Goal: Task Accomplishment & Management: Use online tool/utility

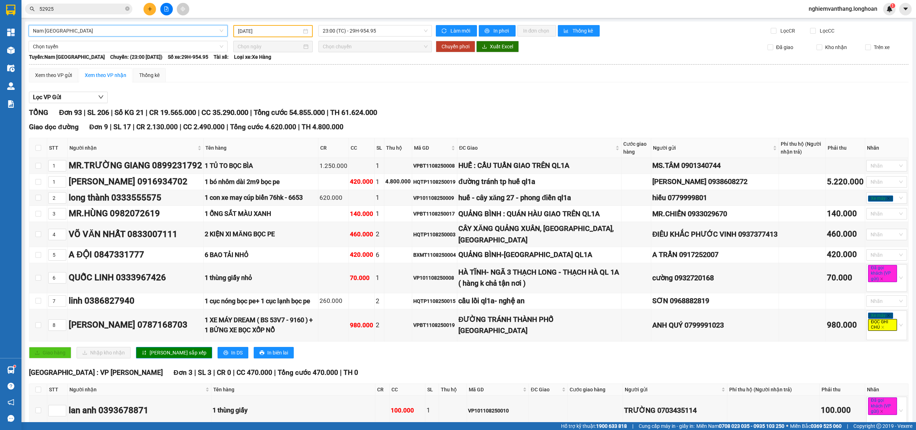
drag, startPoint x: 0, startPoint y: 0, endPoint x: 82, endPoint y: 42, distance: 91.9
click at [84, 30] on span "Nam [GEOGRAPHIC_DATA]" at bounding box center [128, 30] width 190 height 11
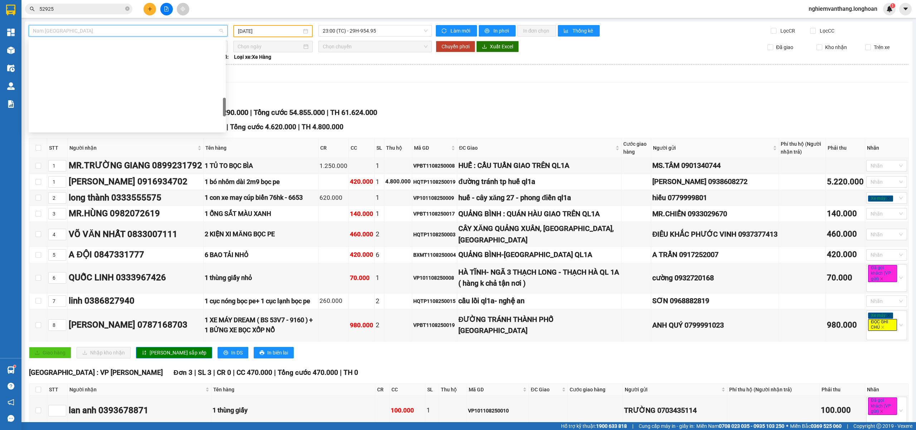
scroll to position [374, 0]
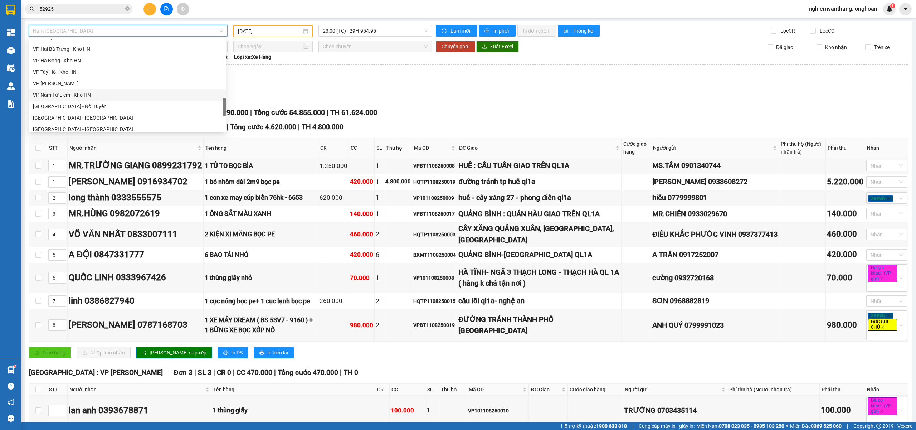
click at [88, 95] on div "VP Nam Từ Liêm - Kho HN" at bounding box center [127, 95] width 189 height 8
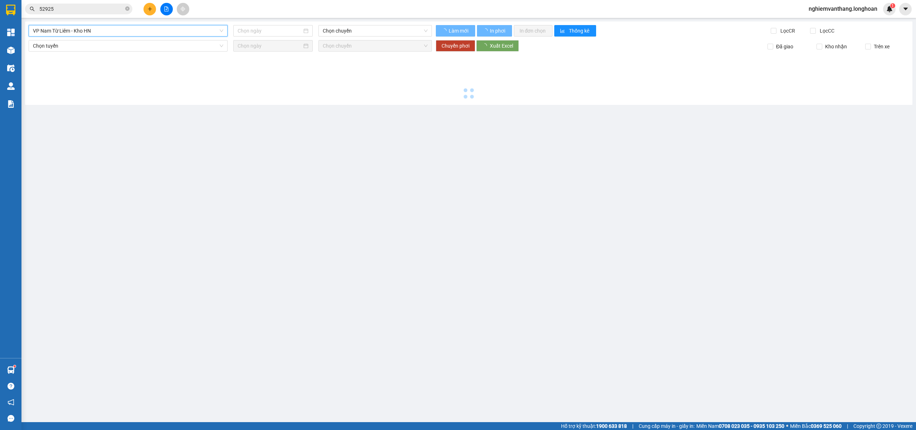
type input "[DATE]"
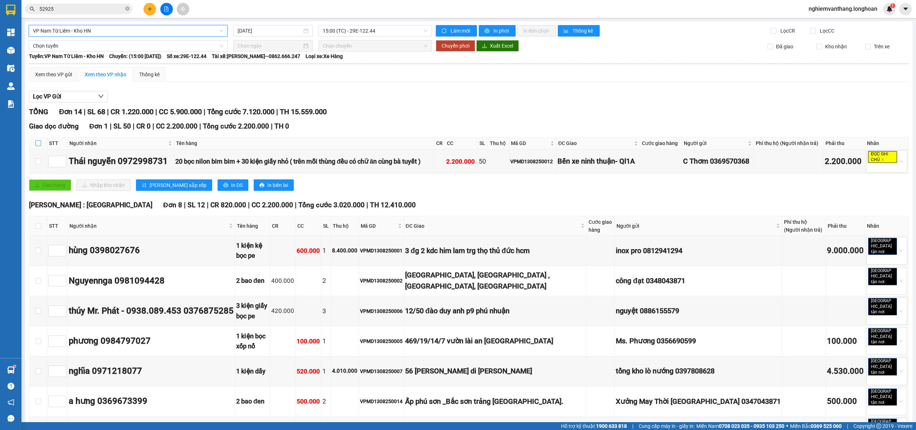
click at [36, 146] on input "checkbox" at bounding box center [38, 143] width 6 height 6
checkbox input "true"
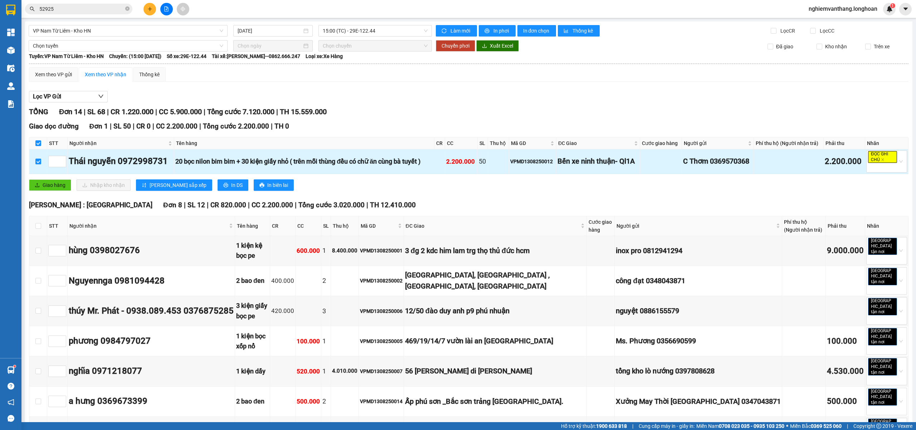
scroll to position [48, 0]
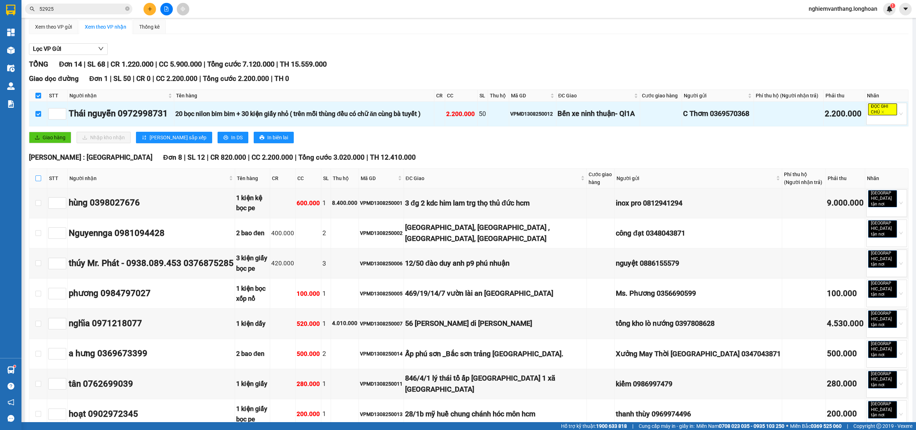
click at [36, 182] on label at bounding box center [38, 178] width 6 height 8
click at [36, 181] on input "checkbox" at bounding box center [38, 178] width 6 height 6
checkbox input "true"
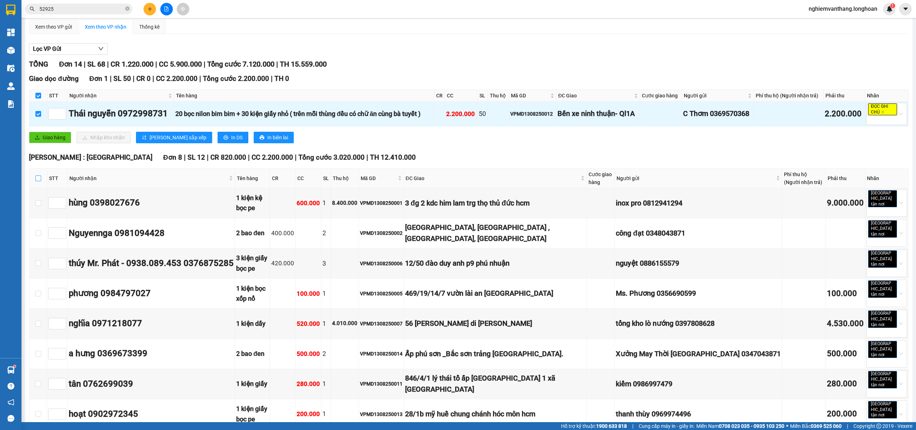
checkbox input "true"
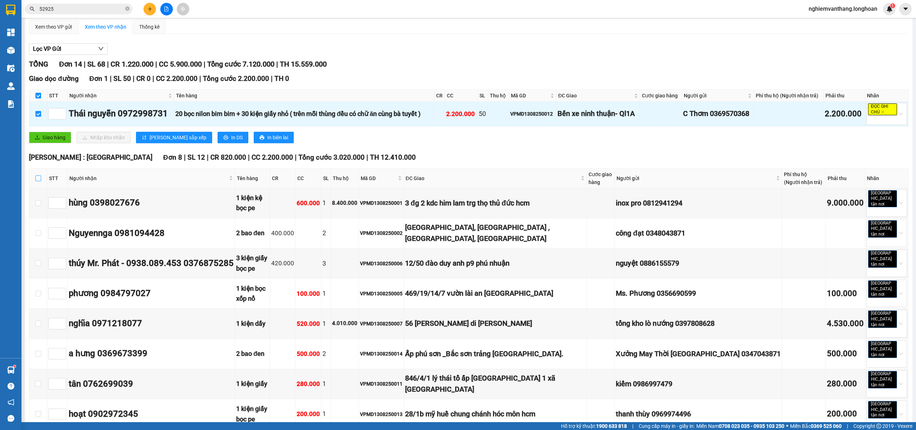
checkbox input "true"
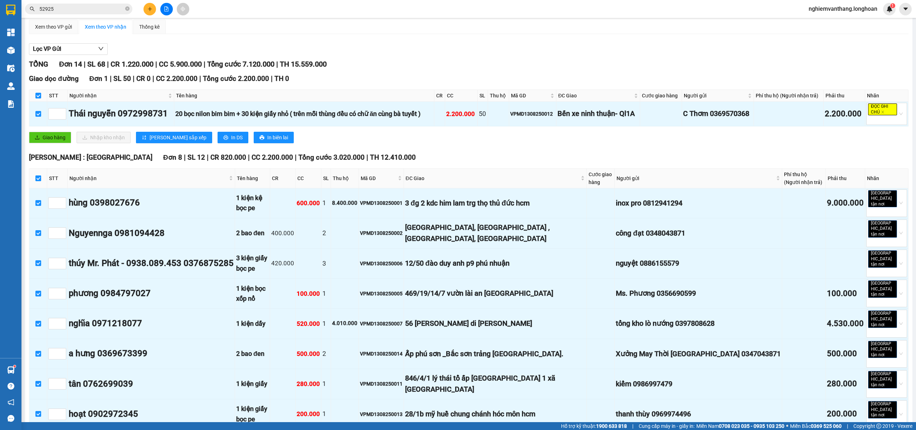
click at [35, 181] on input "checkbox" at bounding box center [38, 178] width 6 height 6
checkbox input "false"
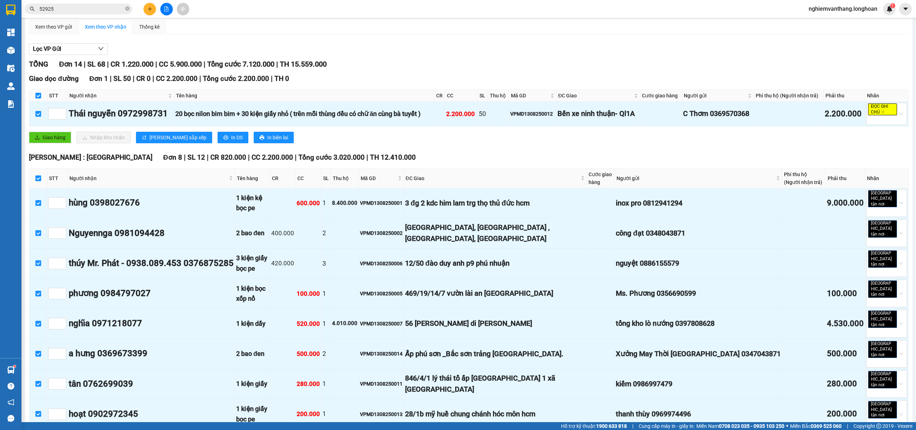
checkbox input "false"
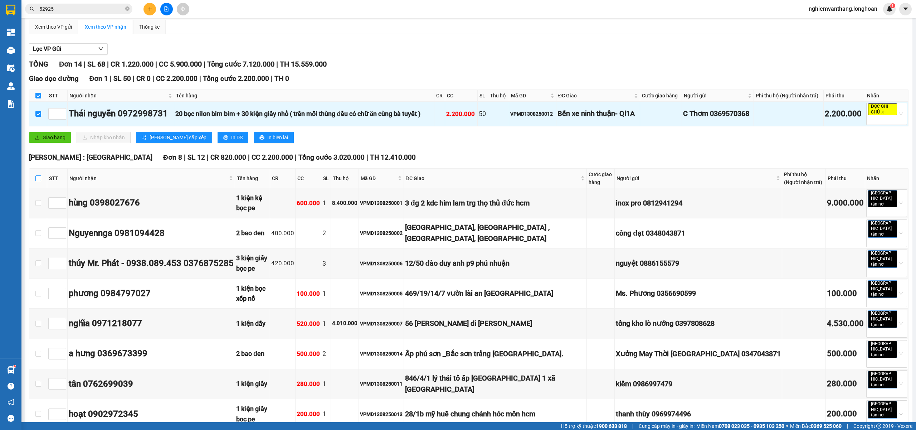
click at [37, 181] on input "checkbox" at bounding box center [38, 178] width 6 height 6
checkbox input "true"
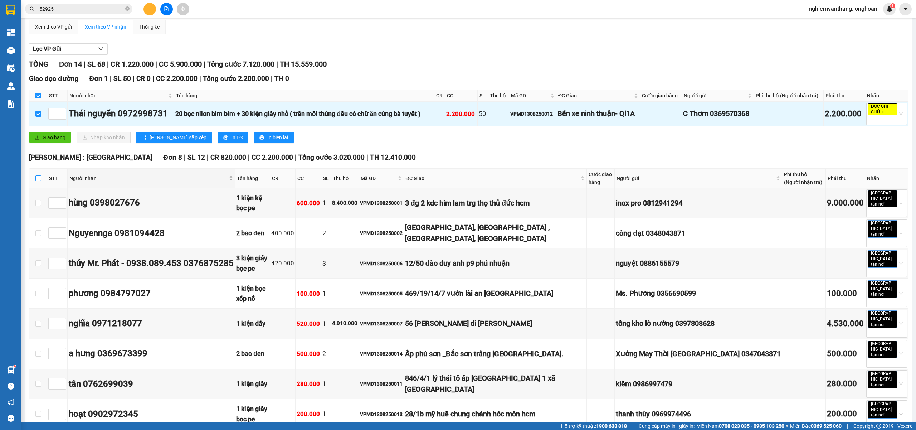
checkbox input "true"
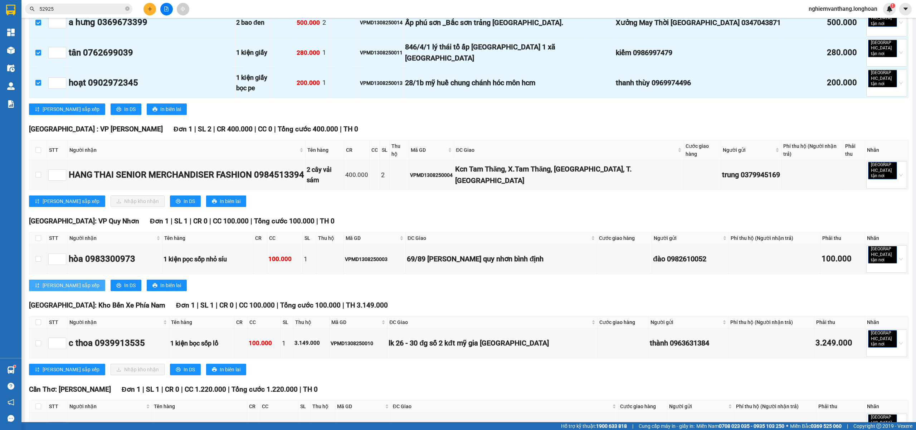
scroll to position [382, 0]
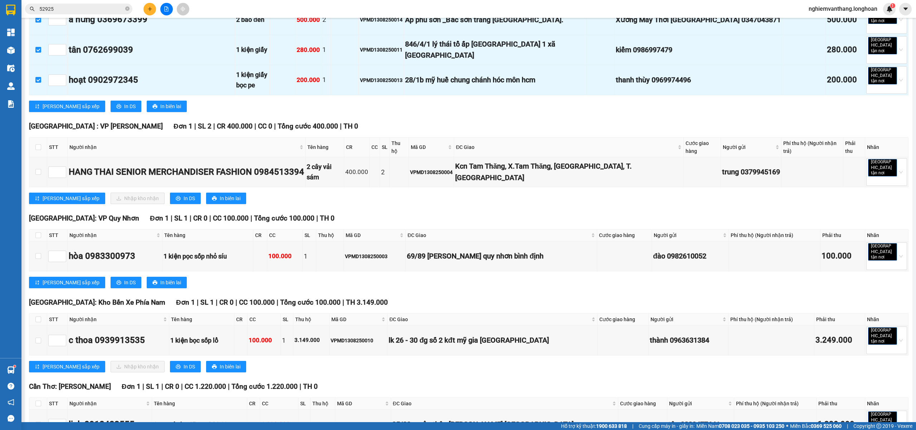
click at [39, 137] on th at bounding box center [38, 147] width 18 height 20
click at [40, 144] on input "checkbox" at bounding box center [38, 147] width 6 height 6
checkbox input "true"
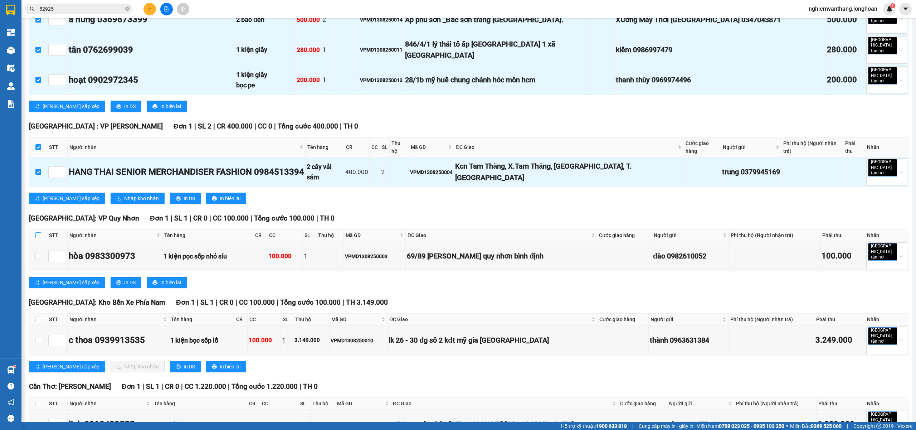
click at [39, 232] on input "checkbox" at bounding box center [38, 235] width 6 height 6
checkbox input "true"
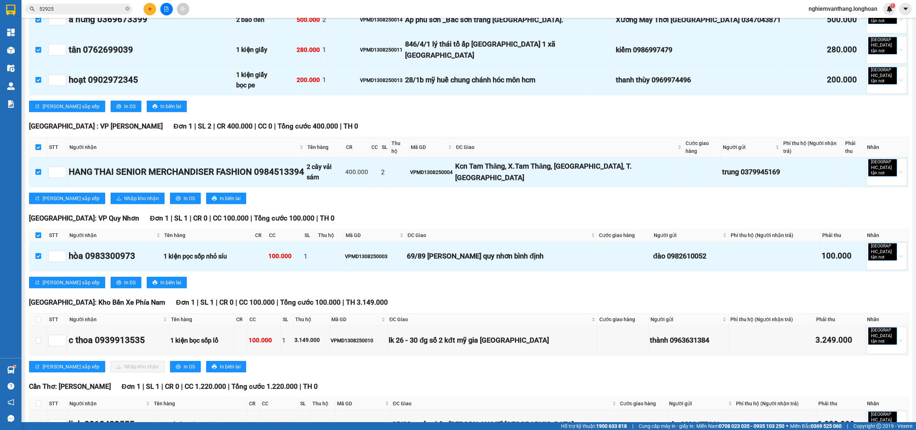
click at [35, 314] on th at bounding box center [38, 320] width 18 height 12
click at [40, 316] on input "checkbox" at bounding box center [38, 319] width 6 height 6
checkbox input "true"
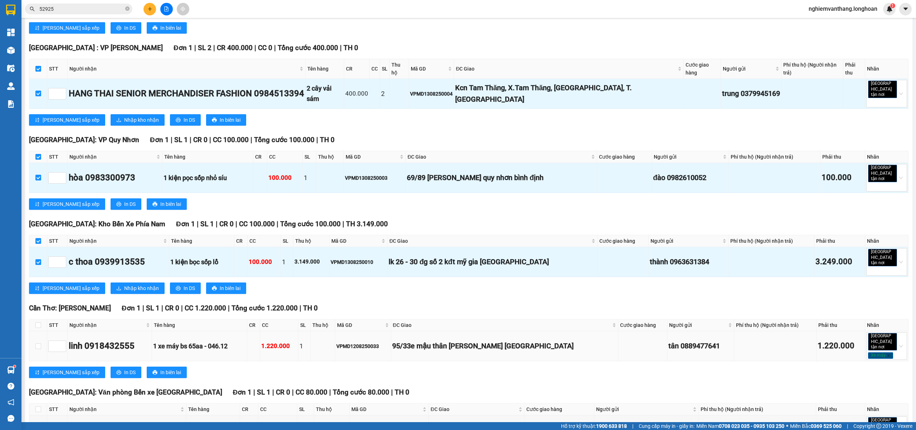
scroll to position [461, 0]
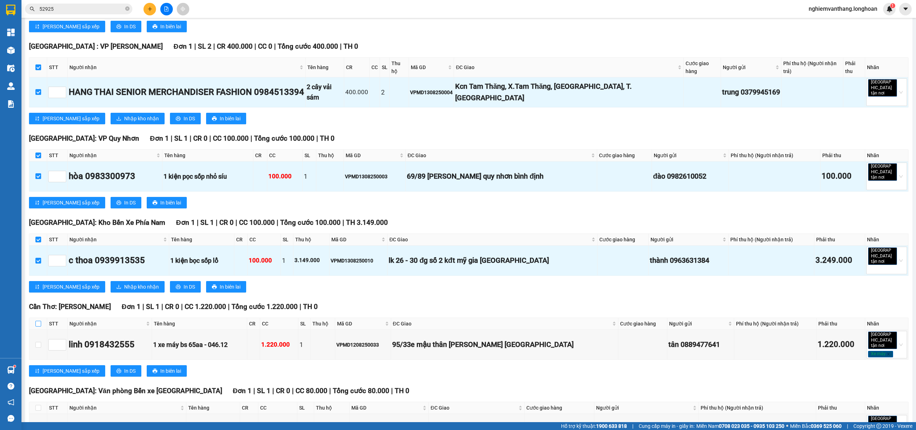
click at [36, 320] on label at bounding box center [38, 324] width 6 height 8
click at [36, 321] on input "checkbox" at bounding box center [38, 324] width 6 height 6
checkbox input "true"
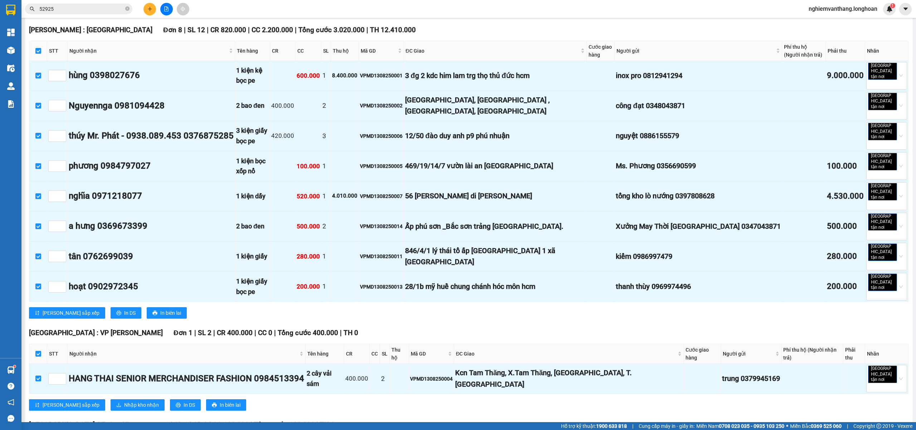
scroll to position [0, 0]
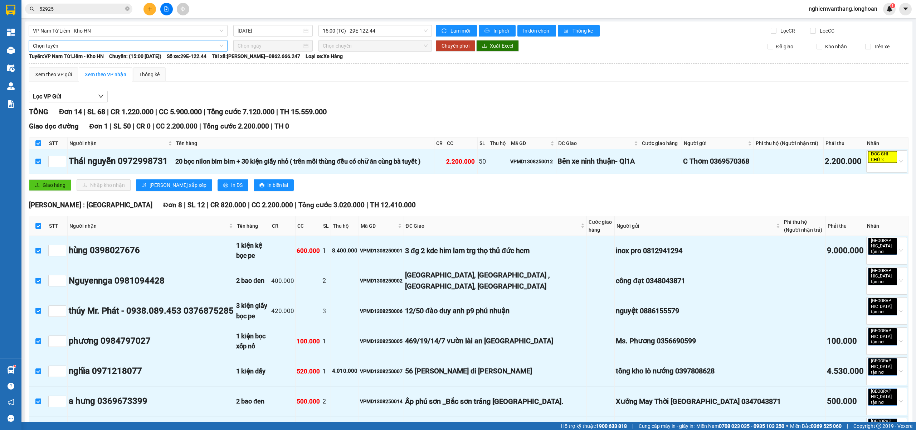
click at [58, 47] on span "Chọn tuyến" at bounding box center [128, 45] width 190 height 11
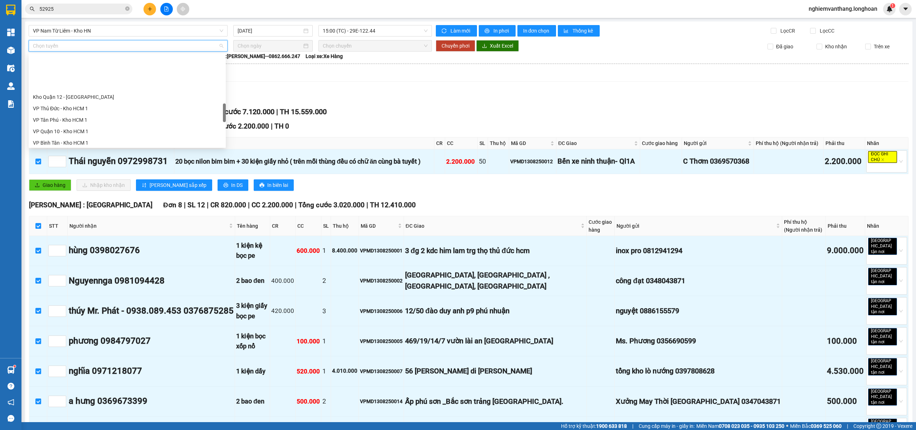
scroll to position [470, 0]
click at [74, 92] on div "Bắc [GEOGRAPHIC_DATA] QL1A" at bounding box center [127, 95] width 189 height 8
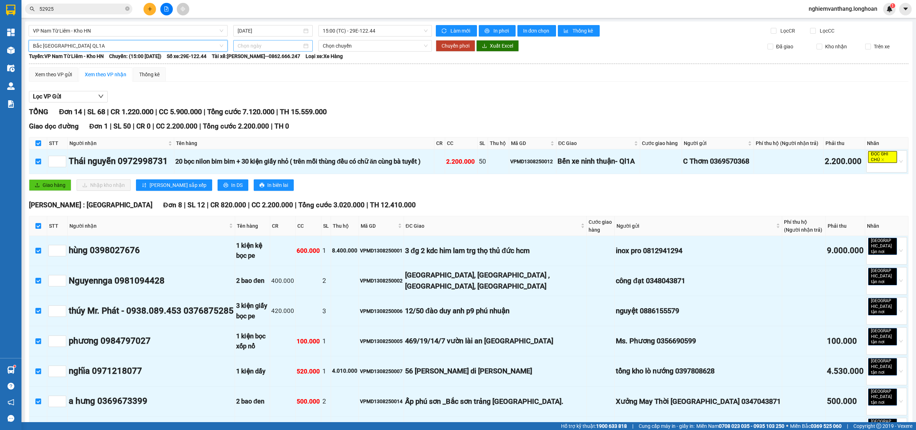
click at [255, 50] on div at bounding box center [272, 45] width 79 height 11
type input "[DATE]"
click at [278, 107] on div "13" at bounding box center [281, 109] width 9 height 9
type input "[DATE]"
click at [450, 49] on span "Chuyển phơi" at bounding box center [456, 46] width 28 height 8
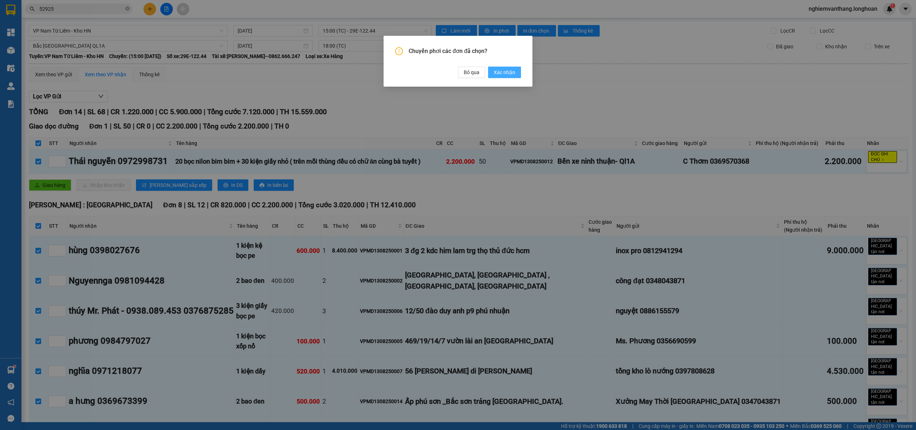
drag, startPoint x: 499, startPoint y: 71, endPoint x: 493, endPoint y: 69, distance: 6.3
click at [499, 71] on span "Xác nhận" at bounding box center [504, 72] width 21 height 8
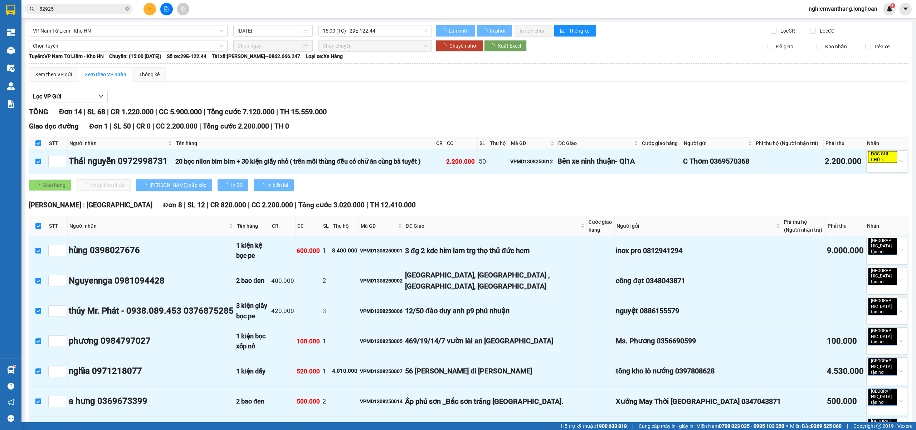
checkbox input "false"
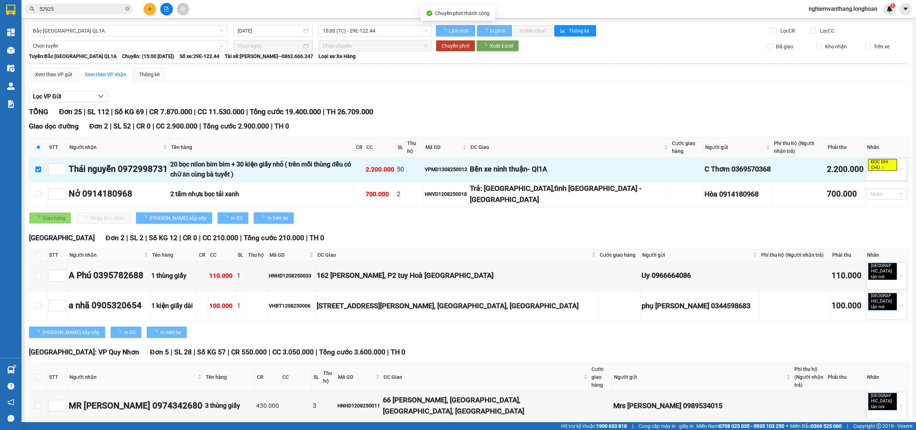
checkbox input "false"
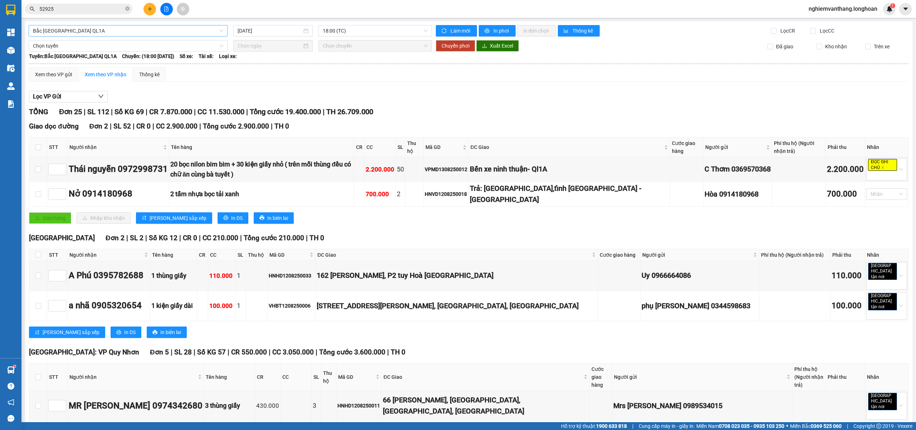
click at [82, 30] on span "Bắc [GEOGRAPHIC_DATA] QL1A" at bounding box center [128, 30] width 190 height 11
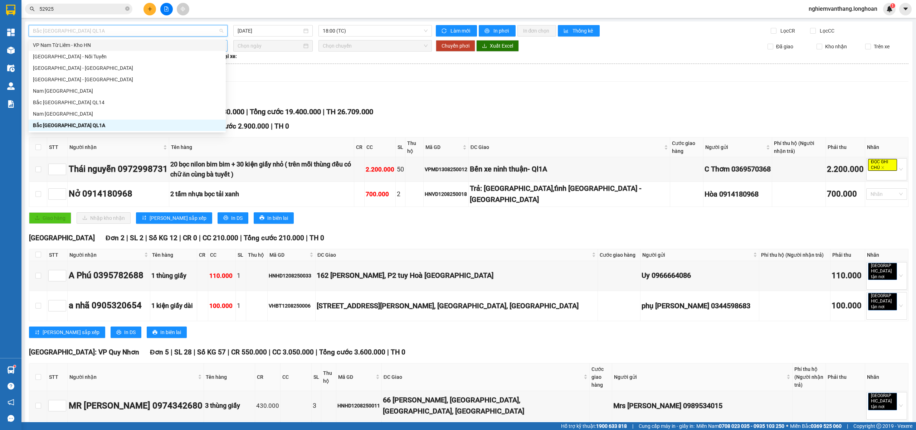
click at [91, 44] on div "VP Nam Từ Liêm - Kho HN" at bounding box center [127, 45] width 189 height 8
type input "[DATE]"
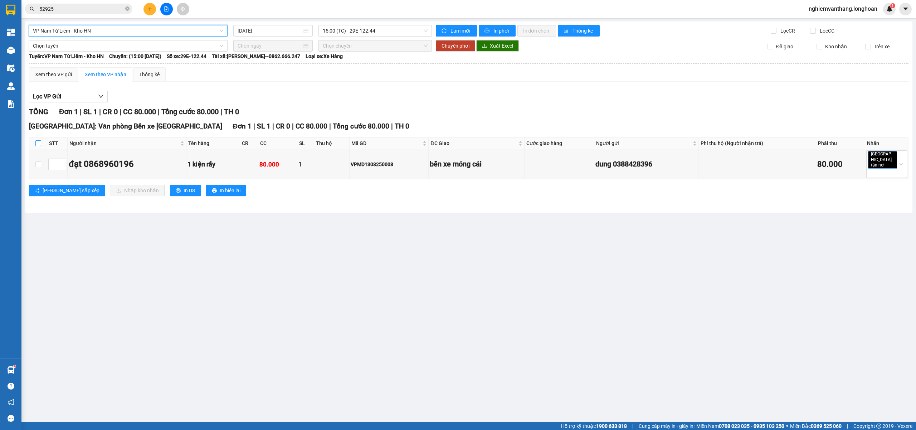
click at [37, 142] on input "checkbox" at bounding box center [38, 143] width 6 height 6
checkbox input "true"
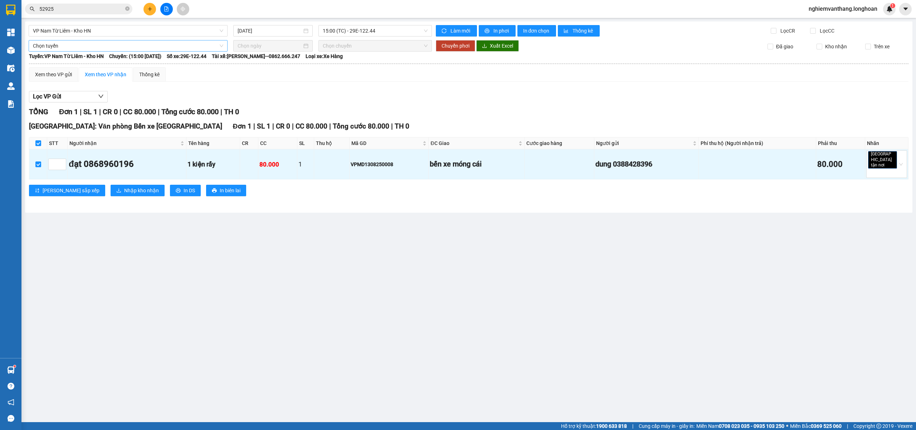
click at [87, 46] on span "Chọn tuyến" at bounding box center [128, 45] width 190 height 11
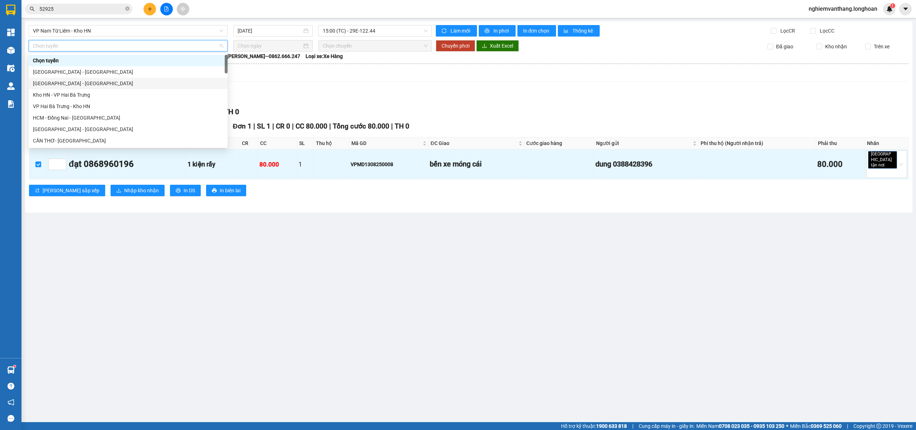
drag, startPoint x: 61, startPoint y: 87, endPoint x: 64, endPoint y: 82, distance: 6.2
click at [61, 83] on div "[GEOGRAPHIC_DATA] - [GEOGRAPHIC_DATA]" at bounding box center [128, 83] width 199 height 11
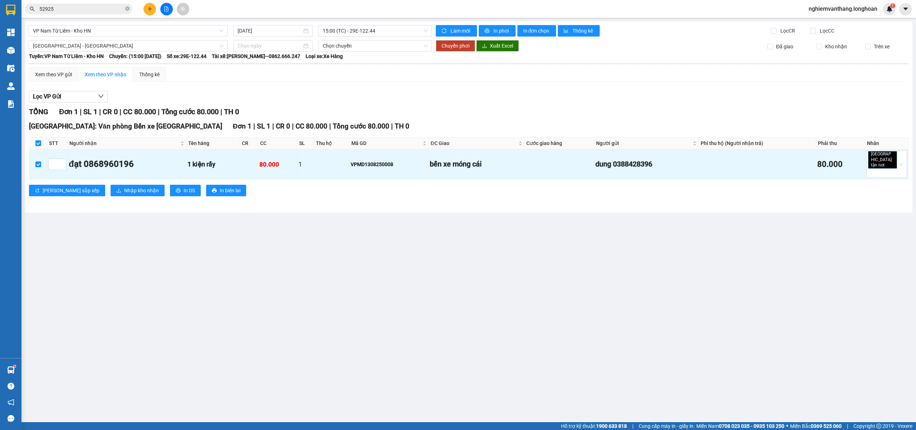
click at [246, 52] on span "Tài xế: [PERSON_NAME]--0862.666.247" at bounding box center [256, 56] width 88 height 8
click at [267, 50] on div at bounding box center [272, 45] width 79 height 11
type input "[DATE]"
click at [286, 108] on div "13" at bounding box center [283, 109] width 9 height 9
type input "[DATE]"
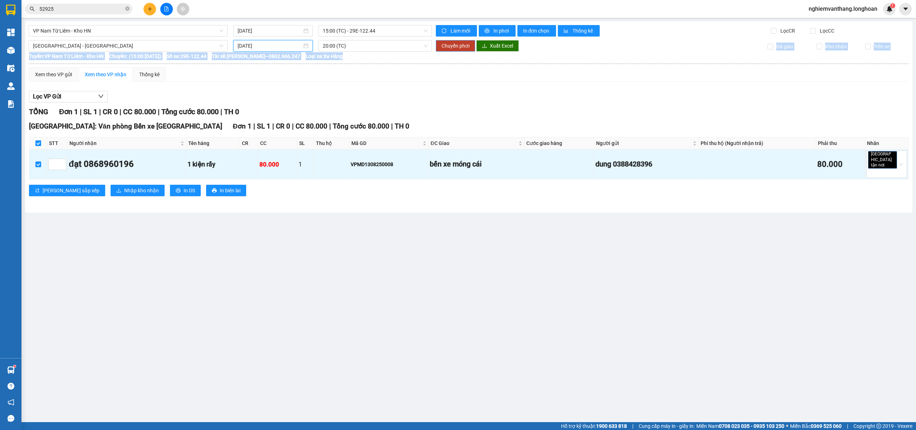
click at [450, 52] on div "VP Nam Từ Liêm - Kho HN [DATE] 15:00 (TC) - 29E-122.44 Làm mới In phơi In đơn c…" at bounding box center [469, 116] width 888 height 191
click at [461, 47] on span "Chuyển phơi" at bounding box center [456, 46] width 28 height 8
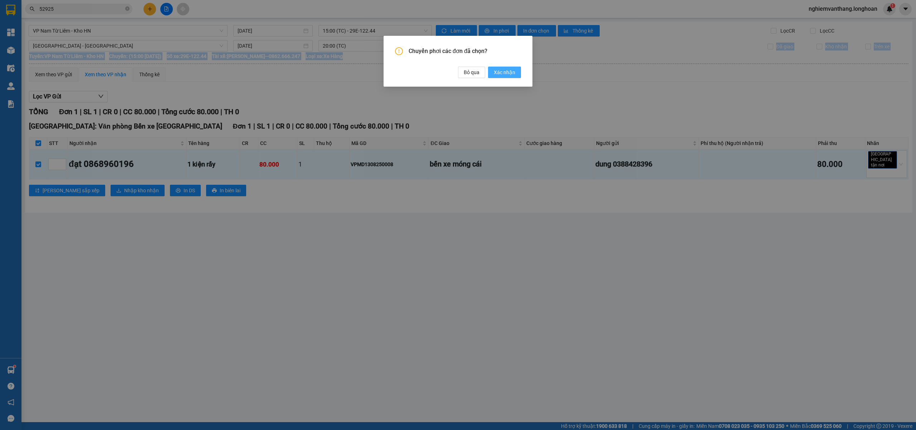
click at [506, 69] on span "Xác nhận" at bounding box center [504, 72] width 21 height 8
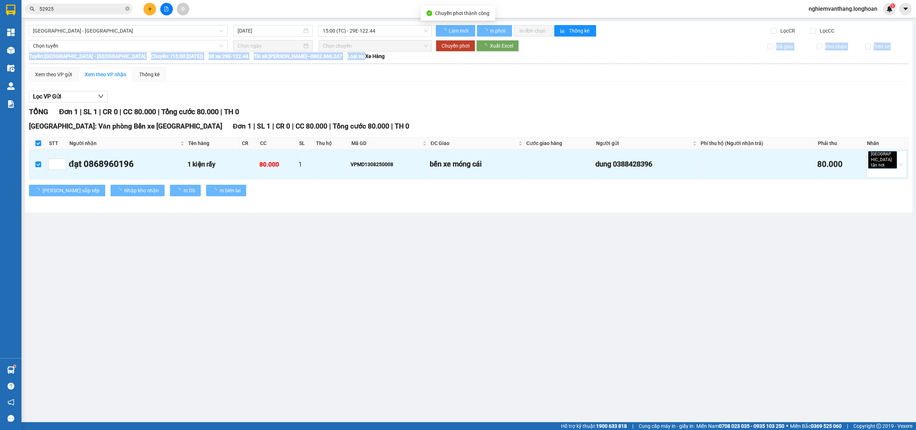
checkbox input "false"
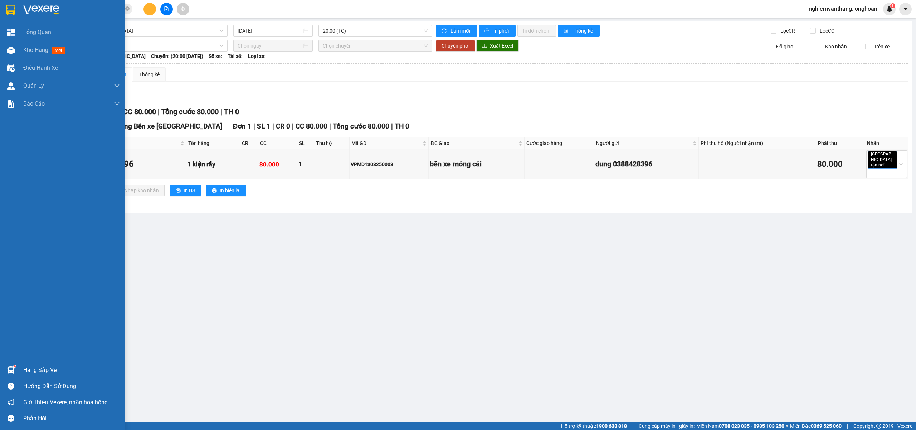
click at [0, 3] on div at bounding box center [62, 11] width 125 height 23
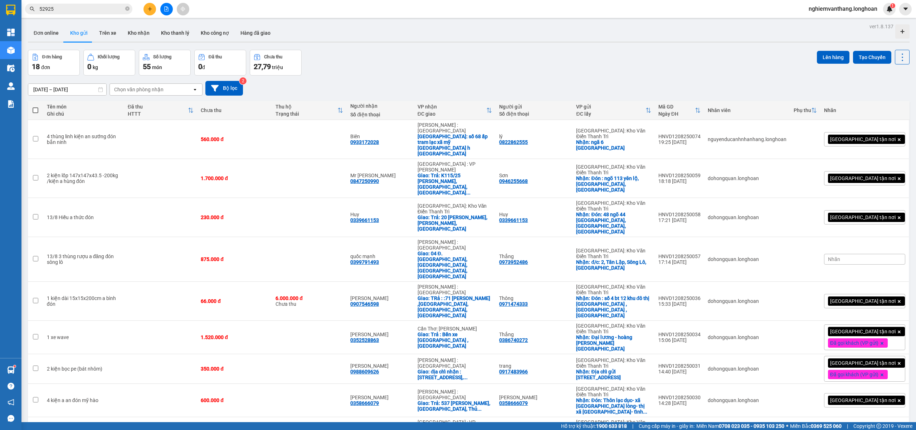
click at [172, 8] on button at bounding box center [166, 9] width 13 height 13
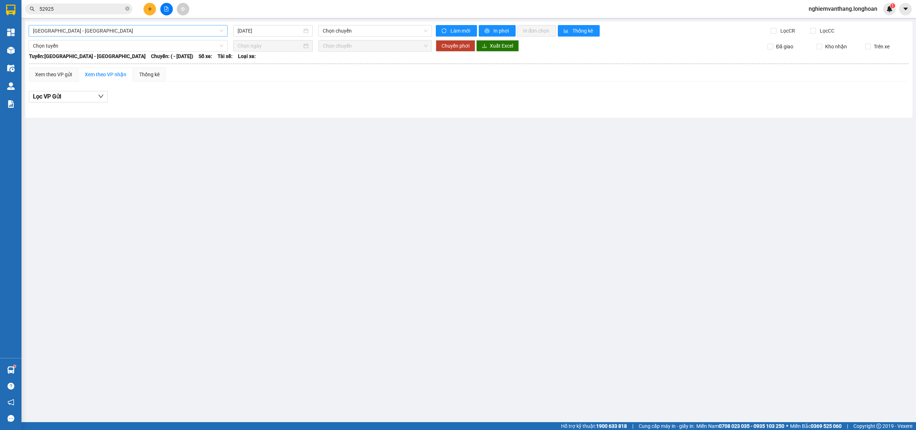
click at [118, 30] on span "[GEOGRAPHIC_DATA] - [GEOGRAPHIC_DATA]" at bounding box center [128, 30] width 190 height 11
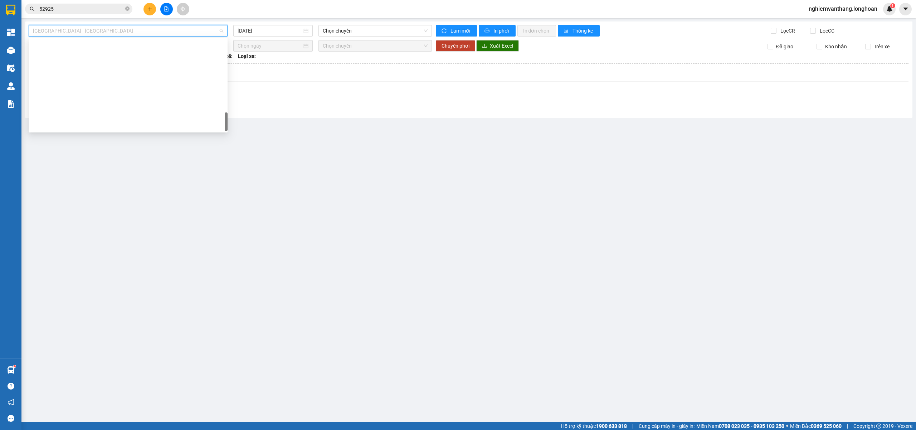
scroll to position [470, 0]
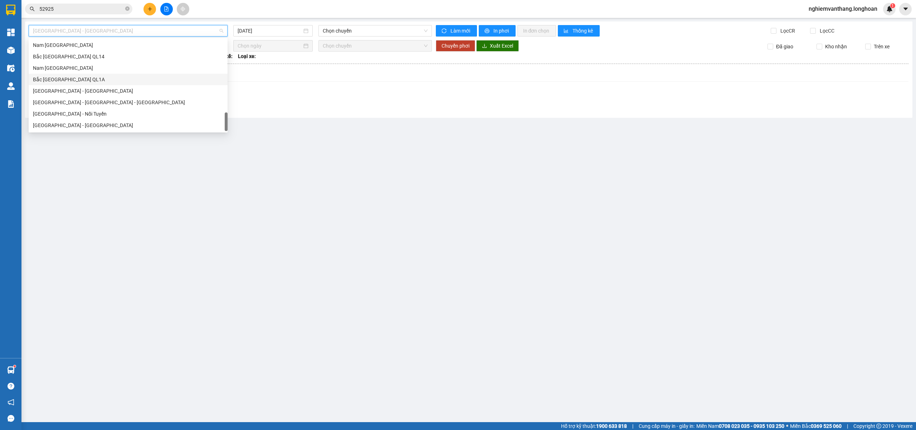
click at [92, 82] on div "Bắc [GEOGRAPHIC_DATA] QL1A" at bounding box center [128, 80] width 190 height 8
type input "[DATE]"
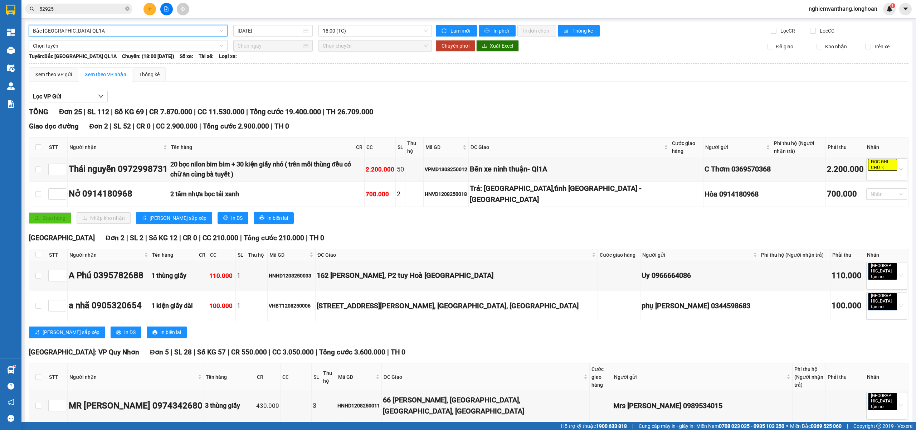
click at [93, 32] on span "Bắc [GEOGRAPHIC_DATA] QL1A" at bounding box center [128, 30] width 190 height 11
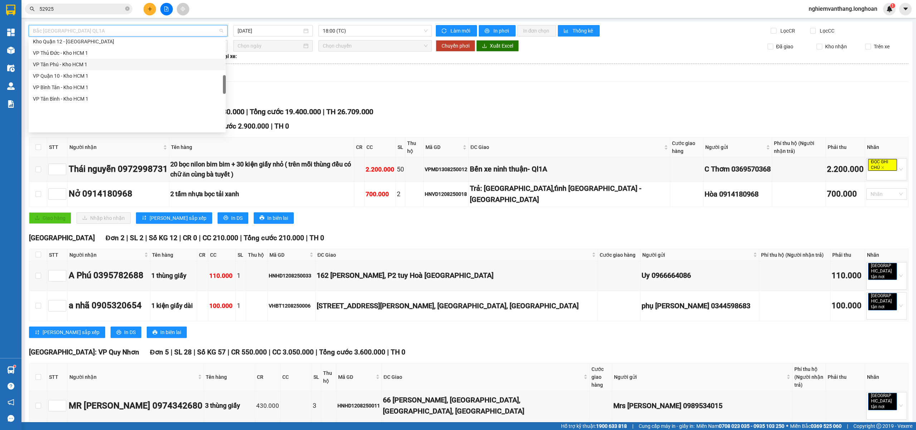
scroll to position [183, 0]
drag, startPoint x: 76, startPoint y: 113, endPoint x: 83, endPoint y: 106, distance: 10.1
click at [76, 113] on div "VP [PERSON_NAME]" at bounding box center [127, 114] width 189 height 8
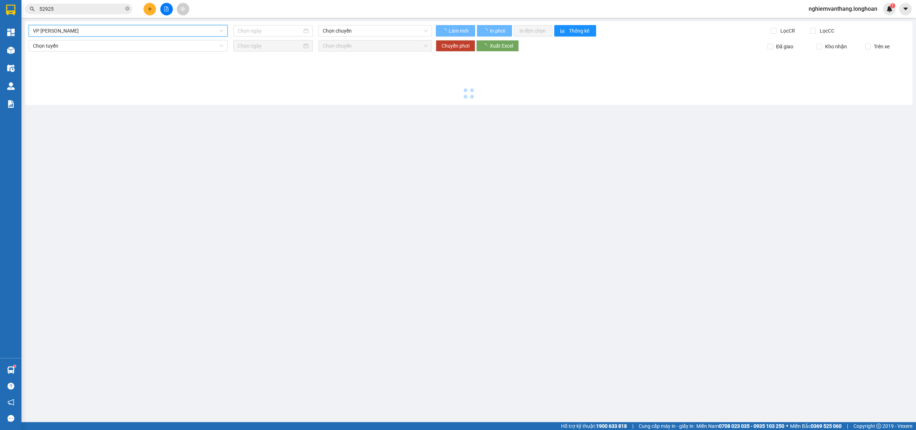
type input "[DATE]"
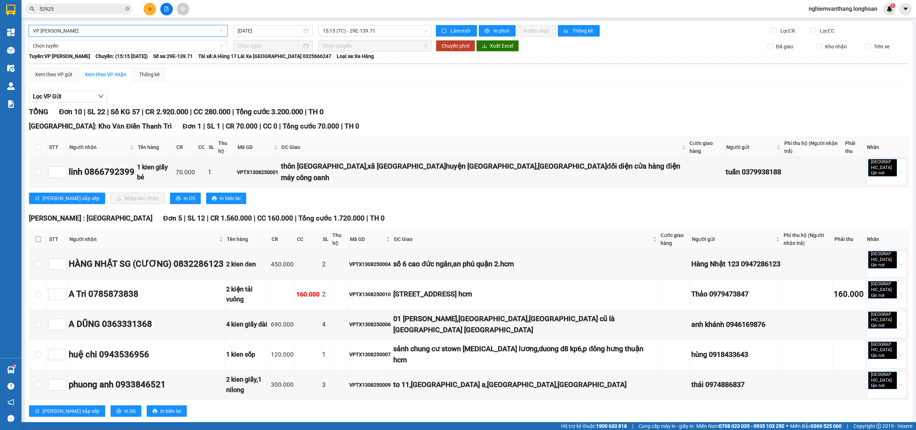
click at [37, 236] on input "checkbox" at bounding box center [38, 239] width 6 height 6
checkbox input "true"
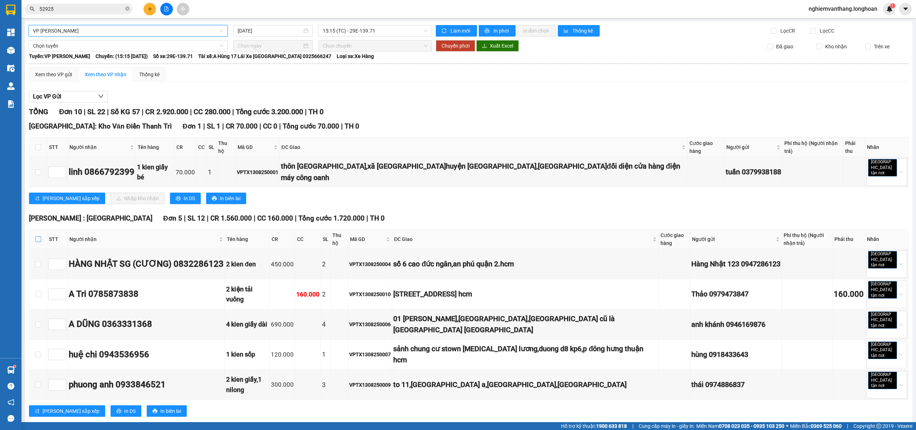
checkbox input "true"
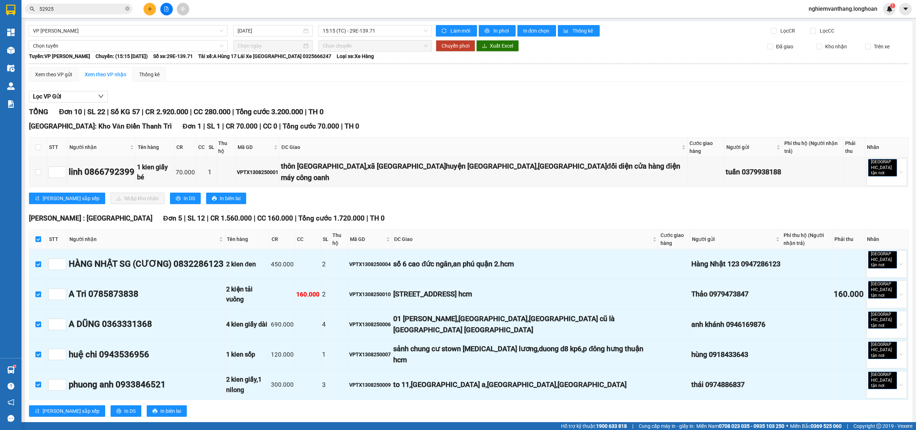
drag, startPoint x: 37, startPoint y: 231, endPoint x: 43, endPoint y: 204, distance: 27.7
click at [37, 236] on input "checkbox" at bounding box center [38, 239] width 6 height 6
checkbox input "false"
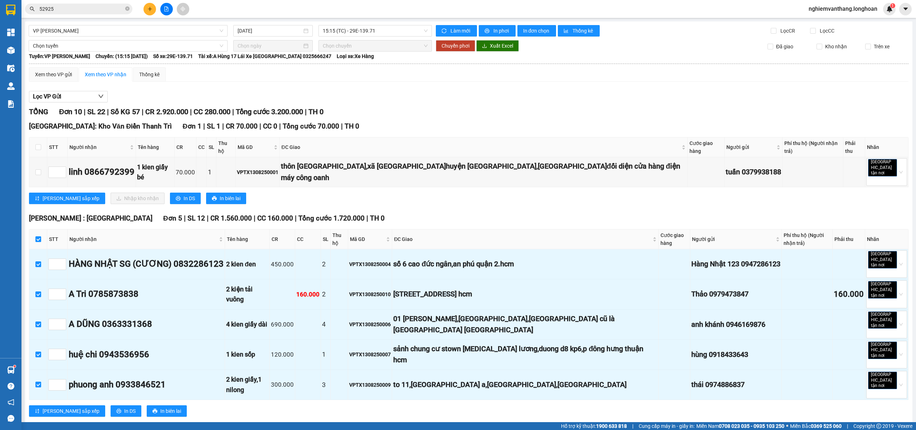
checkbox input "false"
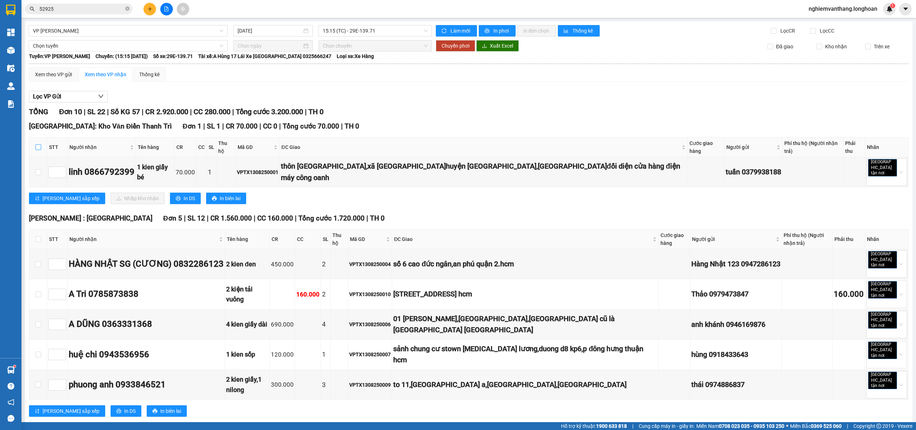
click at [40, 145] on input "checkbox" at bounding box center [38, 147] width 6 height 6
checkbox input "true"
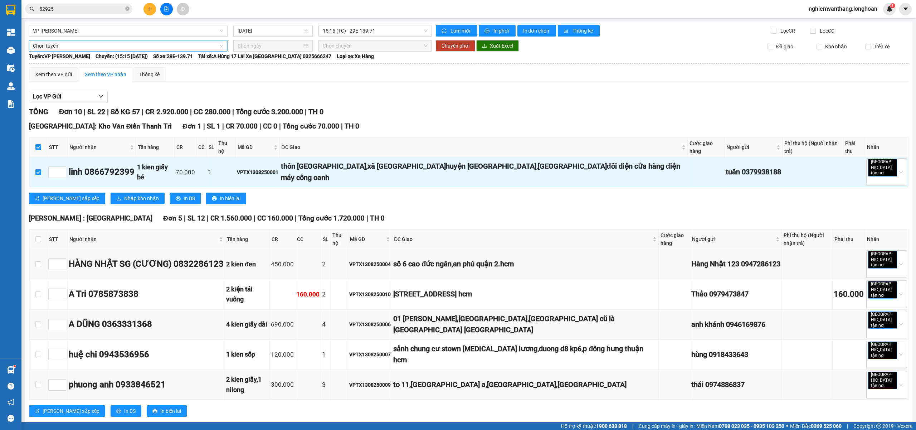
click at [86, 42] on span "Chọn tuyến" at bounding box center [128, 45] width 190 height 11
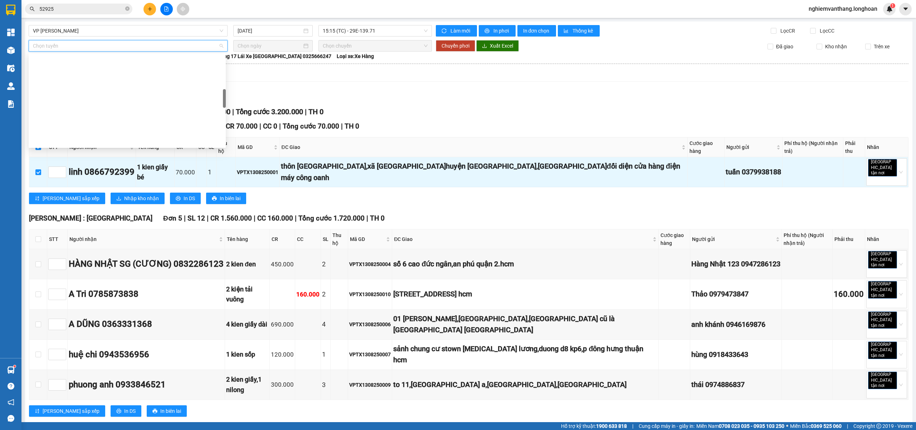
scroll to position [191, 0]
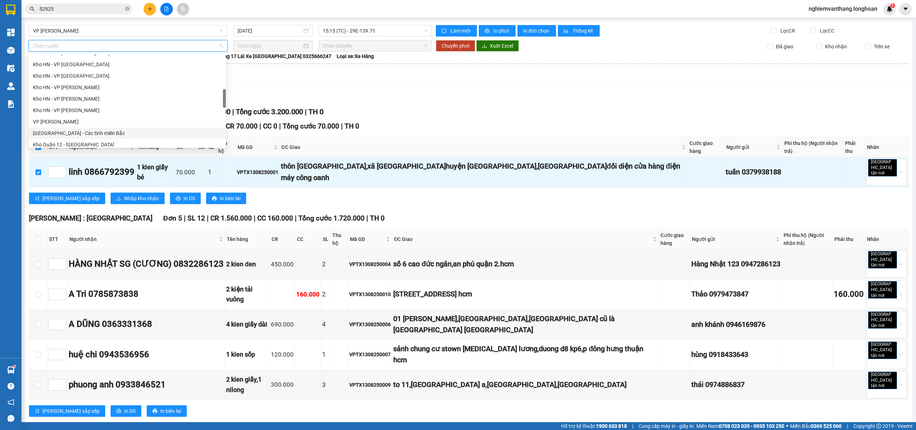
drag, startPoint x: 87, startPoint y: 132, endPoint x: 192, endPoint y: 109, distance: 107.0
click at [87, 131] on div "[GEOGRAPHIC_DATA] - Các tỉnh miền Bắc" at bounding box center [127, 133] width 189 height 8
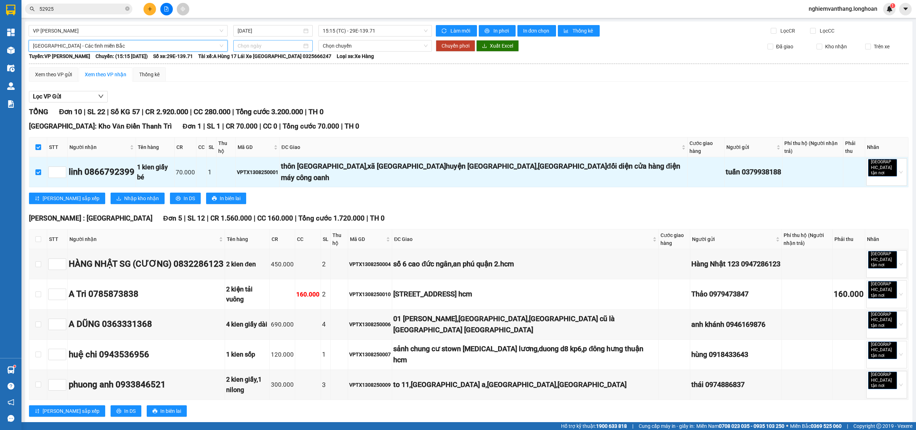
click at [256, 43] on input at bounding box center [270, 46] width 64 height 8
type input "[DATE]"
click at [294, 108] on div "14" at bounding box center [294, 109] width 9 height 9
type input "[DATE]"
click at [458, 44] on span "Chuyển phơi" at bounding box center [456, 46] width 28 height 8
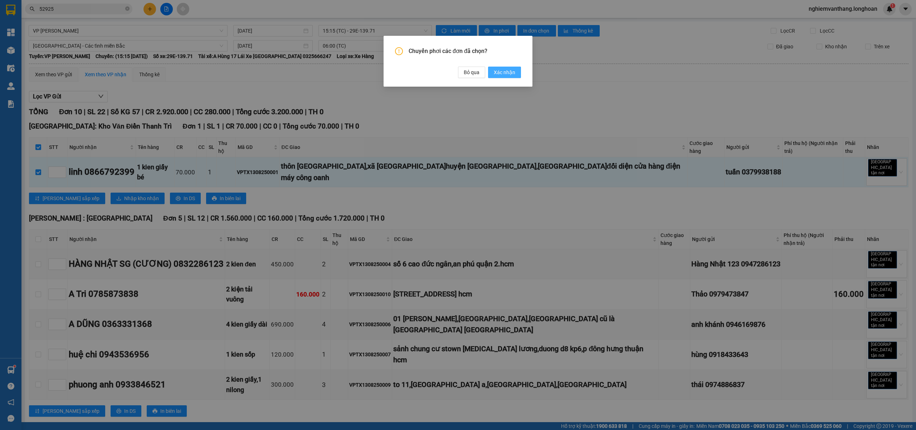
click at [498, 75] on span "Xác nhận" at bounding box center [504, 72] width 21 height 8
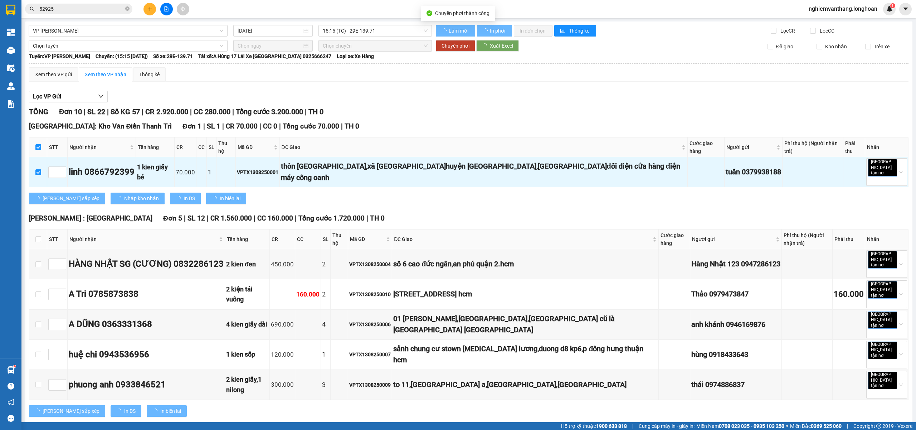
type input "[DATE]"
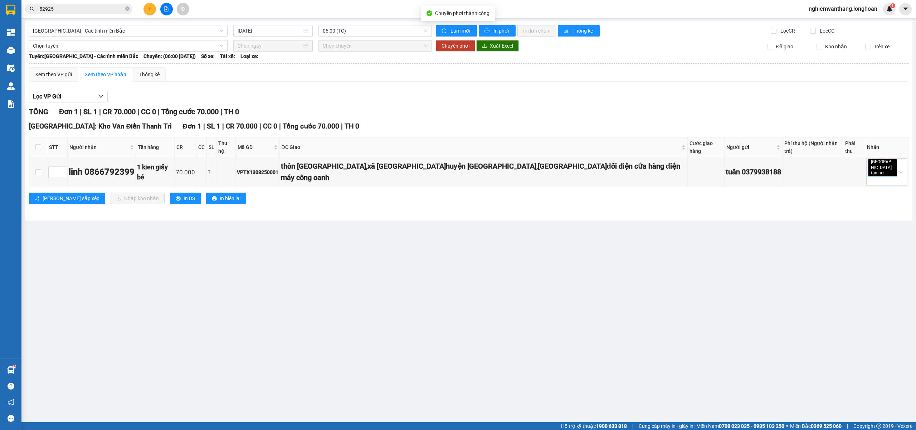
checkbox input "false"
click at [116, 34] on span "[GEOGRAPHIC_DATA] - Các tỉnh miền Bắc" at bounding box center [128, 30] width 190 height 11
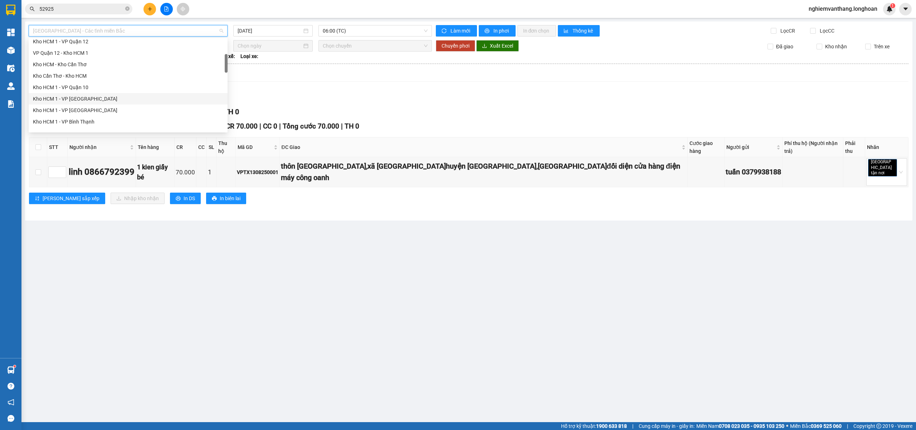
scroll to position [191, 0]
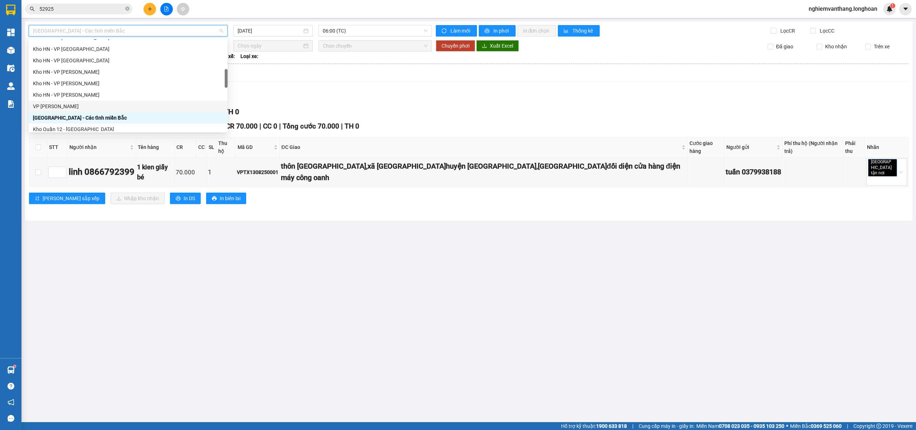
drag, startPoint x: 84, startPoint y: 105, endPoint x: 95, endPoint y: 102, distance: 11.1
click at [82, 106] on div "VP [PERSON_NAME]" at bounding box center [128, 106] width 190 height 8
type input "[DATE]"
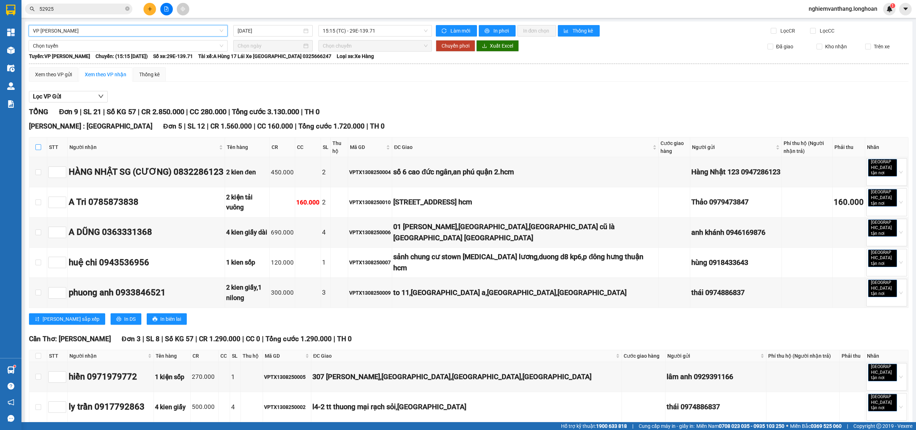
click at [39, 148] on input "checkbox" at bounding box center [38, 147] width 6 height 6
checkbox input "true"
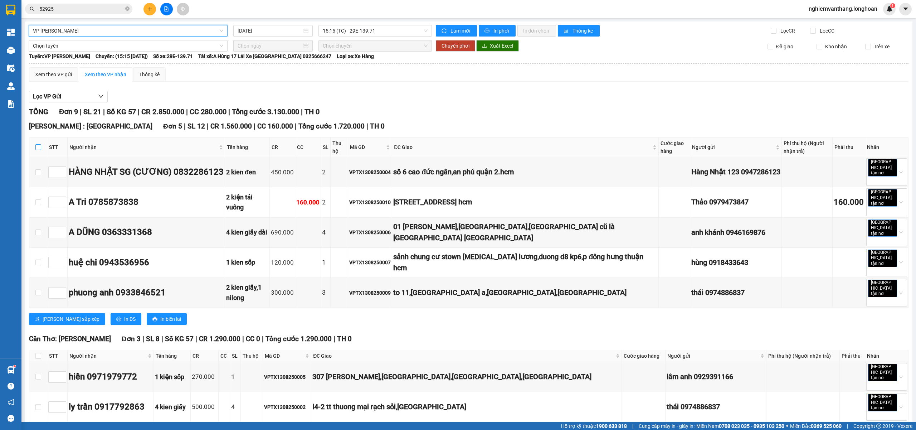
checkbox input "true"
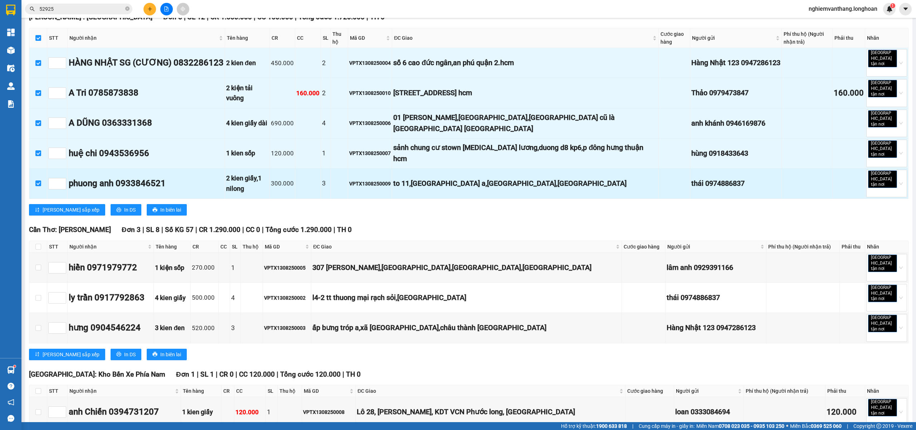
scroll to position [110, 0]
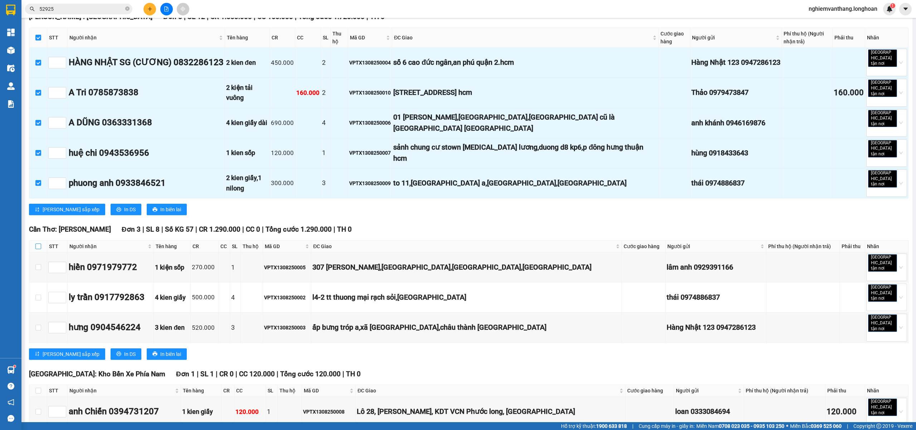
click at [41, 241] on th at bounding box center [38, 247] width 18 height 12
drag, startPoint x: 38, startPoint y: 355, endPoint x: 39, endPoint y: 351, distance: 4.0
click at [38, 388] on input "checkbox" at bounding box center [38, 391] width 6 height 6
checkbox input "true"
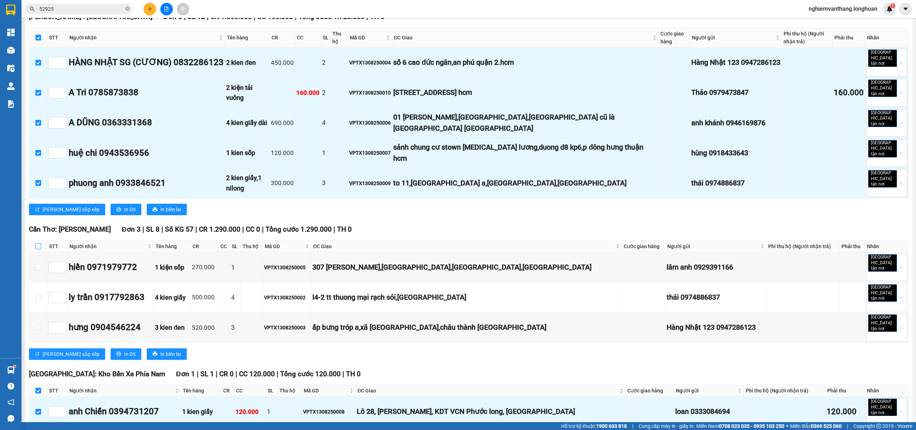
click at [39, 243] on input "checkbox" at bounding box center [38, 246] width 6 height 6
checkbox input "true"
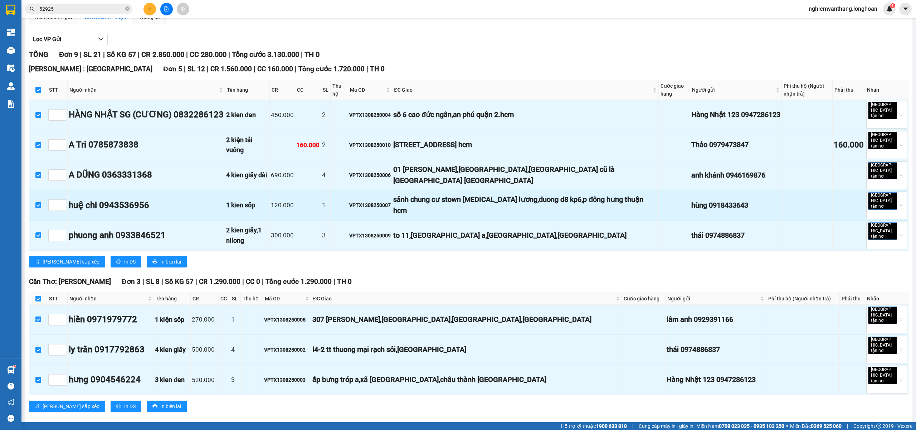
scroll to position [0, 0]
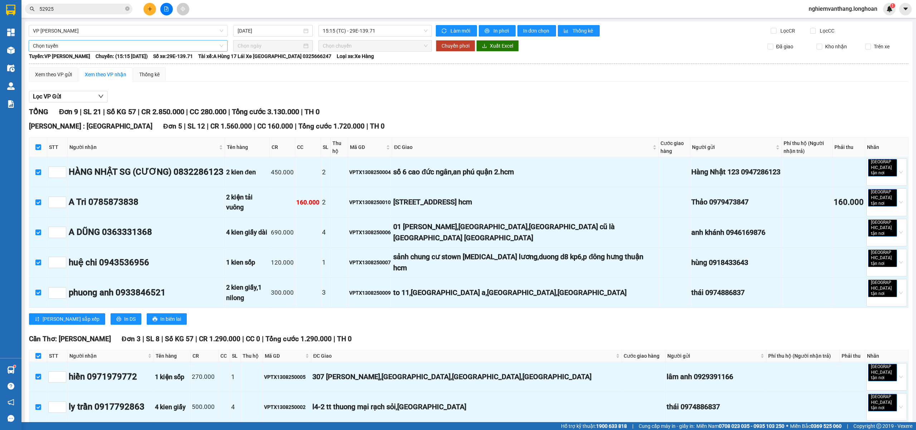
click at [79, 48] on span "Chọn tuyến" at bounding box center [128, 45] width 190 height 11
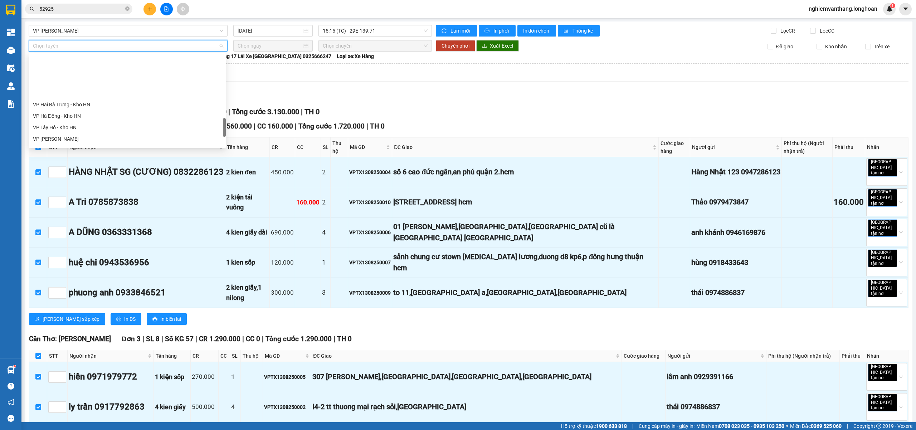
scroll to position [470, 0]
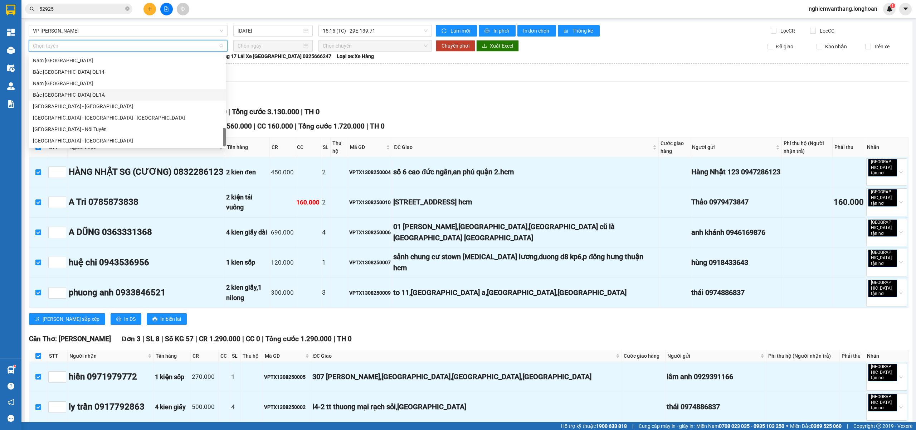
click at [84, 95] on div "Bắc [GEOGRAPHIC_DATA] QL1A" at bounding box center [127, 95] width 189 height 8
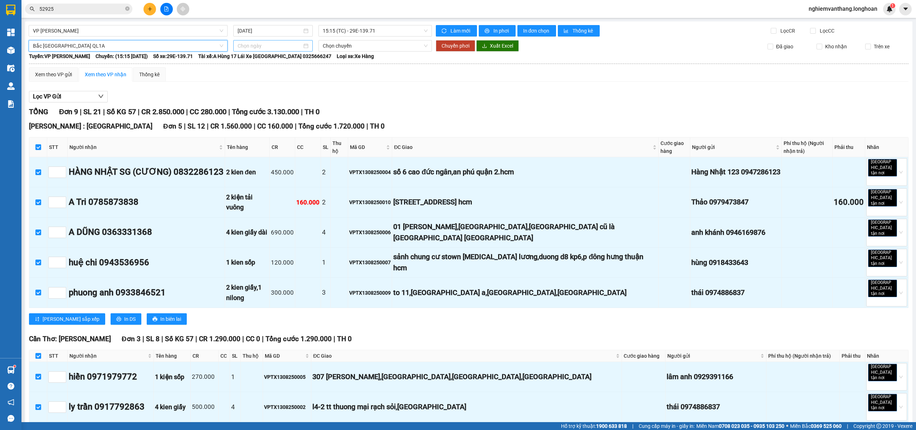
drag, startPoint x: 239, startPoint y: 48, endPoint x: 248, endPoint y: 48, distance: 8.6
click at [239, 48] on input at bounding box center [270, 46] width 64 height 8
type input "[DATE]"
click at [280, 110] on div "13" at bounding box center [281, 109] width 9 height 9
type input "[DATE]"
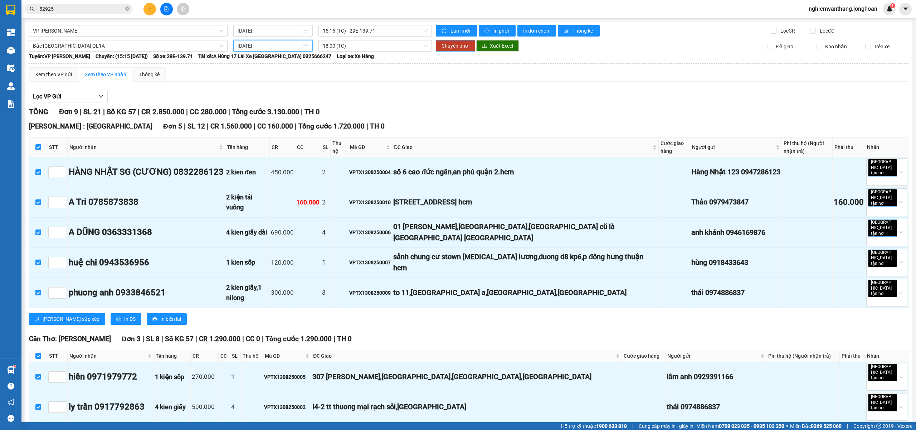
click at [449, 46] on span "Chuyển phơi" at bounding box center [456, 46] width 28 height 8
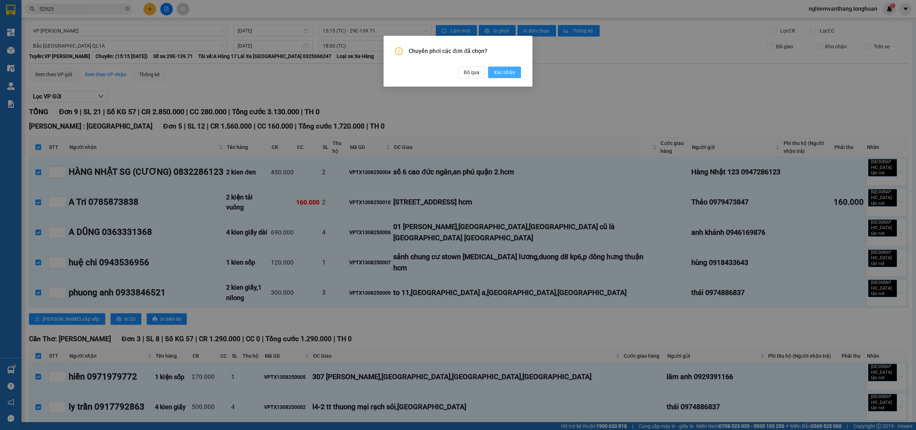
click at [495, 72] on span "Xác nhận" at bounding box center [504, 72] width 21 height 8
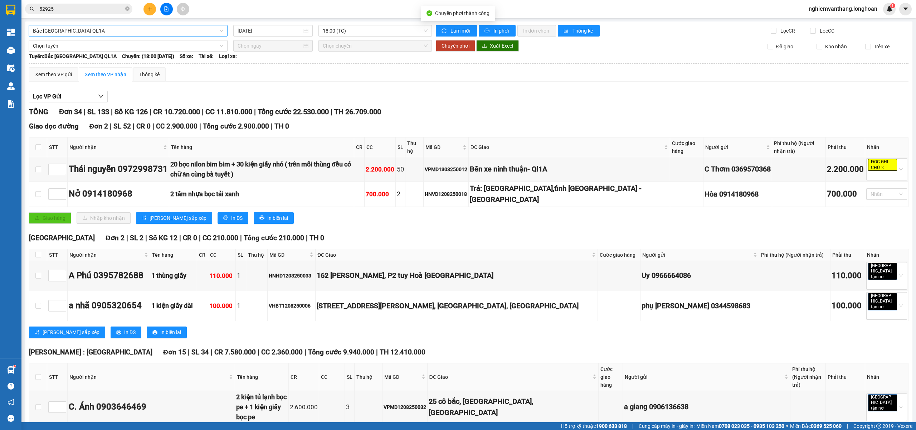
click at [83, 29] on span "Bắc [GEOGRAPHIC_DATA] QL1A" at bounding box center [128, 30] width 190 height 11
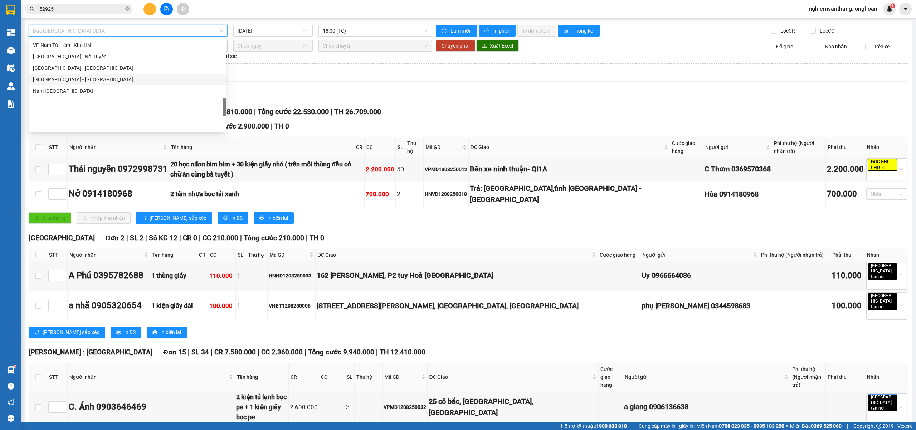
scroll to position [376, 0]
click at [65, 62] on div "VP Hà Đông - Kho HN" at bounding box center [127, 59] width 189 height 8
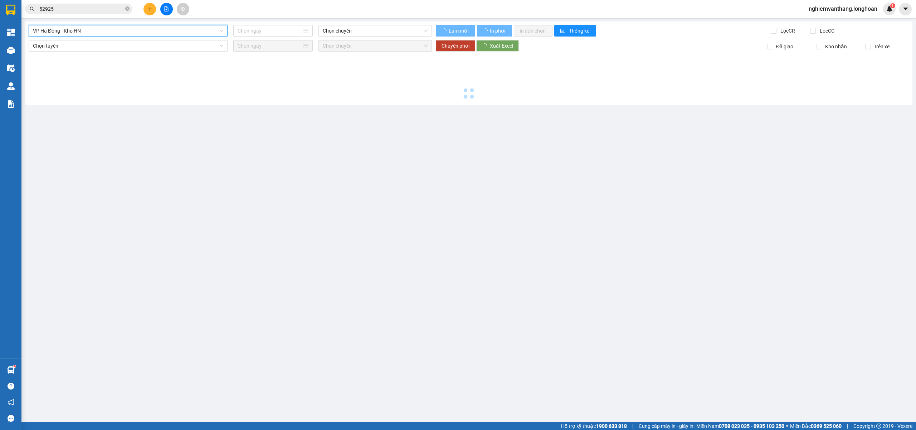
type input "[DATE]"
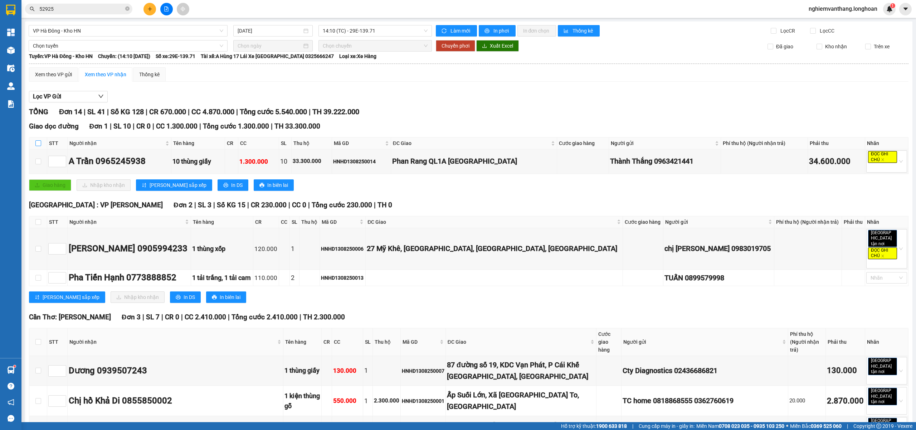
click at [40, 142] on input "checkbox" at bounding box center [38, 143] width 6 height 6
checkbox input "true"
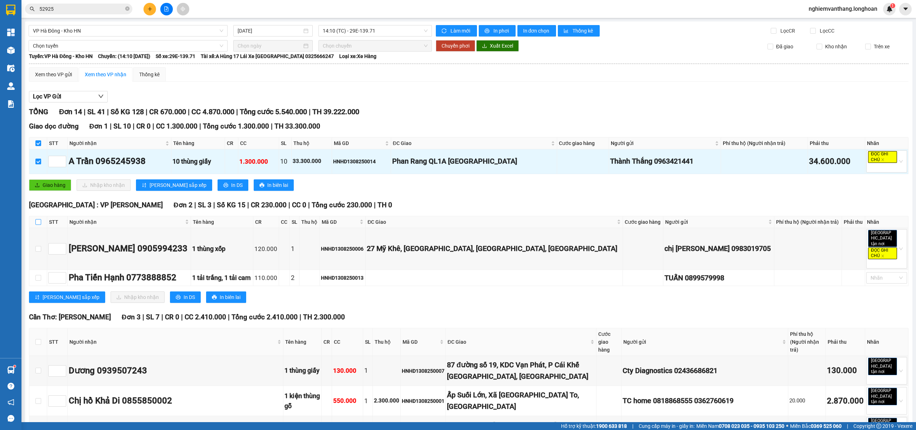
drag, startPoint x: 39, startPoint y: 226, endPoint x: 37, endPoint y: 222, distance: 4.2
click at [39, 225] on input "checkbox" at bounding box center [38, 222] width 6 height 6
checkbox input "true"
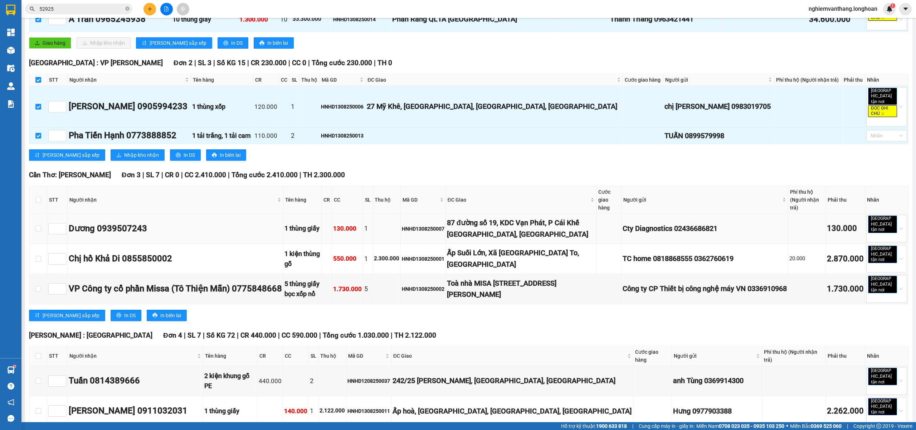
scroll to position [143, 0]
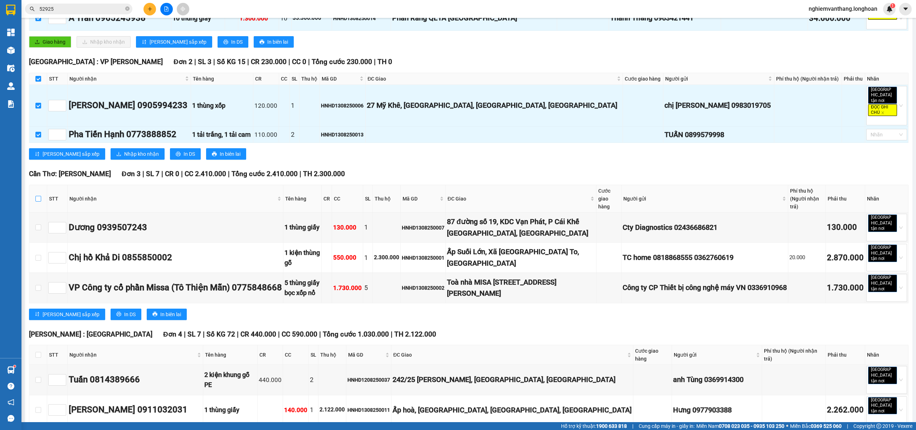
click at [37, 198] on input "checkbox" at bounding box center [38, 199] width 6 height 6
checkbox input "true"
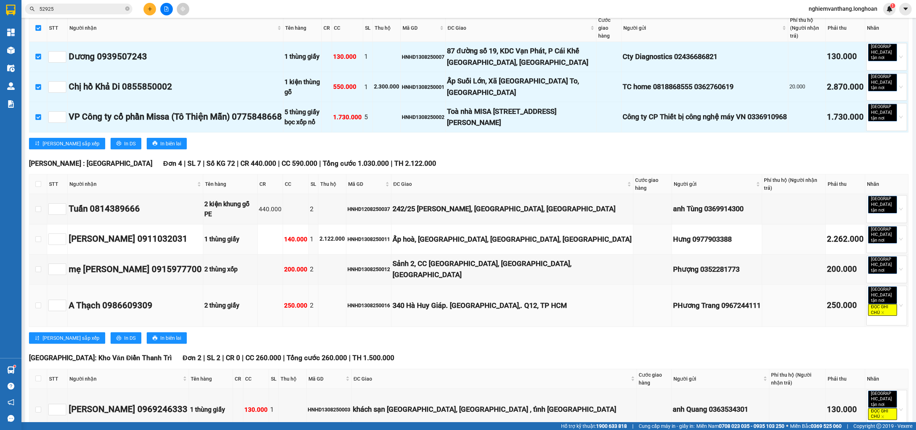
scroll to position [334, 0]
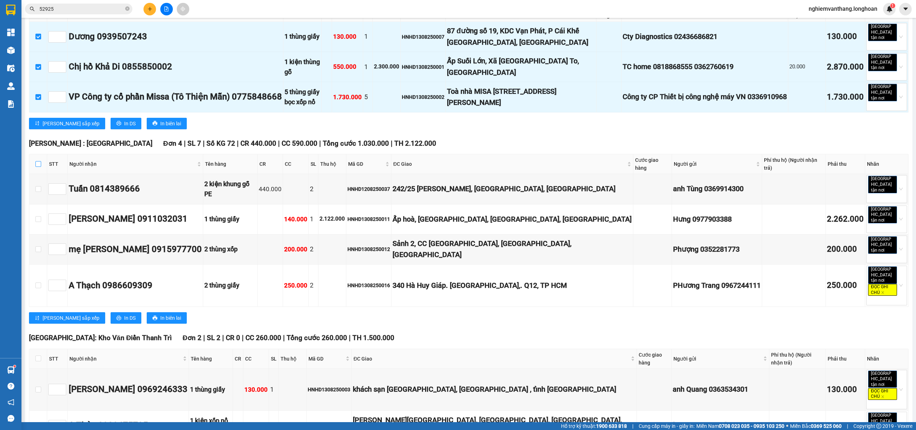
click at [38, 161] on input "checkbox" at bounding box center [38, 164] width 6 height 6
checkbox input "true"
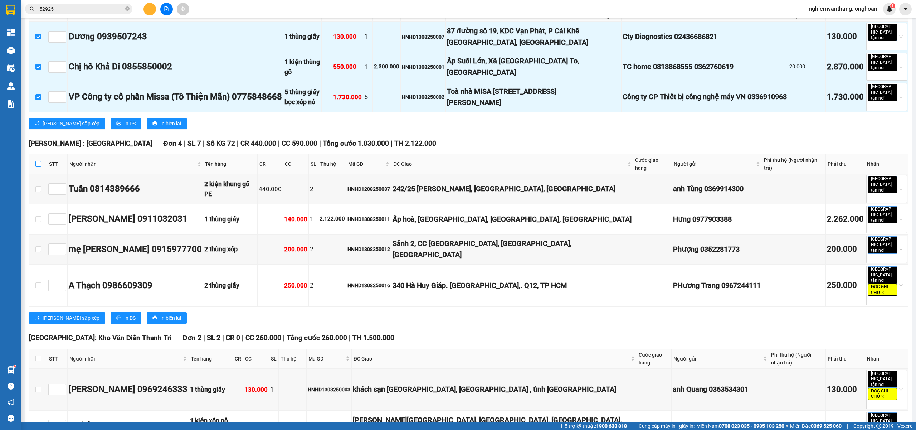
checkbox input "true"
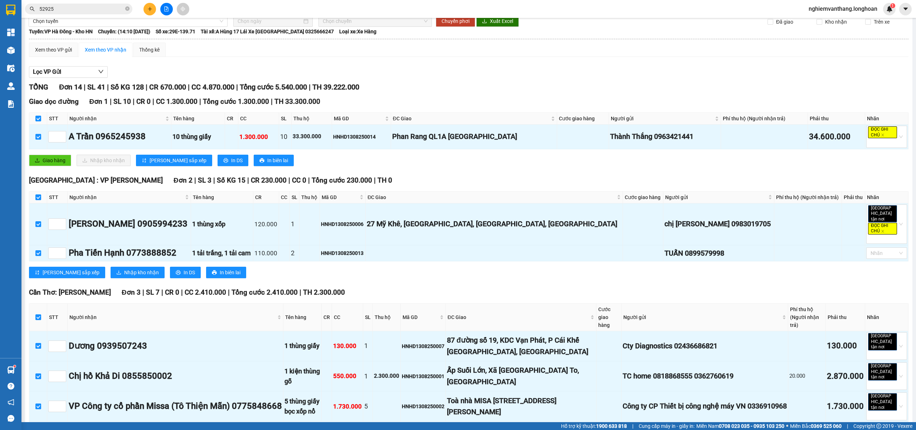
scroll to position [0, 0]
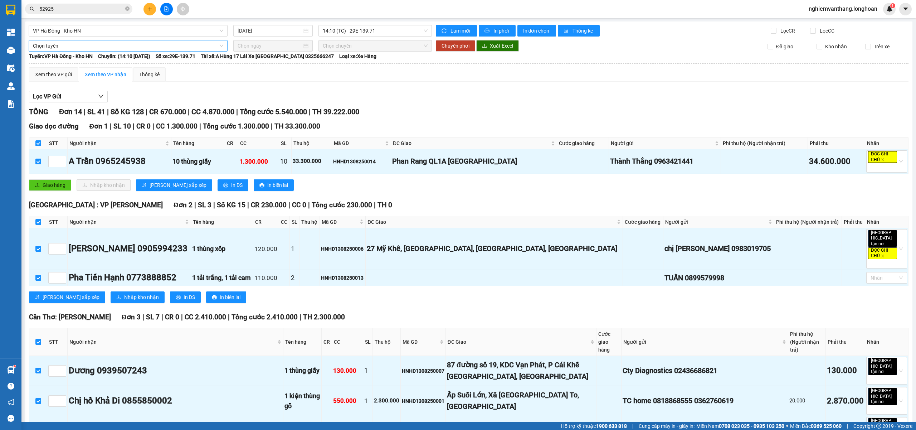
click at [69, 49] on span "Chọn tuyến" at bounding box center [128, 45] width 190 height 11
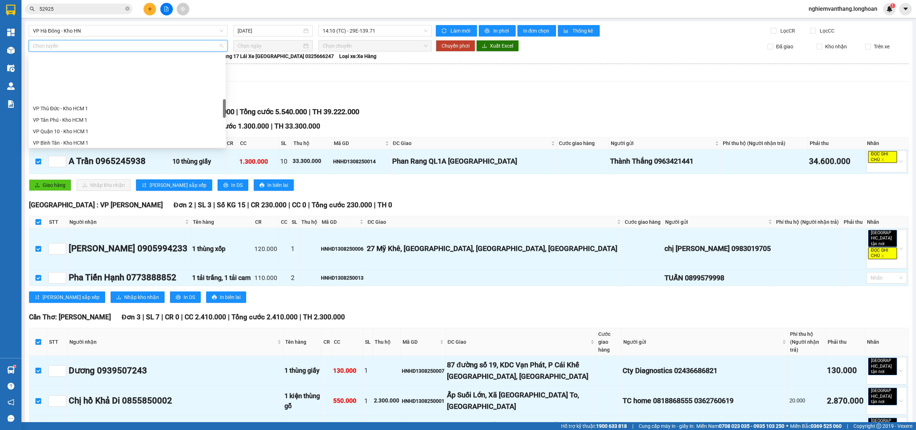
scroll to position [470, 0]
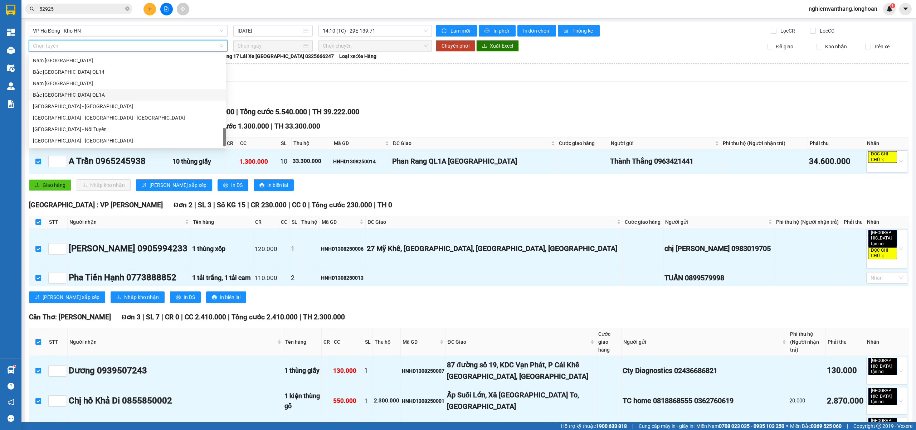
click at [76, 92] on div "Bắc [GEOGRAPHIC_DATA] QL1A" at bounding box center [127, 95] width 189 height 8
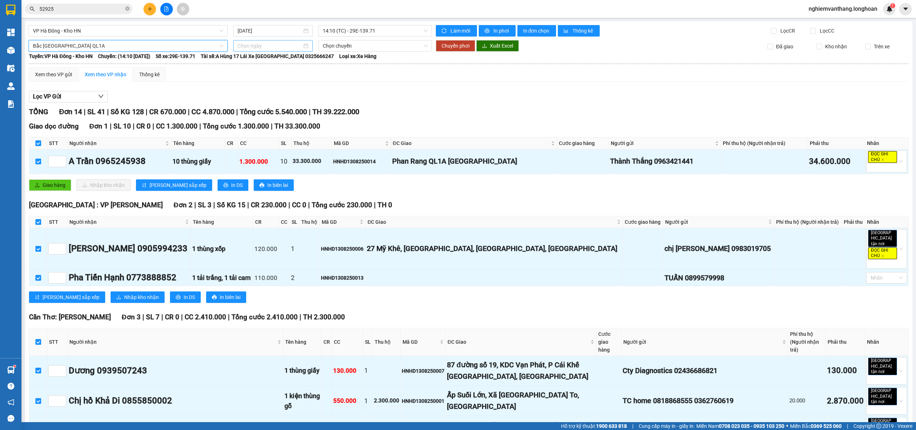
click at [262, 47] on input at bounding box center [270, 46] width 64 height 8
type input "[DATE]"
click at [282, 111] on div "13" at bounding box center [281, 109] width 9 height 9
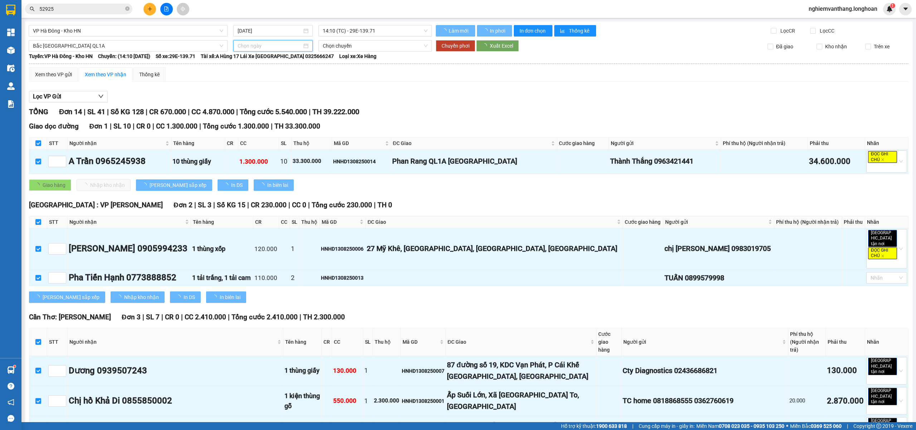
type input "[DATE]"
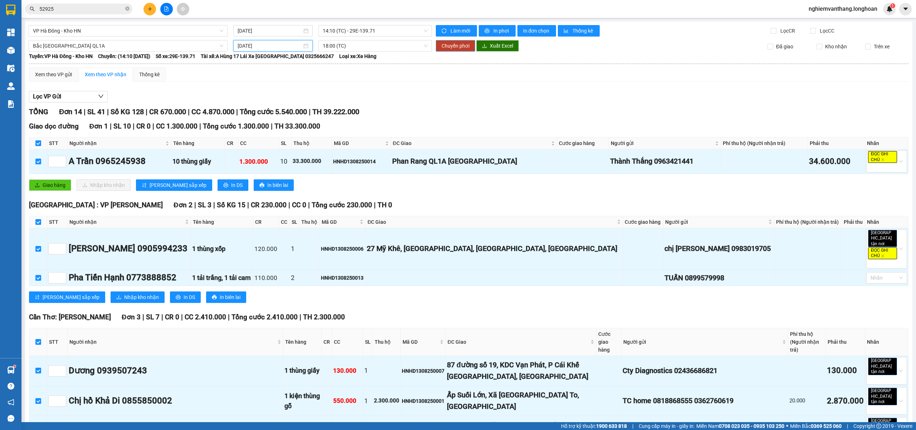
click at [457, 48] on span "Chuyển phơi" at bounding box center [456, 46] width 28 height 8
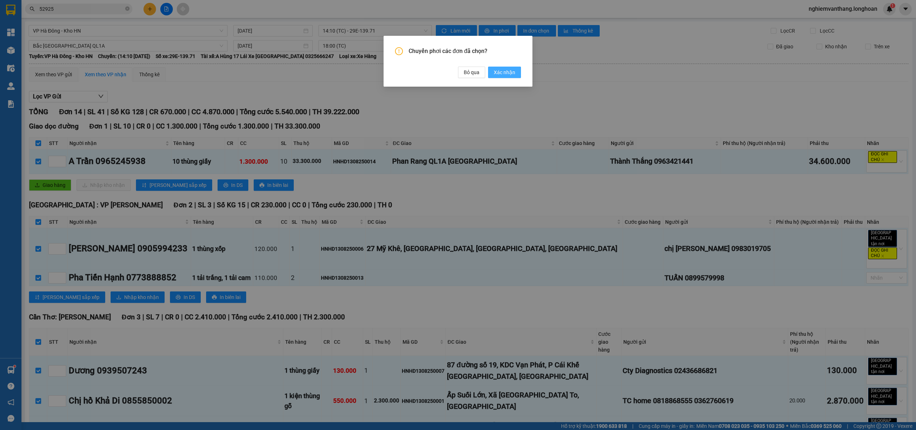
click at [510, 69] on span "Xác nhận" at bounding box center [504, 72] width 21 height 8
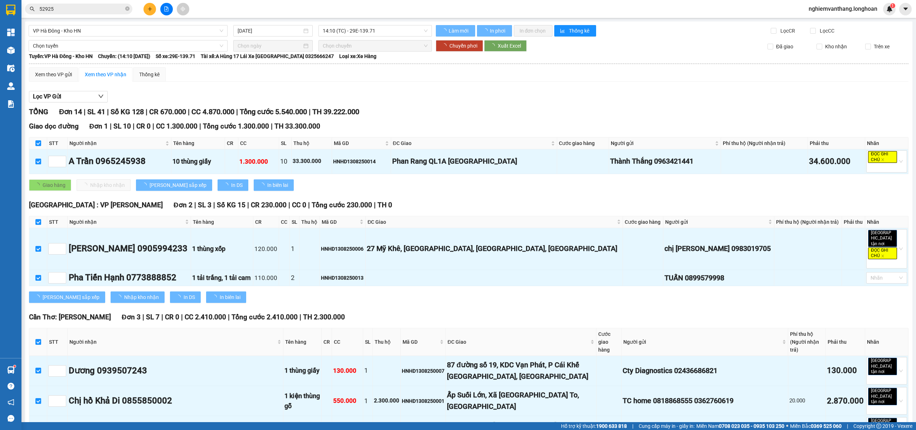
checkbox input "false"
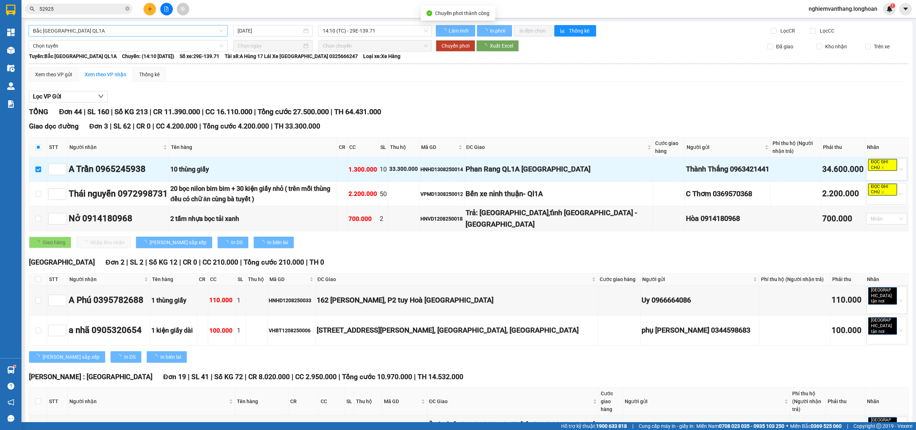
checkbox input "false"
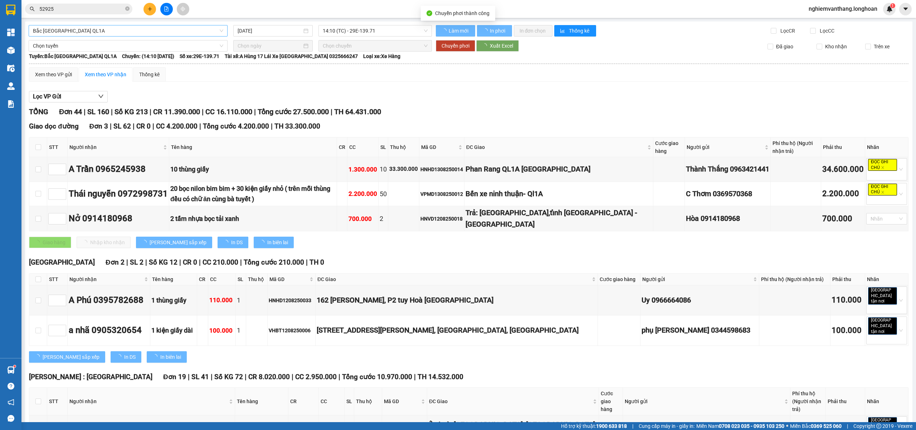
click at [73, 30] on span "Bắc [GEOGRAPHIC_DATA] QL1A" at bounding box center [128, 30] width 190 height 11
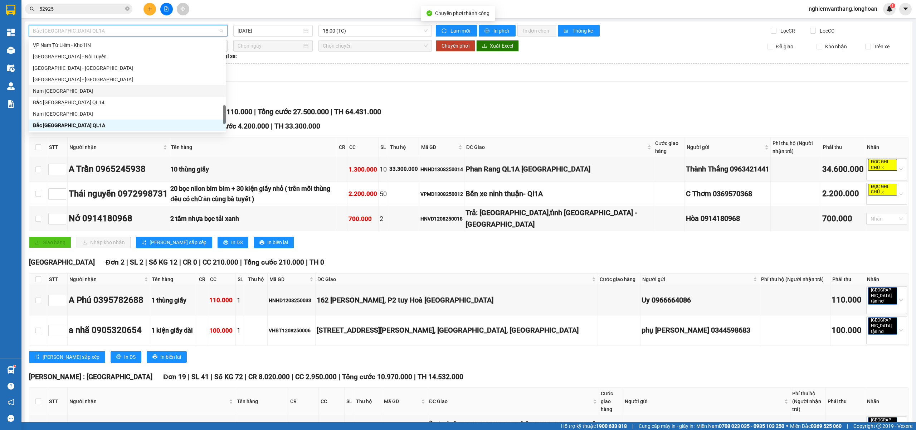
scroll to position [328, 0]
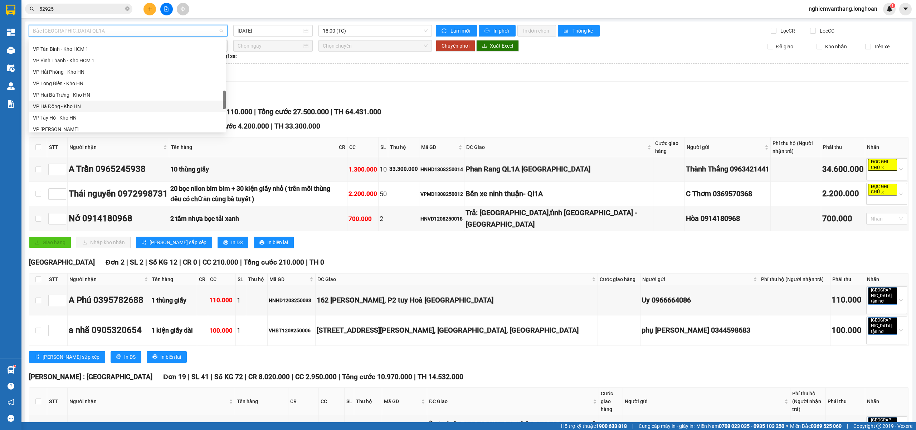
click at [74, 110] on div "VP Hà Đông - Kho HN" at bounding box center [127, 106] width 189 height 8
type input "[DATE]"
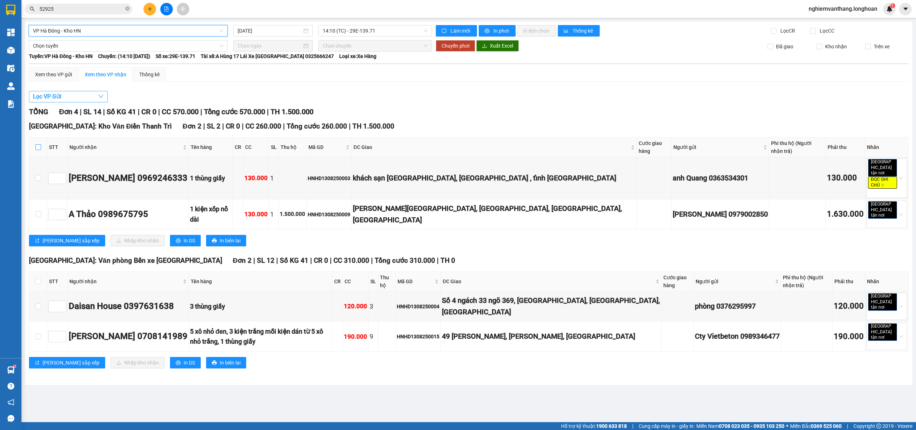
drag, startPoint x: 37, startPoint y: 145, endPoint x: 62, endPoint y: 95, distance: 56.0
click at [38, 144] on input "checkbox" at bounding box center [38, 147] width 6 height 6
checkbox input "true"
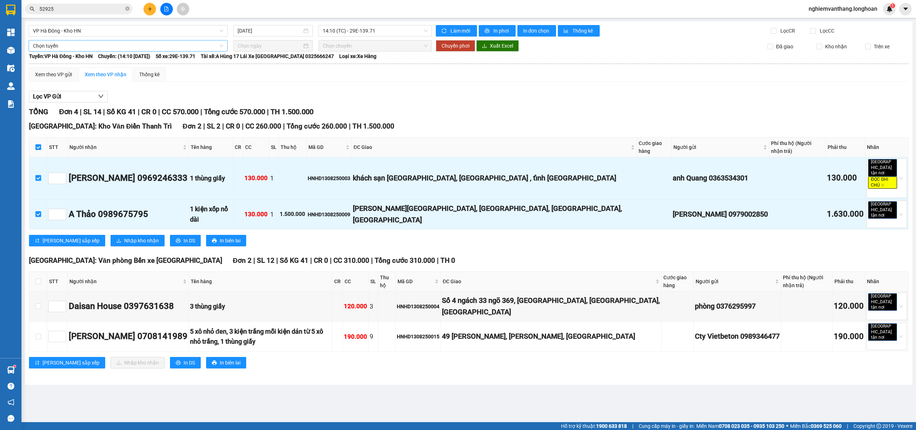
drag, startPoint x: 76, startPoint y: 52, endPoint x: 79, endPoint y: 52, distance: 3.7
click at [76, 53] on body "Kết quả tìm kiếm ( 4 ) Bộ lọc Mã ĐH Trạng thái Món hàng Thu hộ Tổng cước Chưa c…" at bounding box center [458, 215] width 916 height 430
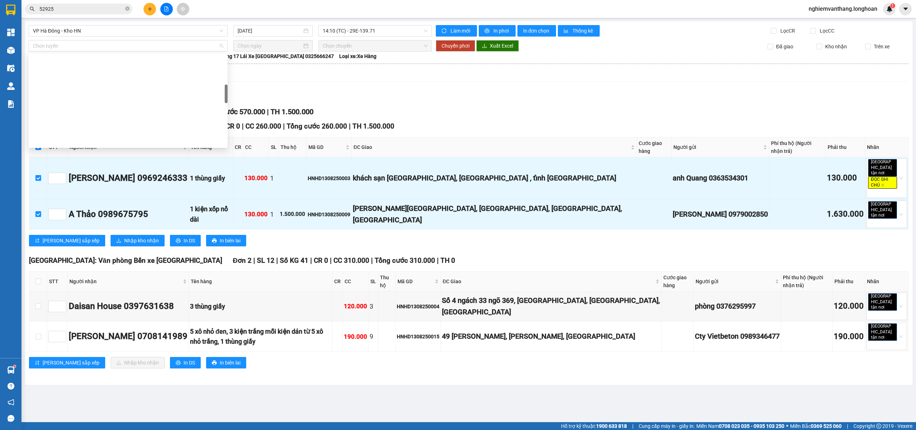
scroll to position [191, 0]
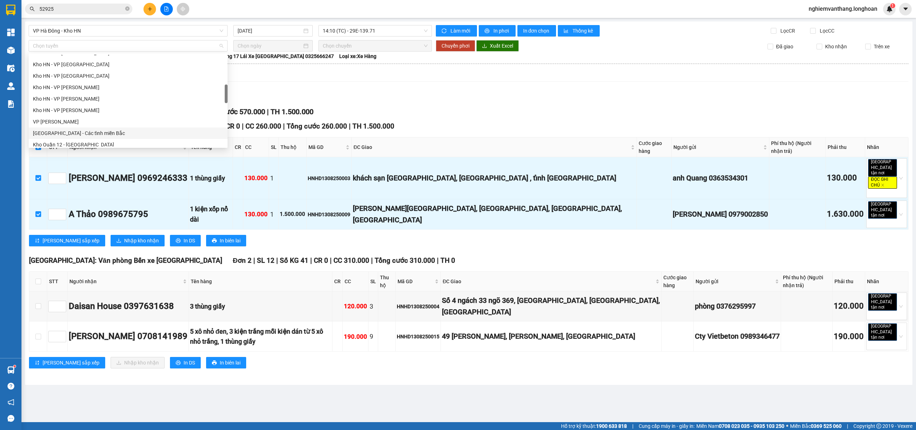
click at [88, 134] on div "[GEOGRAPHIC_DATA] - Các tỉnh miền Bắc" at bounding box center [128, 133] width 190 height 8
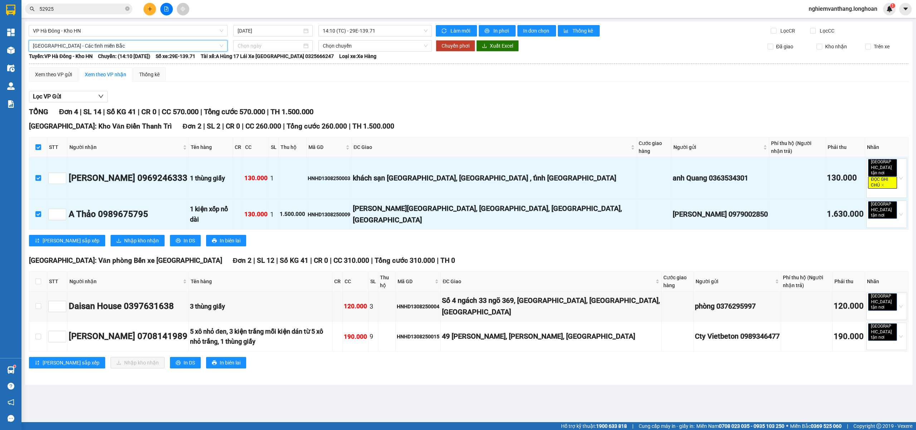
drag, startPoint x: 252, startPoint y: 46, endPoint x: 275, endPoint y: 58, distance: 26.3
click at [252, 45] on input at bounding box center [270, 46] width 64 height 8
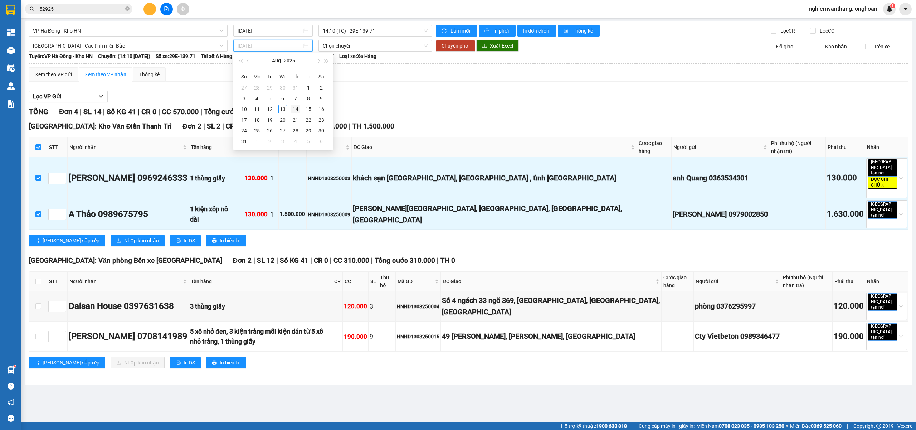
type input "[DATE]"
click at [294, 109] on div "14" at bounding box center [295, 109] width 9 height 9
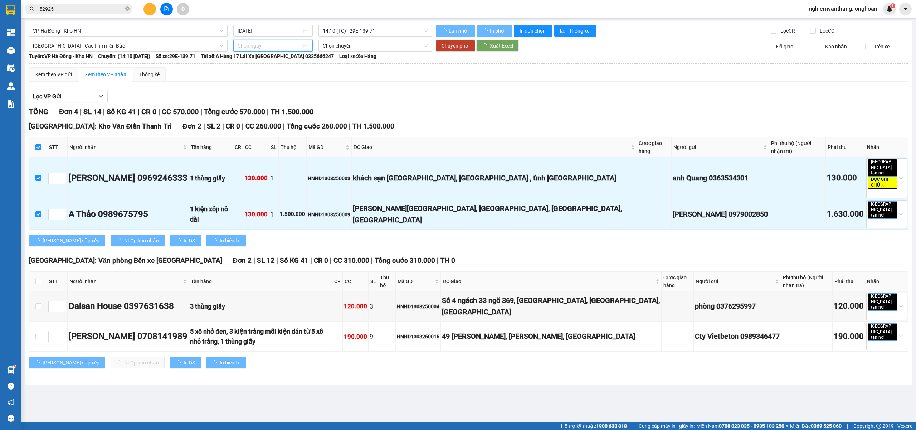
type input "[DATE]"
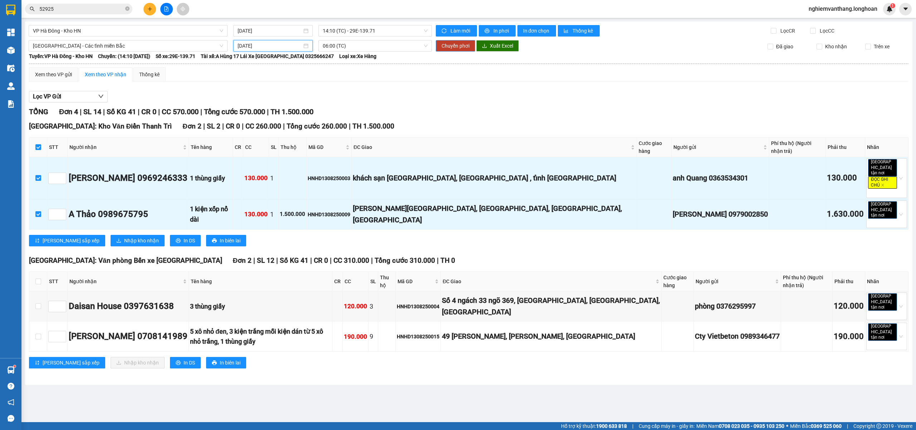
click at [448, 48] on span "Chuyển phơi" at bounding box center [456, 46] width 28 height 8
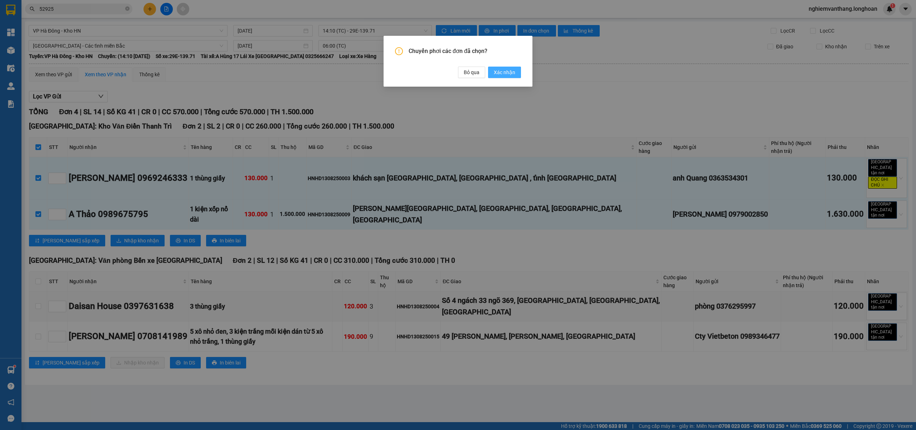
click at [505, 74] on span "Xác nhận" at bounding box center [504, 72] width 21 height 8
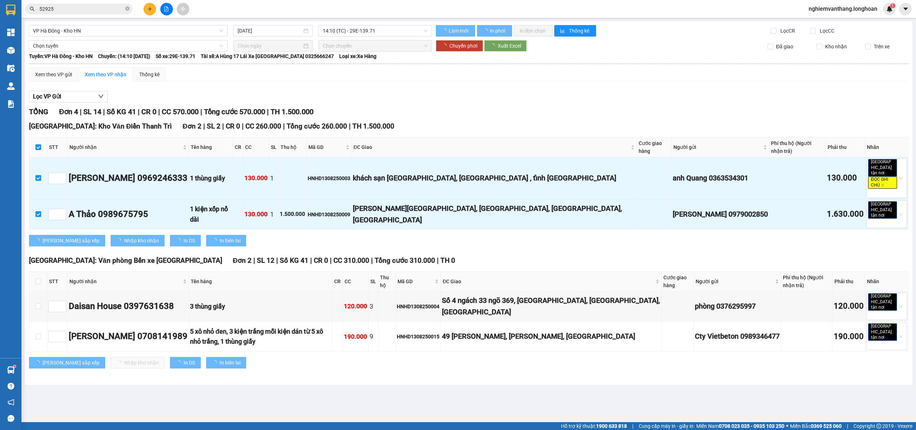
checkbox input "false"
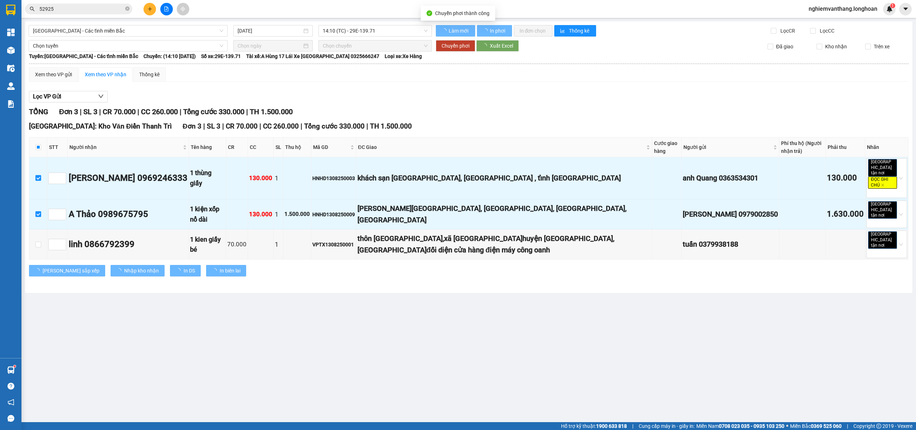
type input "[DATE]"
checkbox input "false"
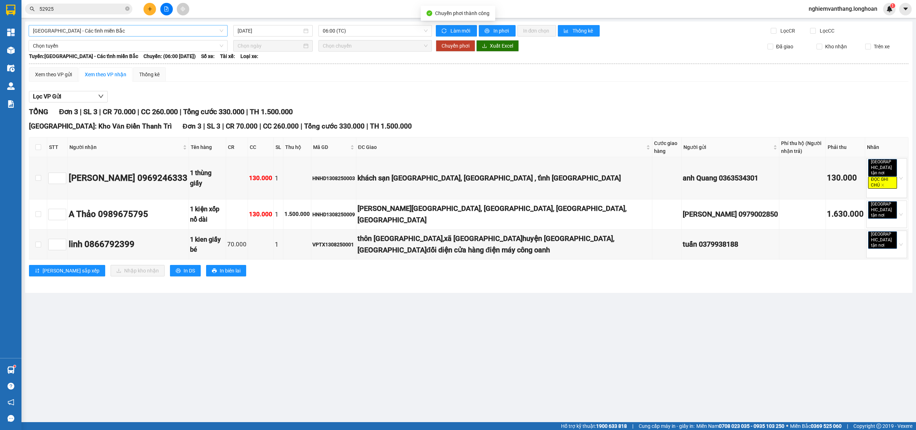
click at [79, 36] on span "[GEOGRAPHIC_DATA] - Các tỉnh miền Bắc" at bounding box center [128, 30] width 190 height 11
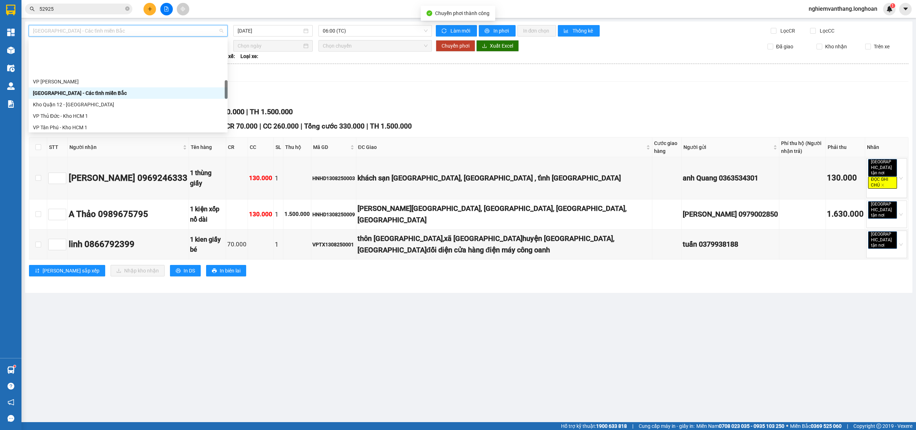
scroll to position [311, 0]
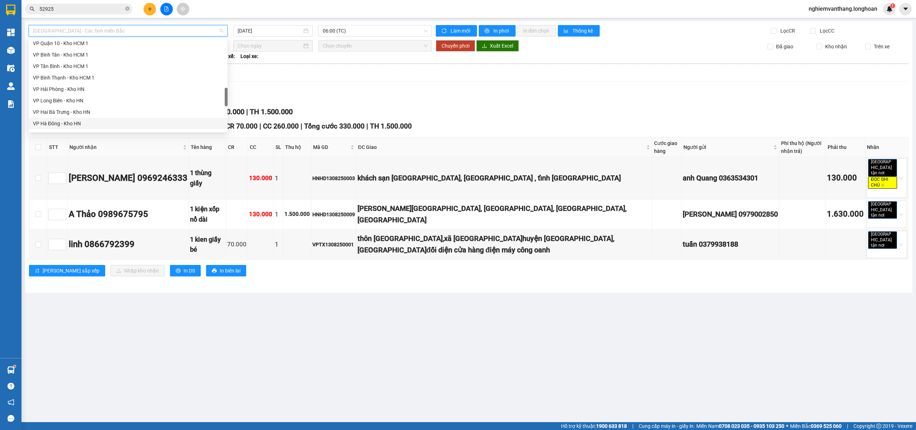
click at [71, 120] on div "VP Hà Đông - Kho HN" at bounding box center [128, 124] width 190 height 8
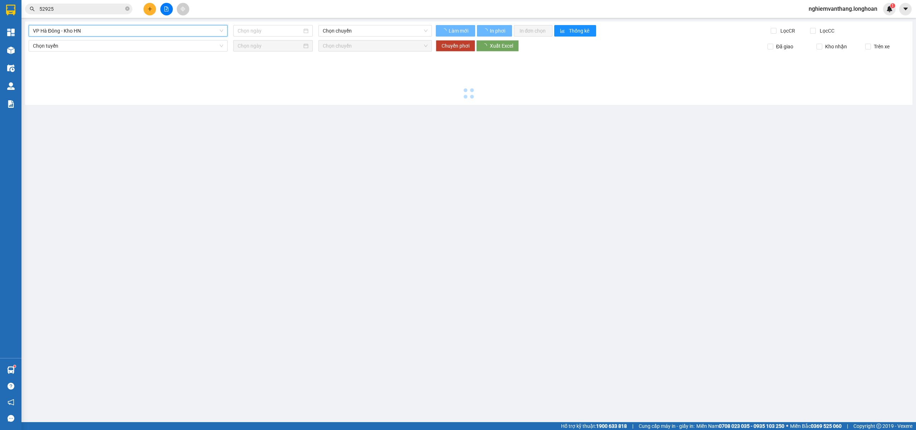
type input "[DATE]"
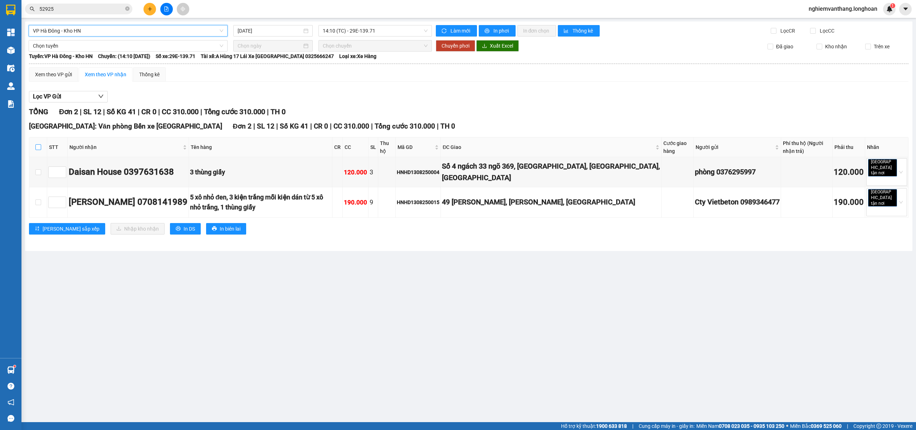
click at [36, 150] on input "checkbox" at bounding box center [38, 147] width 6 height 6
checkbox input "true"
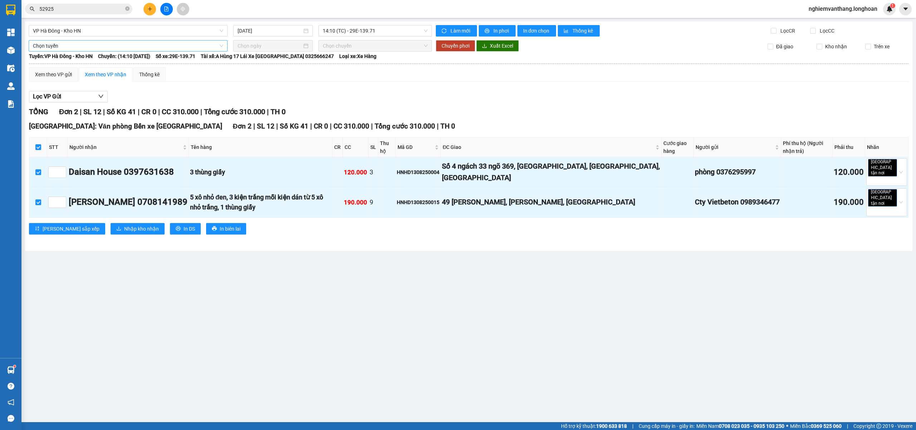
click at [62, 49] on span "Chọn tuyến" at bounding box center [128, 45] width 190 height 11
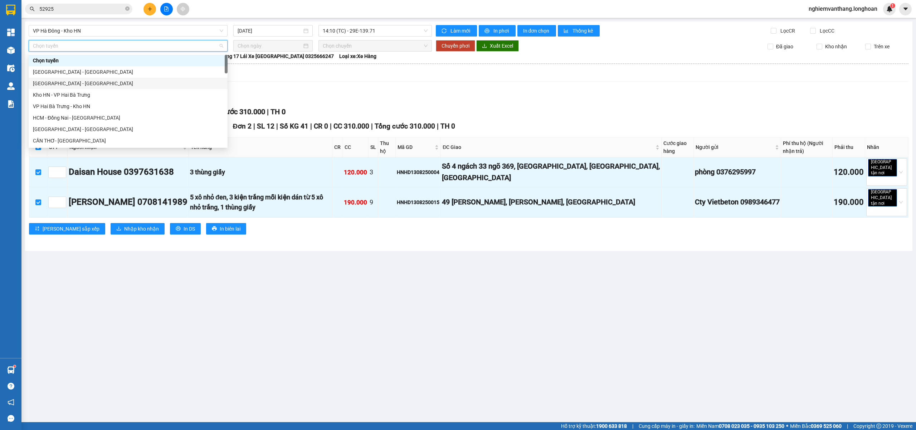
click at [67, 86] on div "[GEOGRAPHIC_DATA] - [GEOGRAPHIC_DATA]" at bounding box center [128, 83] width 199 height 11
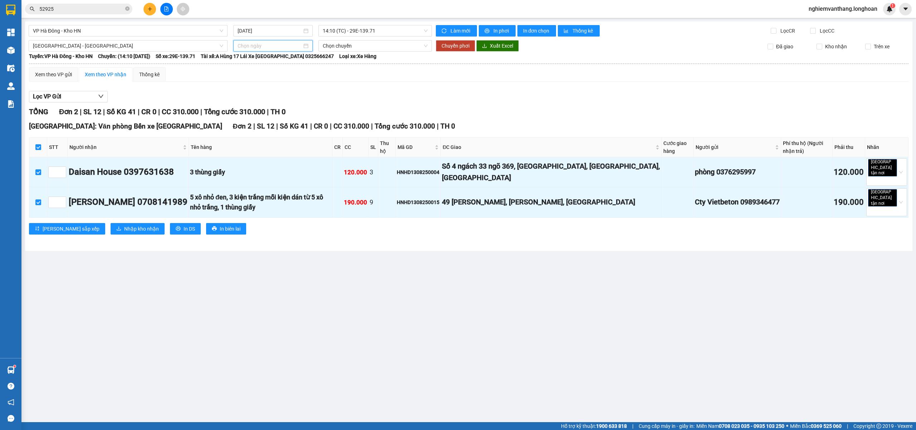
drag, startPoint x: 256, startPoint y: 49, endPoint x: 294, endPoint y: 73, distance: 44.8
click at [257, 47] on input at bounding box center [270, 46] width 64 height 8
type input "[DATE]"
click at [284, 109] on div "13" at bounding box center [283, 109] width 9 height 9
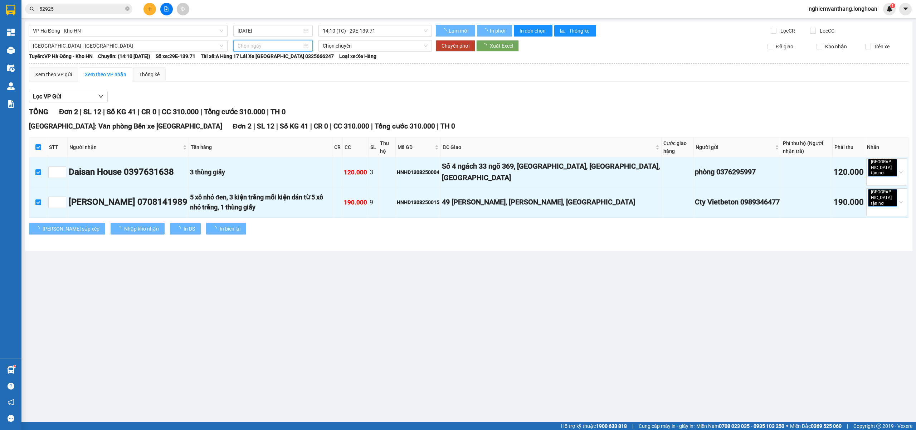
type input "[DATE]"
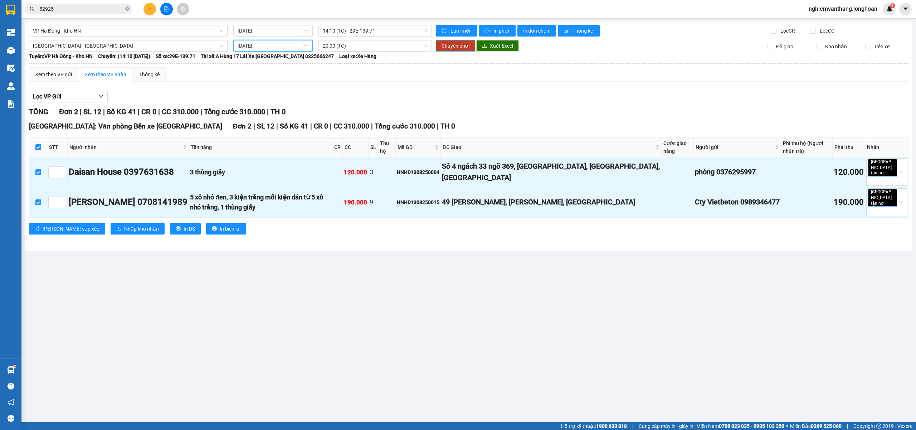
click at [454, 47] on span "Chuyển phơi" at bounding box center [456, 46] width 28 height 8
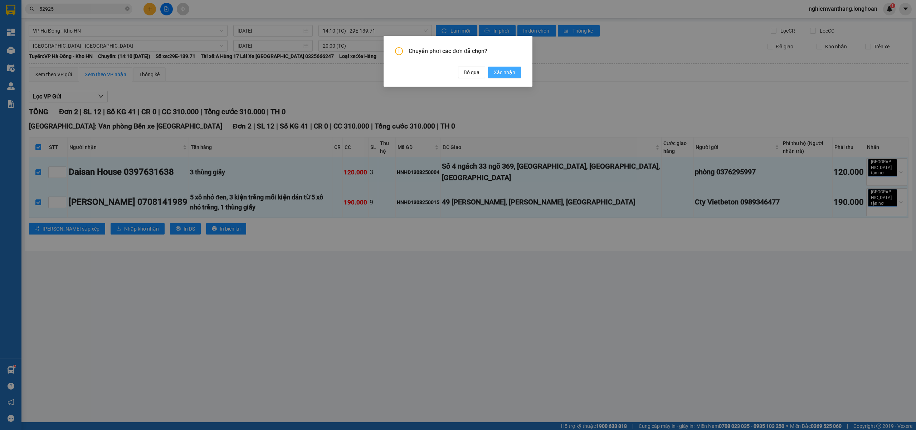
click at [506, 74] on span "Xác nhận" at bounding box center [504, 72] width 21 height 8
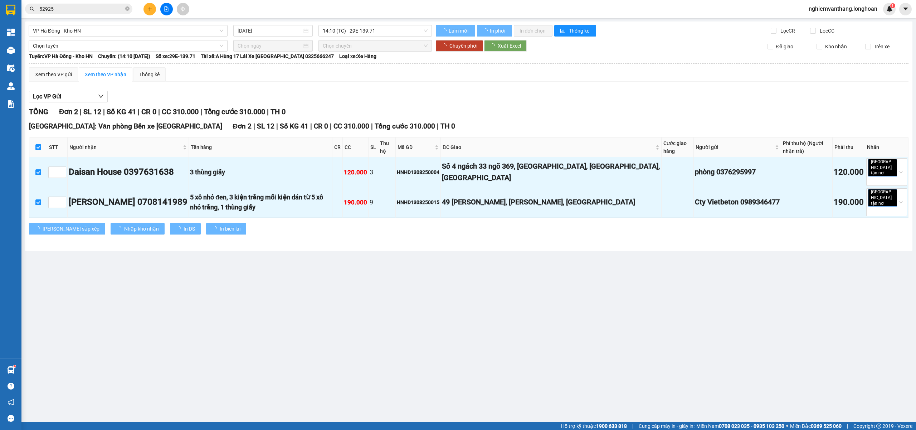
checkbox input "false"
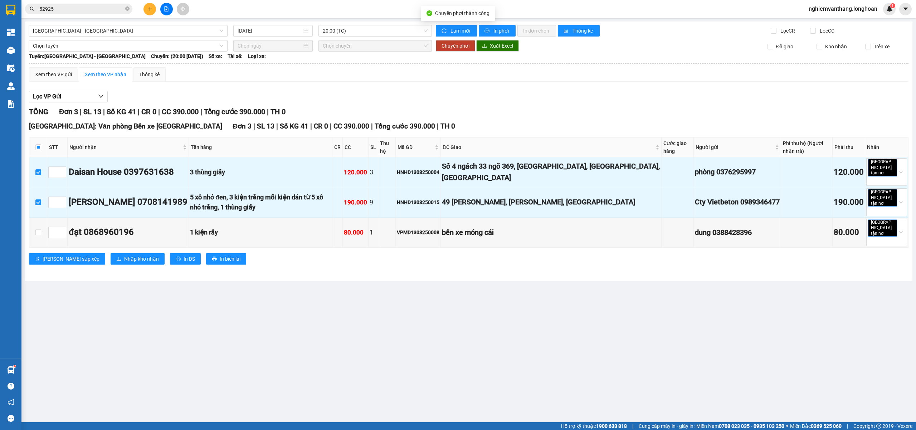
checkbox input "false"
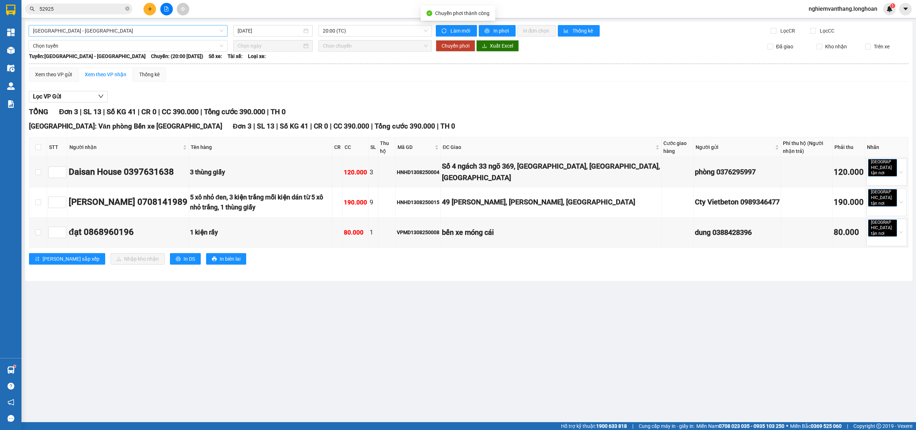
click at [81, 32] on span "[GEOGRAPHIC_DATA] - [GEOGRAPHIC_DATA]" at bounding box center [128, 30] width 190 height 11
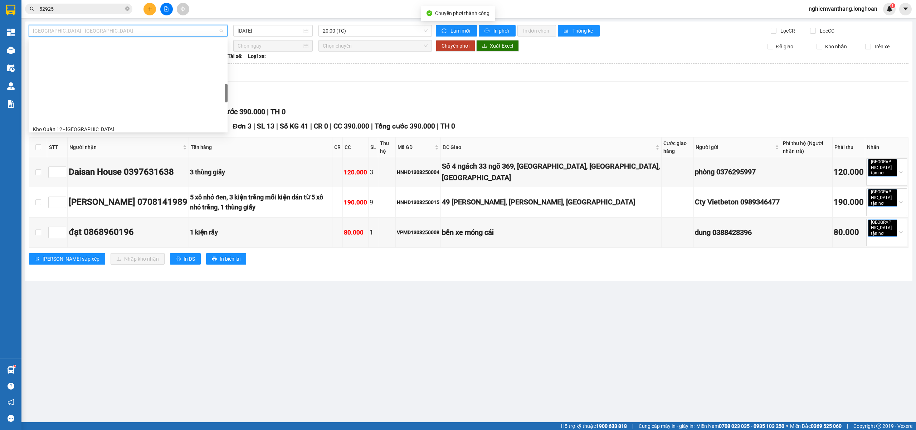
scroll to position [286, 0]
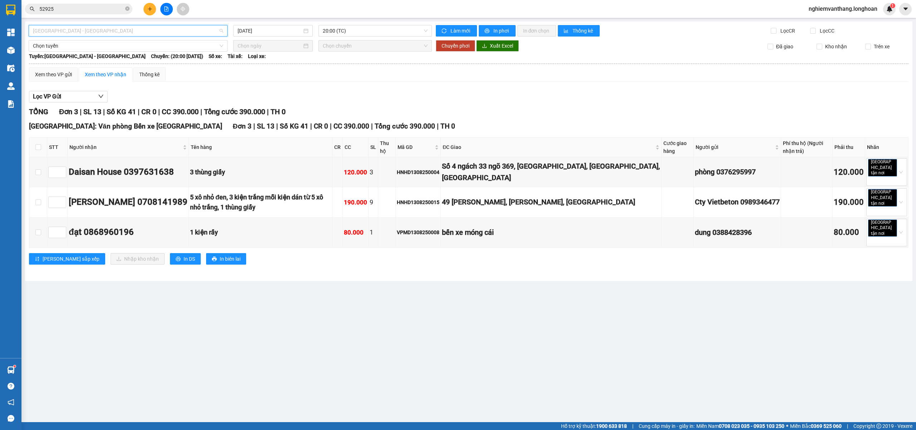
click at [140, 31] on span "[GEOGRAPHIC_DATA] - [GEOGRAPHIC_DATA]" at bounding box center [128, 30] width 190 height 11
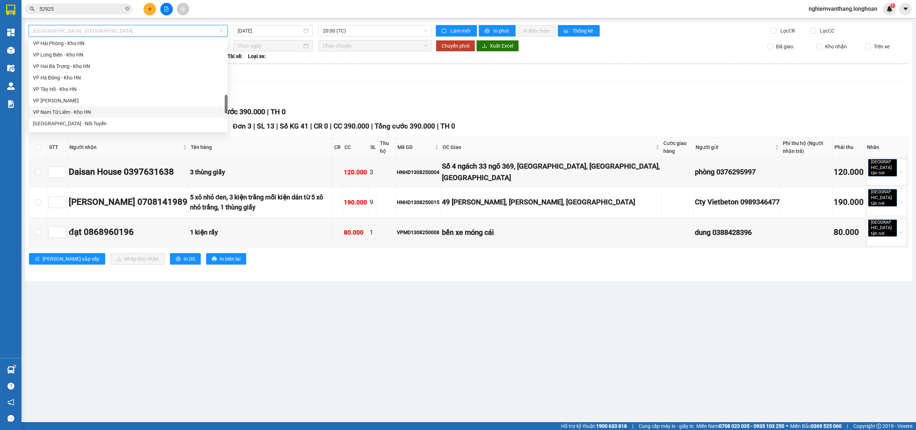
scroll to position [405, 0]
click at [69, 61] on div "VP Nam Từ Liêm - Kho HN" at bounding box center [128, 65] width 190 height 8
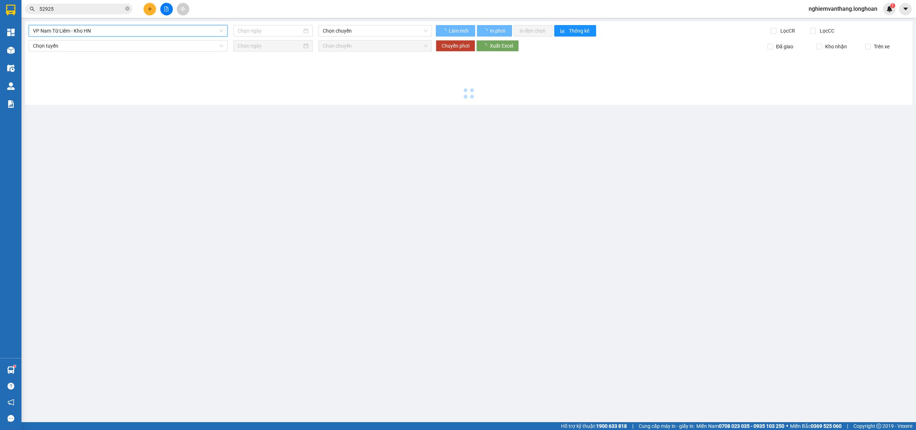
type input "[DATE]"
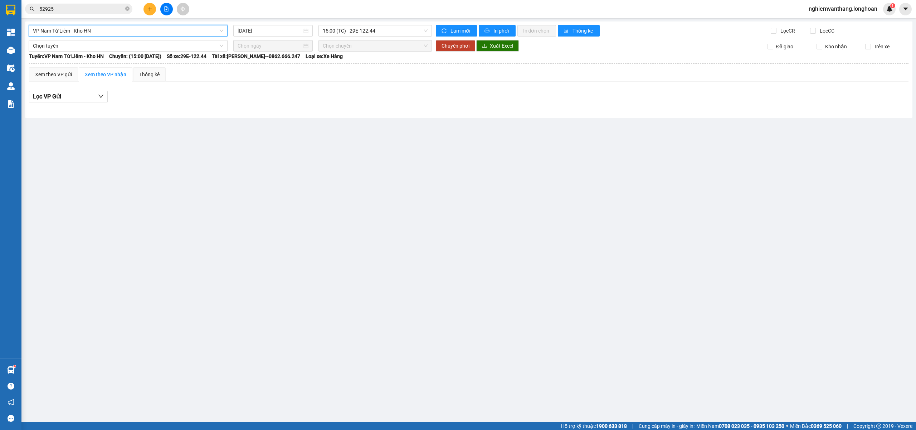
click at [120, 28] on span "VP Nam Từ Liêm - Kho HN" at bounding box center [128, 30] width 190 height 11
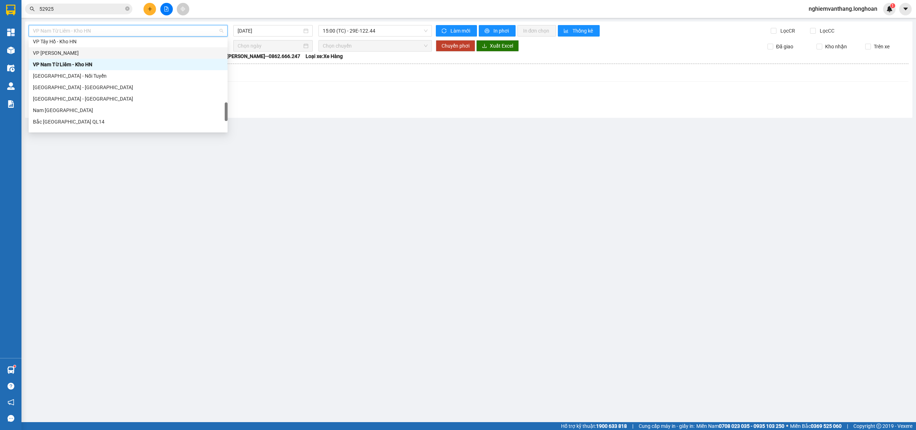
drag, startPoint x: 82, startPoint y: 56, endPoint x: 177, endPoint y: 49, distance: 95.1
click at [82, 55] on div "VP [PERSON_NAME]" at bounding box center [128, 53] width 190 height 8
type input "[DATE]"
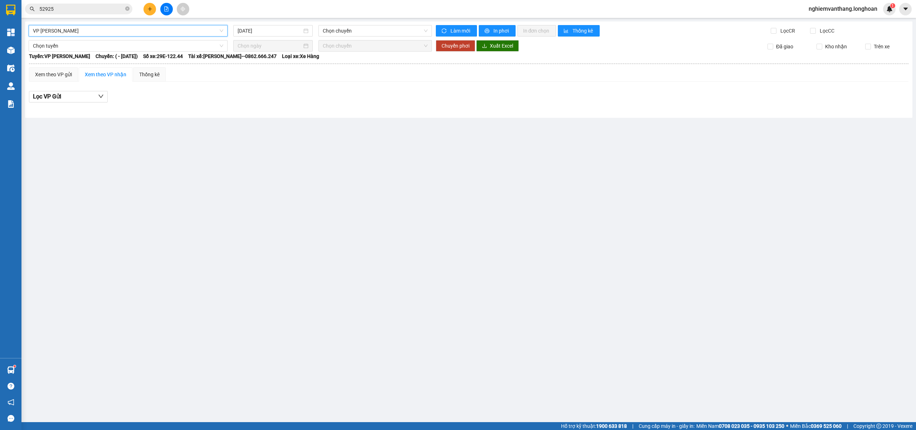
click at [112, 30] on span "VP [PERSON_NAME]" at bounding box center [128, 30] width 190 height 11
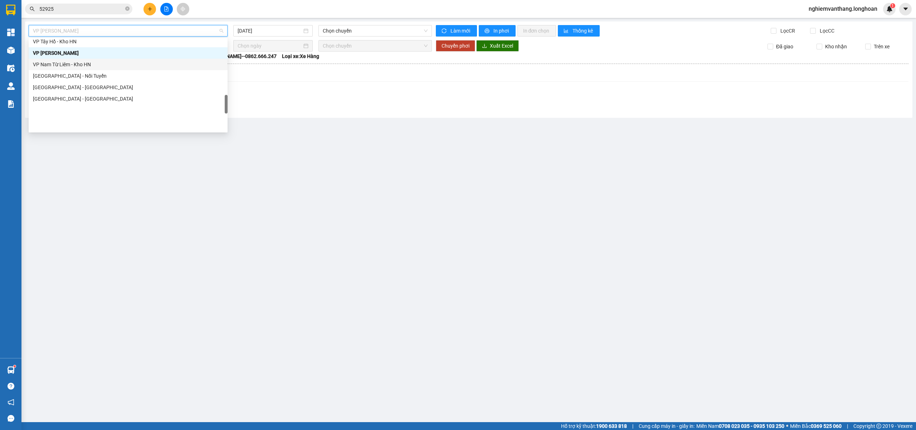
scroll to position [357, 0]
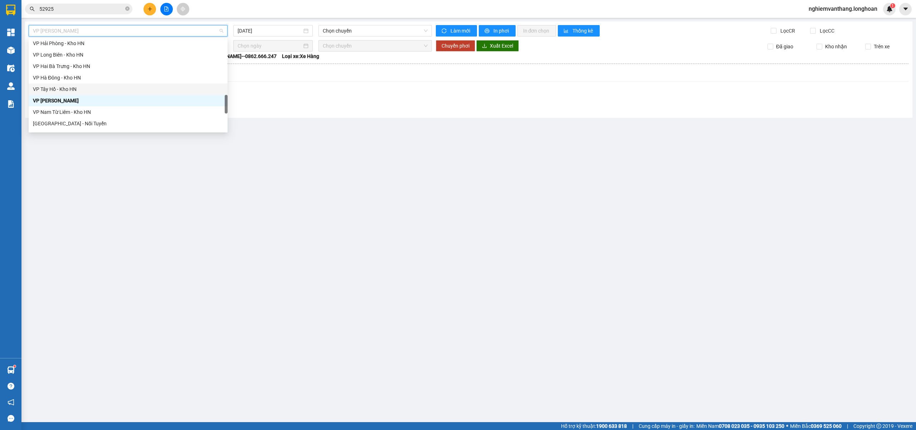
click at [85, 87] on div "VP Tây Hồ - Kho HN" at bounding box center [128, 89] width 190 height 8
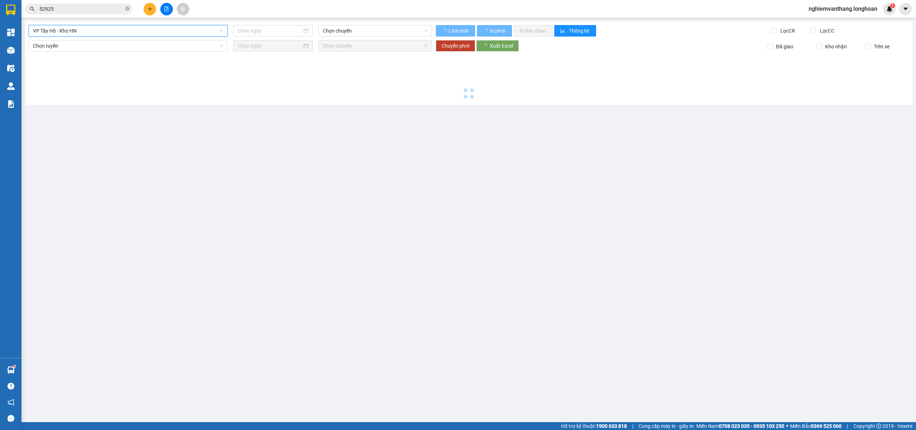
type input "[DATE]"
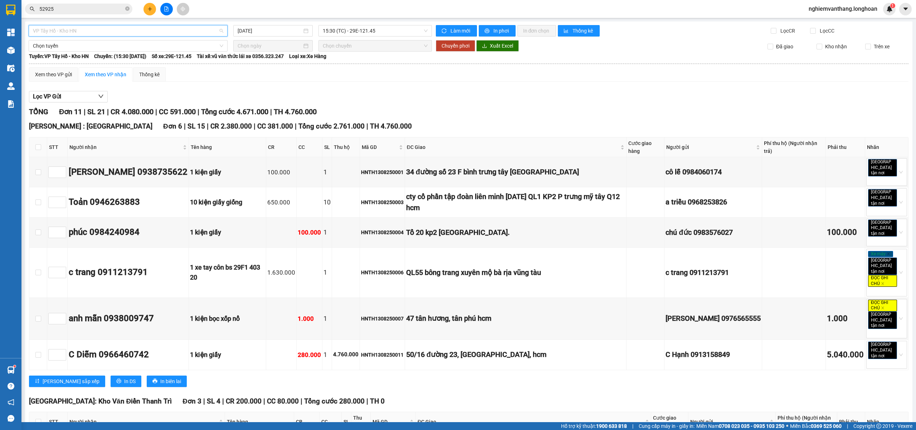
click at [102, 31] on span "VP Tây Hồ - Kho HN" at bounding box center [128, 30] width 190 height 11
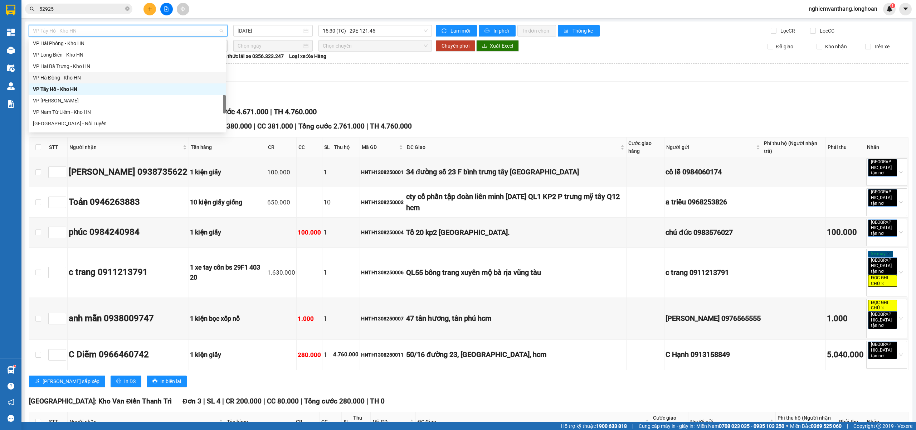
click at [75, 73] on div "VP Hà Đông - Kho HN" at bounding box center [127, 77] width 197 height 11
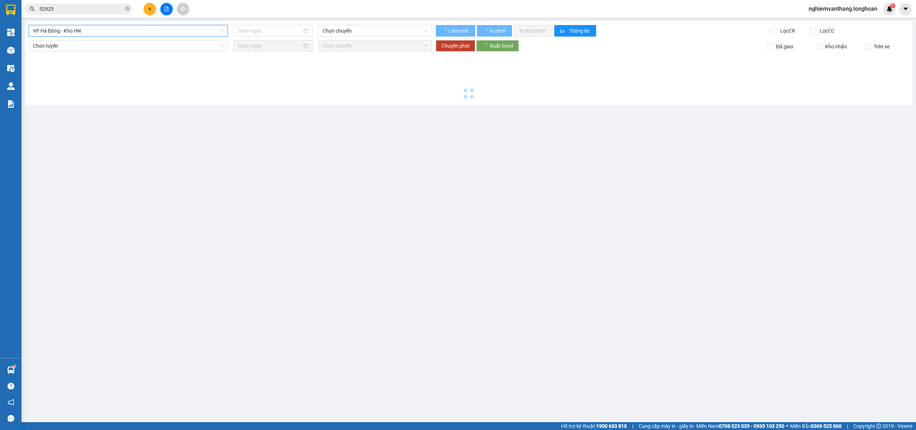
type input "[DATE]"
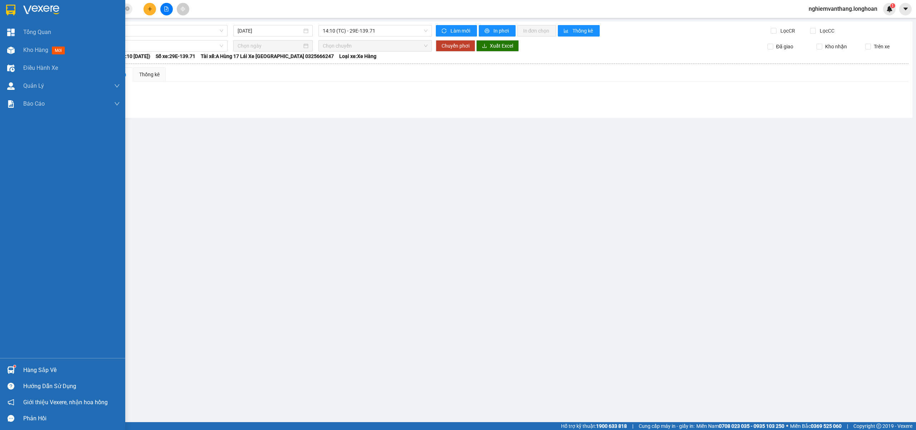
click at [10, 9] on img at bounding box center [10, 10] width 9 height 11
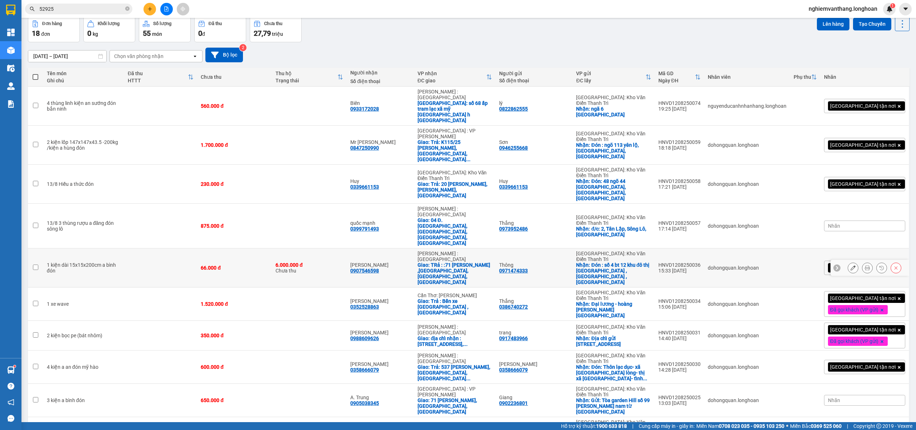
scroll to position [48, 0]
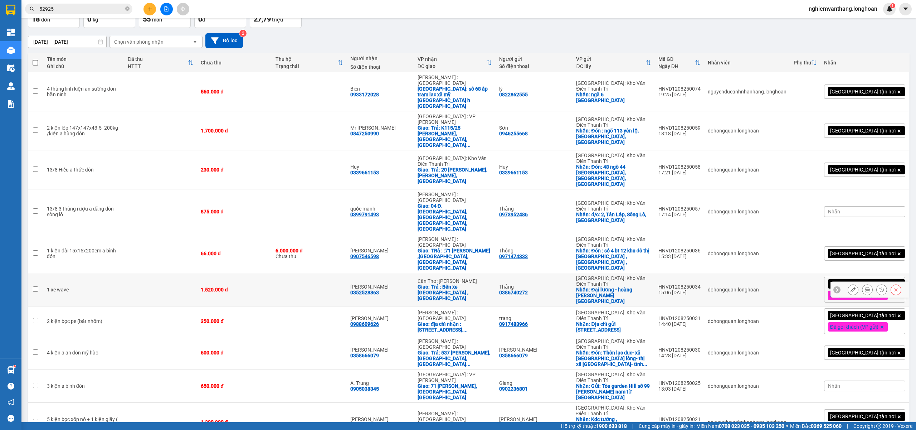
click at [209, 273] on td "1.520.000 đ" at bounding box center [234, 289] width 75 height 33
checkbox input "true"
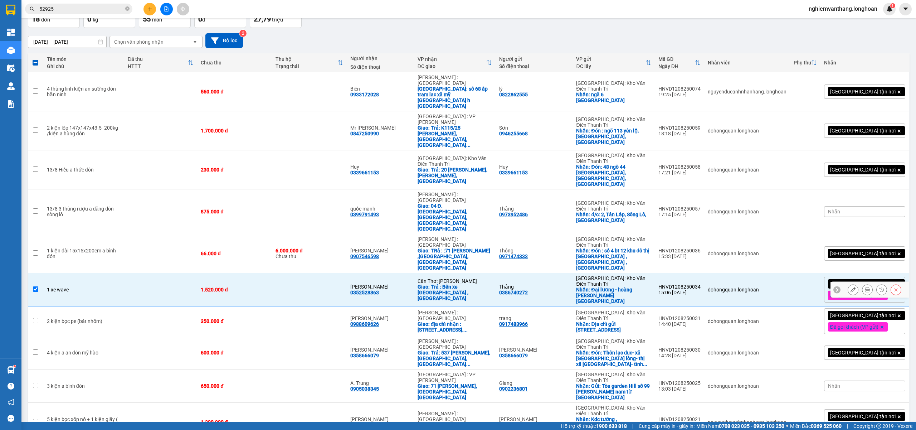
scroll to position [95, 0]
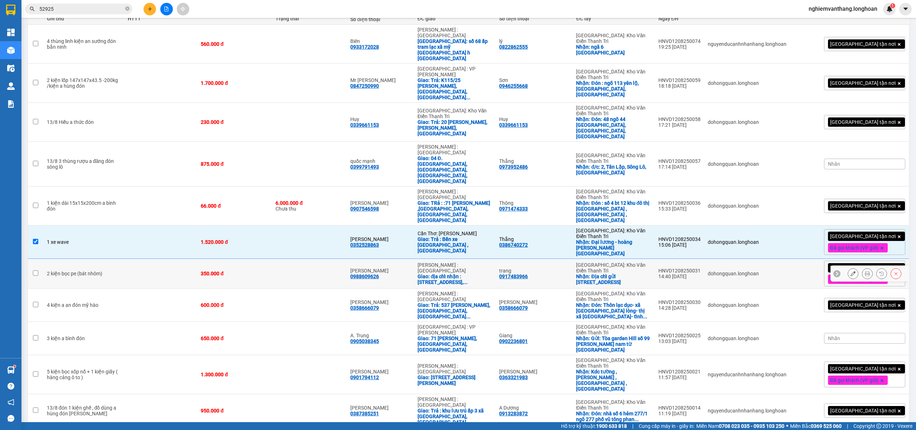
click at [233, 259] on td "350.000 đ" at bounding box center [234, 274] width 75 height 30
checkbox input "true"
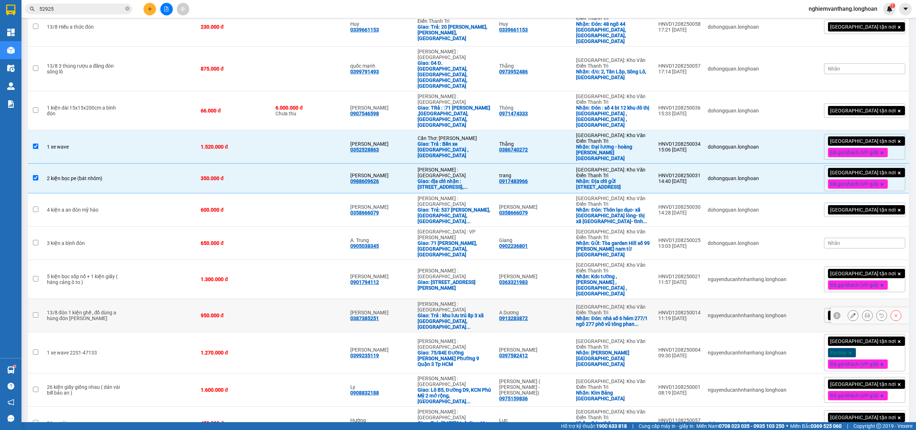
scroll to position [191, 0]
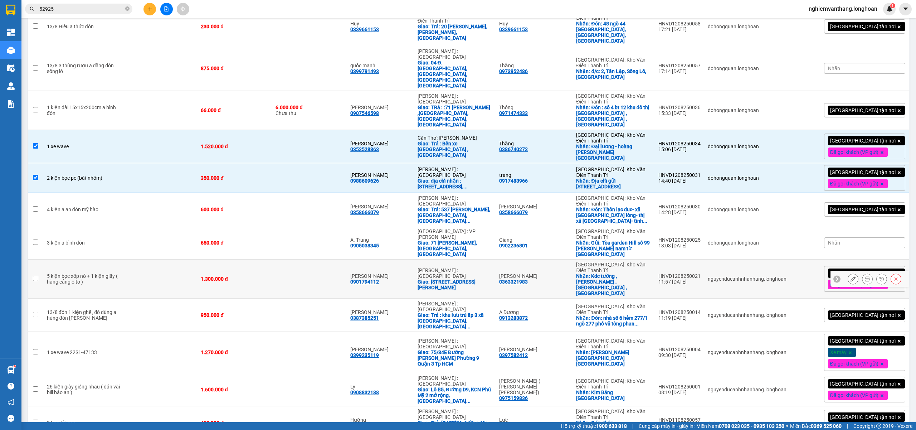
click at [268, 276] on div "1.300.000 đ" at bounding box center [235, 279] width 68 height 6
checkbox input "true"
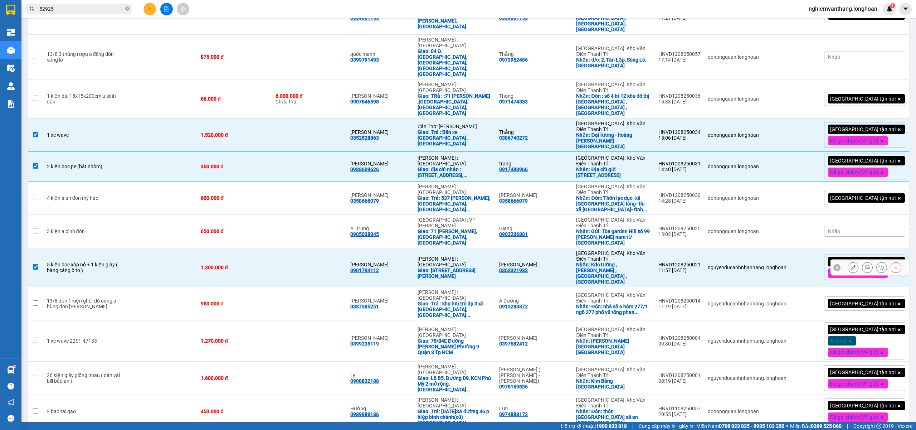
scroll to position [222, 0]
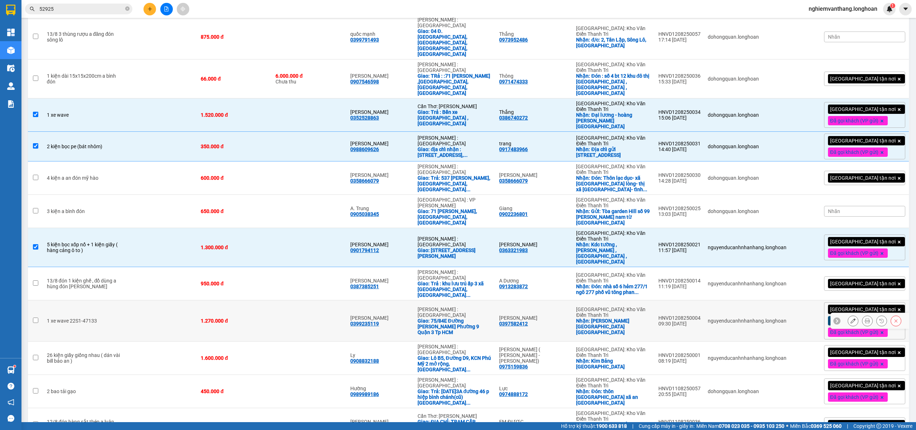
click at [207, 300] on td "1.270.000 đ" at bounding box center [234, 320] width 75 height 41
checkbox input "true"
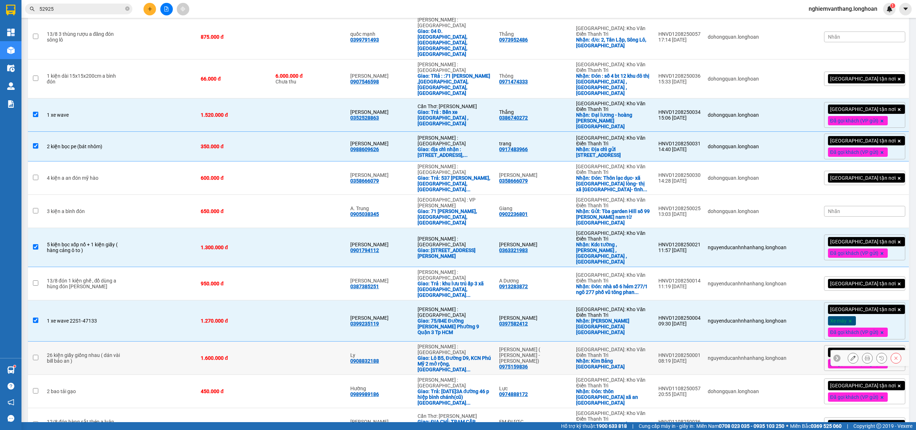
drag, startPoint x: 117, startPoint y: 237, endPoint x: 148, endPoint y: 236, distance: 31.2
click at [117, 342] on td "26 kiện giấy giống nhau ( dán vài bill bảo an )" at bounding box center [83, 358] width 81 height 33
checkbox input "true"
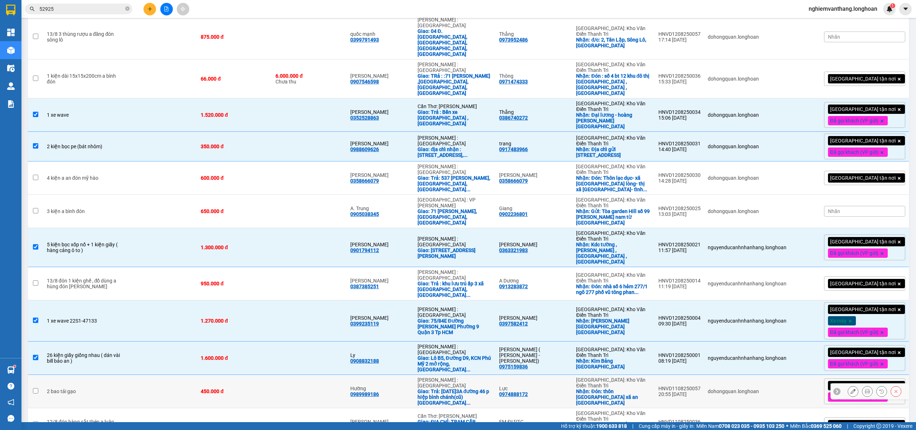
click at [112, 375] on td "2 bao tải gạo" at bounding box center [83, 391] width 81 height 33
checkbox input "true"
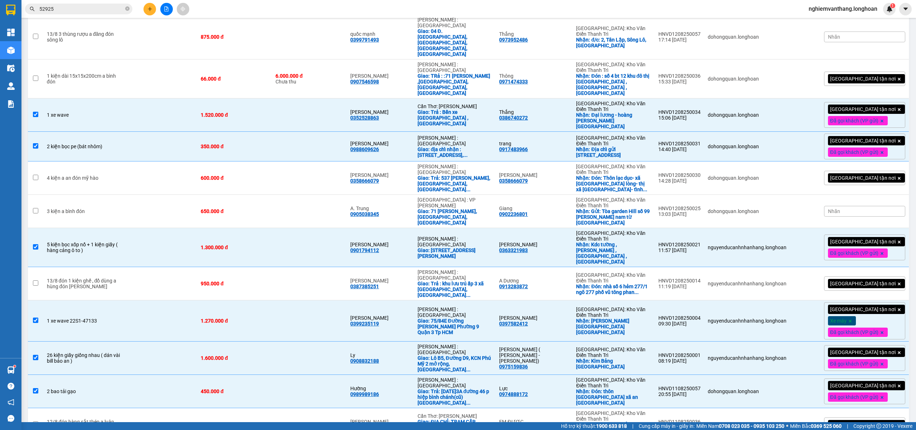
checkbox input "true"
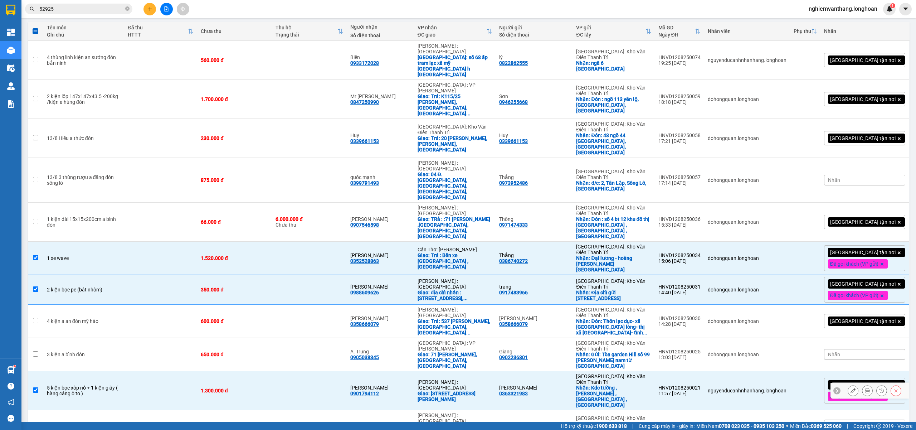
scroll to position [0, 0]
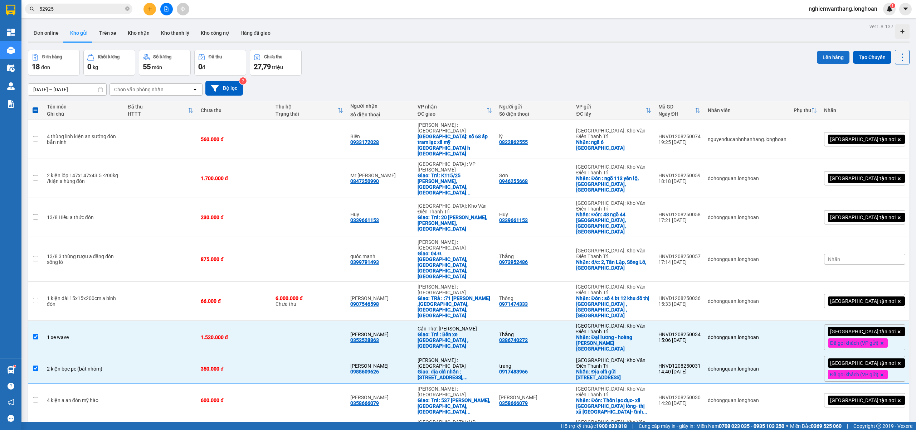
click at [818, 54] on button "Lên hàng" at bounding box center [833, 57] width 33 height 13
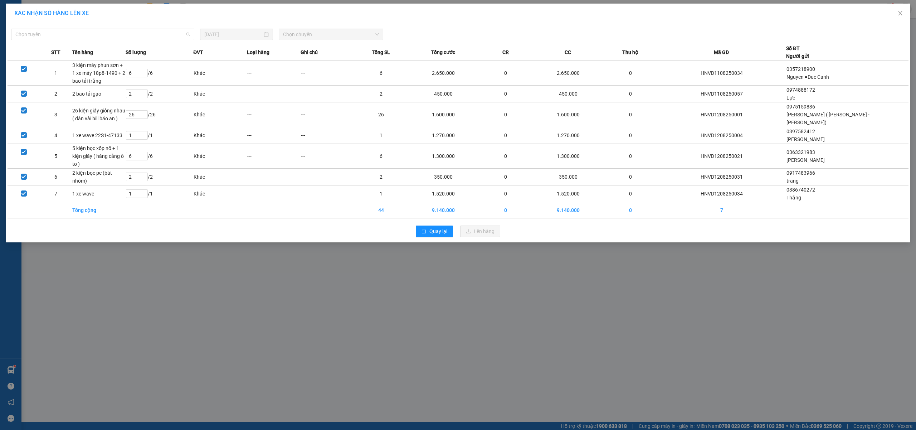
drag, startPoint x: 93, startPoint y: 36, endPoint x: 105, endPoint y: 54, distance: 21.9
click at [95, 39] on span "Chọn tuyến" at bounding box center [102, 34] width 175 height 11
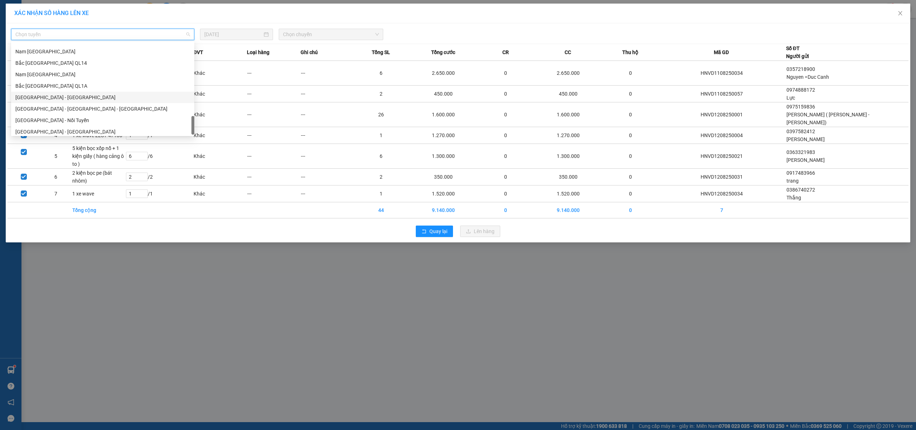
scroll to position [464, 0]
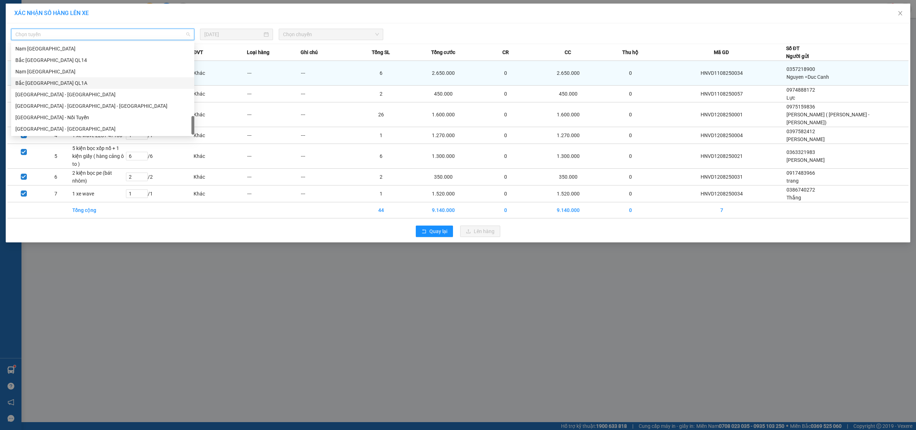
click at [62, 80] on div "Bắc [GEOGRAPHIC_DATA] QL1A" at bounding box center [102, 83] width 175 height 8
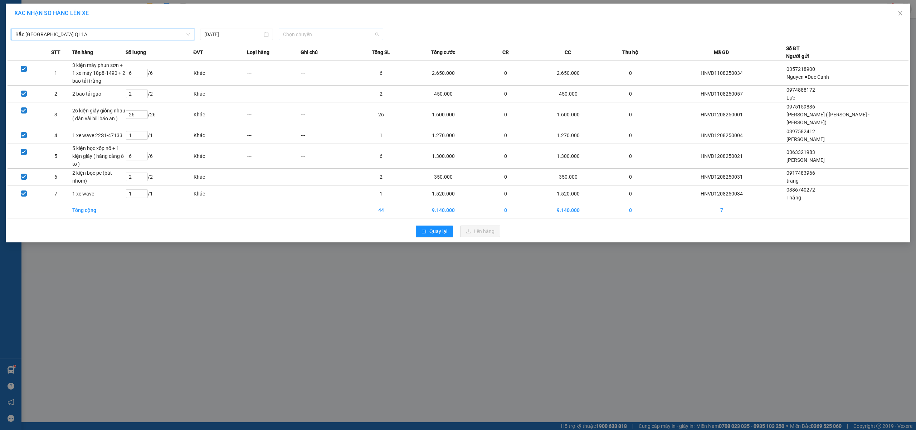
click at [295, 32] on span "Chọn chuyến" at bounding box center [331, 34] width 96 height 11
click at [303, 58] on div "18:00 (TC)" at bounding box center [311, 60] width 56 height 8
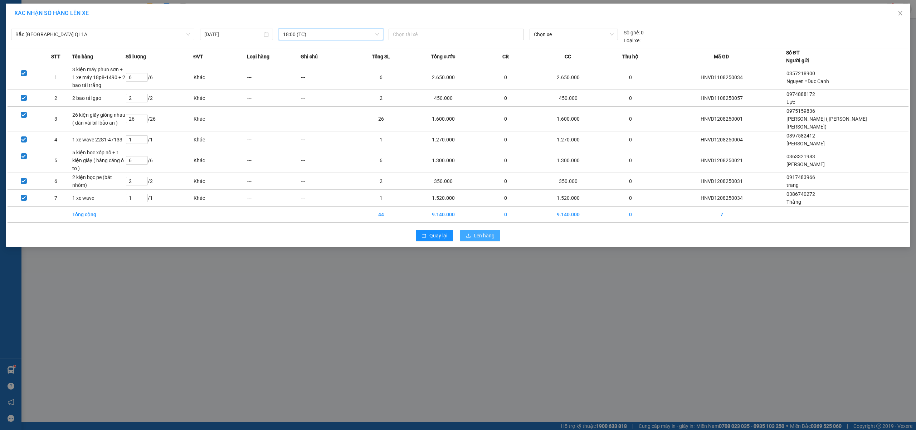
click at [471, 240] on button "Lên hàng" at bounding box center [480, 235] width 40 height 11
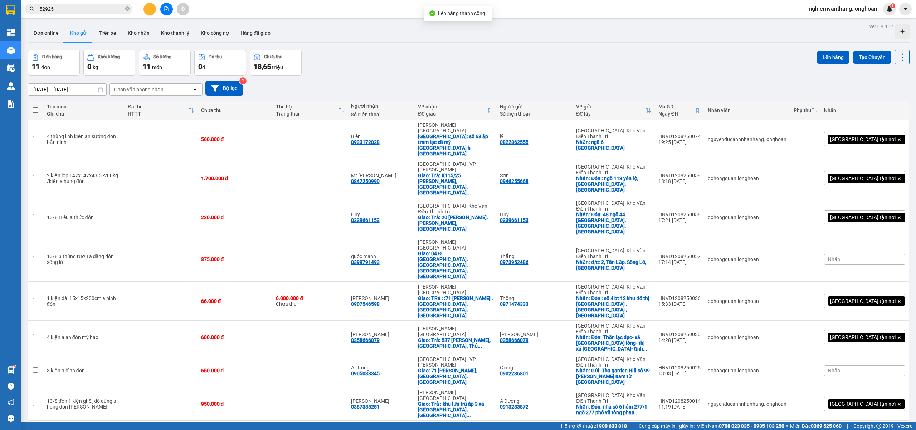
click at [166, 9] on icon "file-add" at bounding box center [166, 8] width 5 height 5
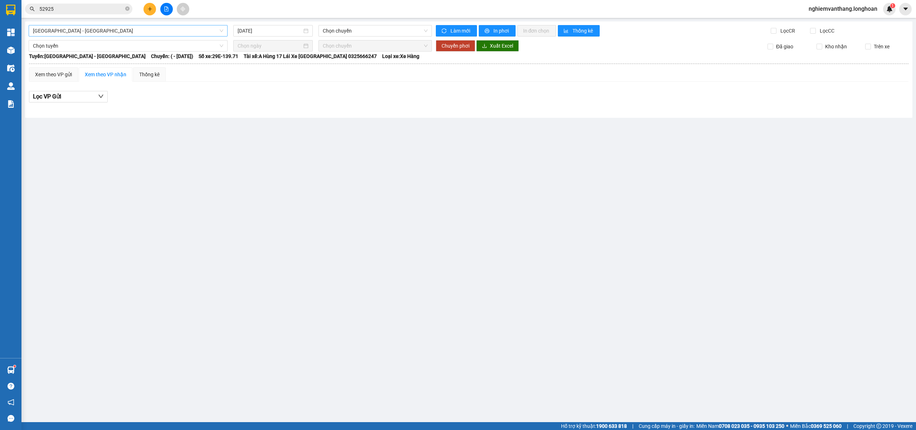
click at [92, 29] on span "[GEOGRAPHIC_DATA] - [GEOGRAPHIC_DATA]" at bounding box center [128, 30] width 190 height 11
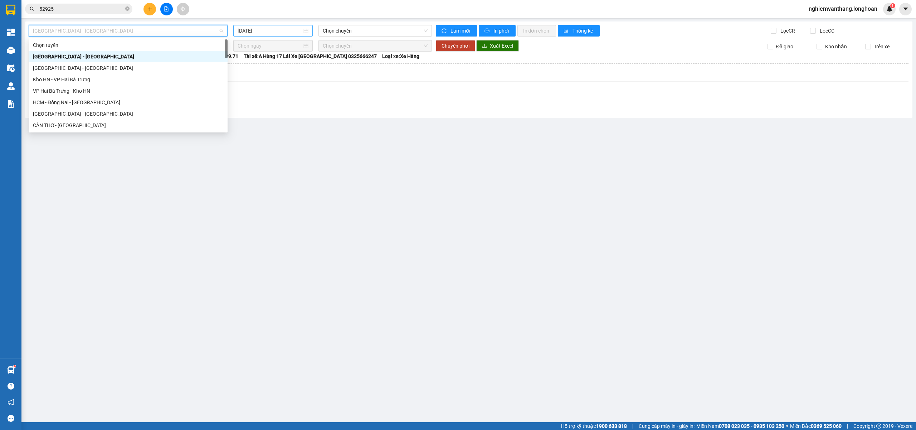
click at [271, 30] on input "[DATE]" at bounding box center [270, 31] width 64 height 8
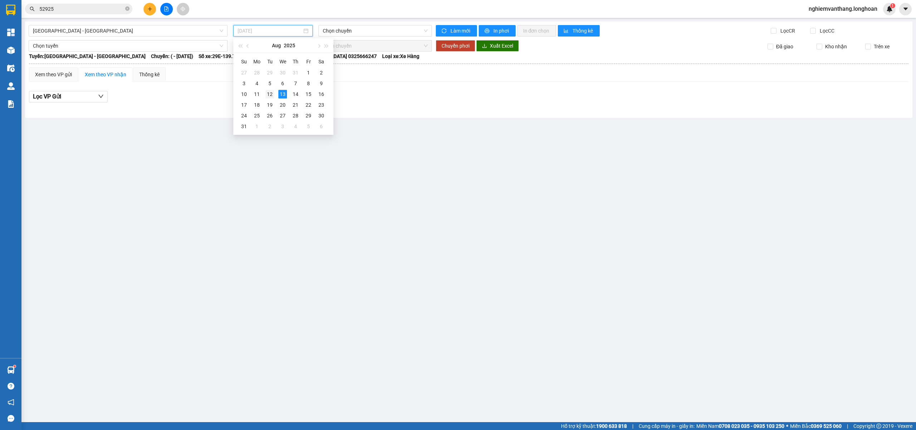
click at [271, 92] on div "12" at bounding box center [270, 94] width 9 height 9
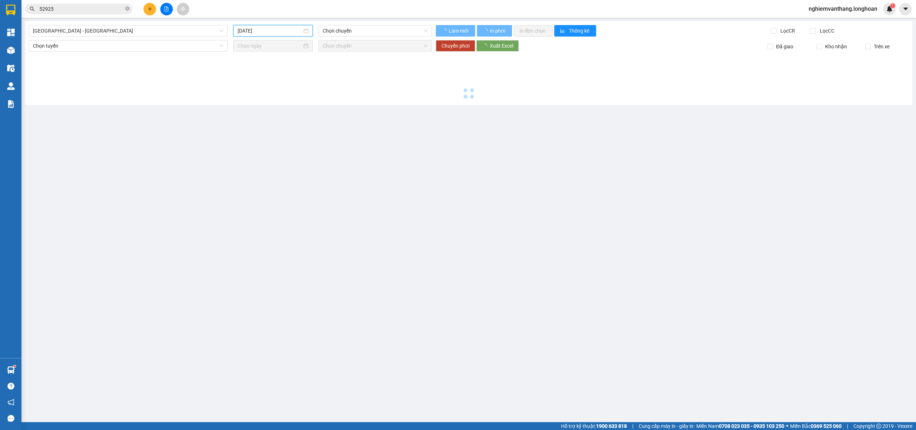
type input "[DATE]"
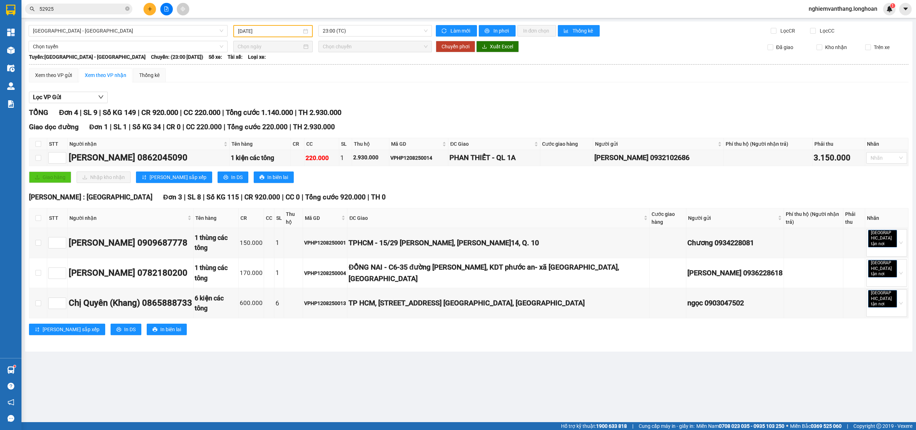
click at [36, 140] on th at bounding box center [38, 144] width 18 height 12
click at [36, 145] on input "checkbox" at bounding box center [38, 144] width 6 height 6
checkbox input "true"
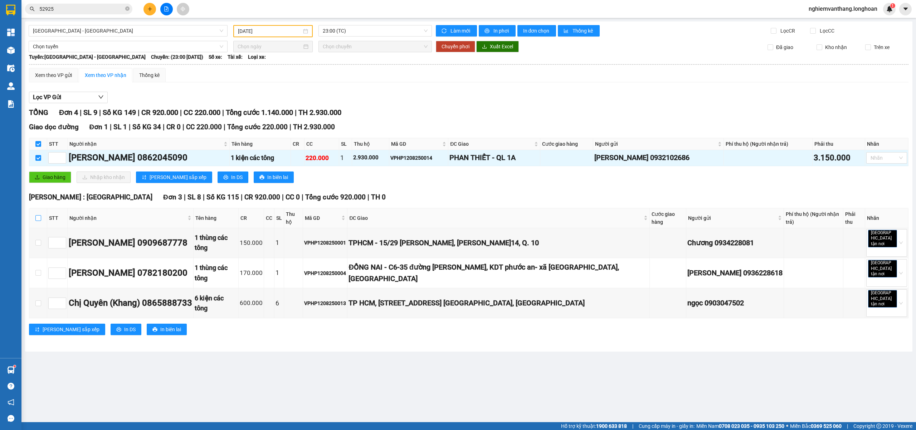
click at [36, 216] on input "checkbox" at bounding box center [38, 218] width 6 height 6
checkbox input "true"
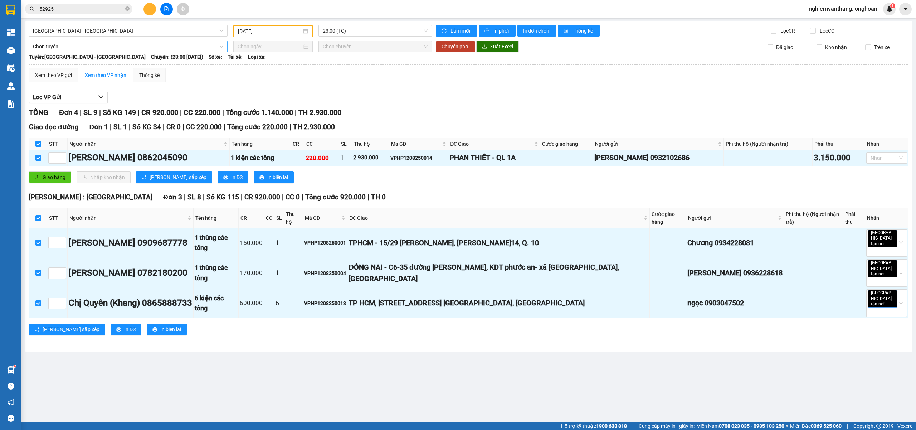
click at [50, 48] on span "Chọn tuyến" at bounding box center [128, 46] width 190 height 11
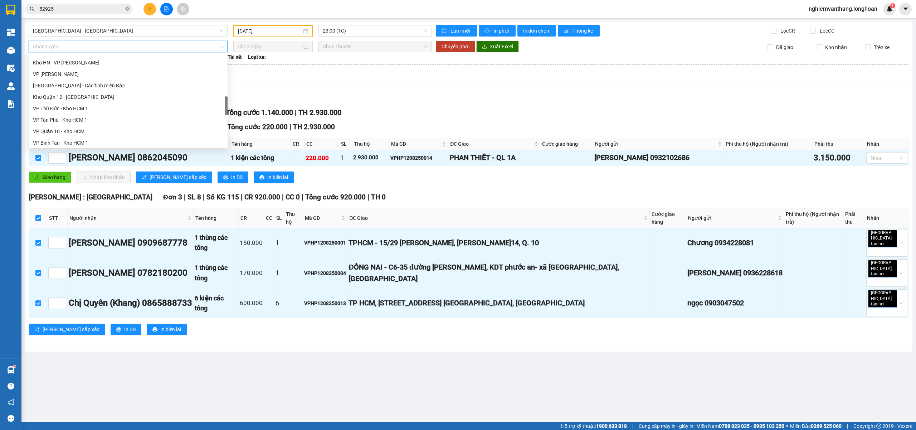
scroll to position [470, 0]
click at [74, 97] on div "Bắc [GEOGRAPHIC_DATA] QL1A" at bounding box center [128, 95] width 190 height 8
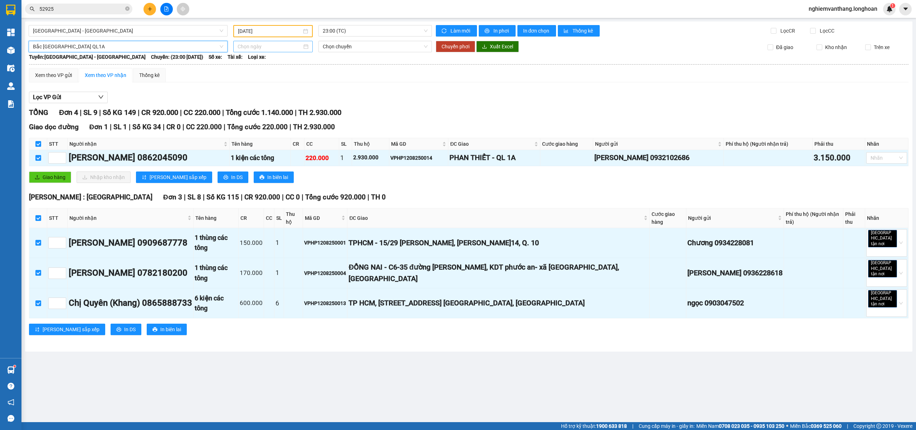
click at [269, 46] on input at bounding box center [270, 47] width 64 height 8
type input "[DATE]"
click at [283, 107] on div "13" at bounding box center [283, 109] width 9 height 9
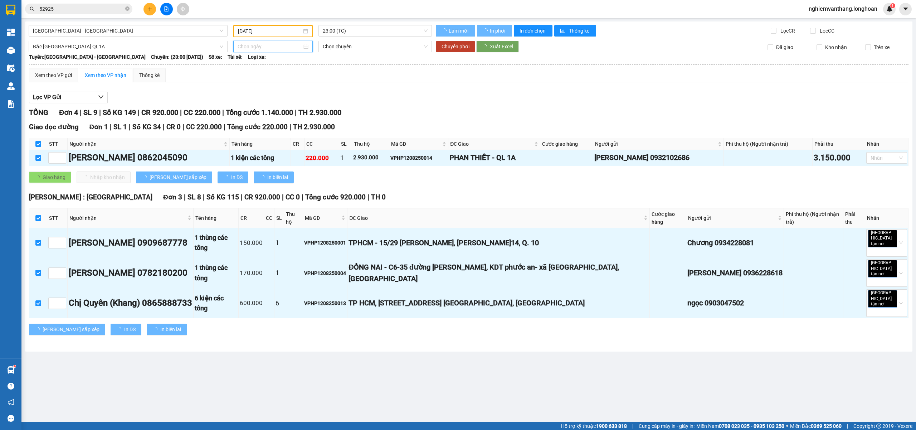
type input "[DATE]"
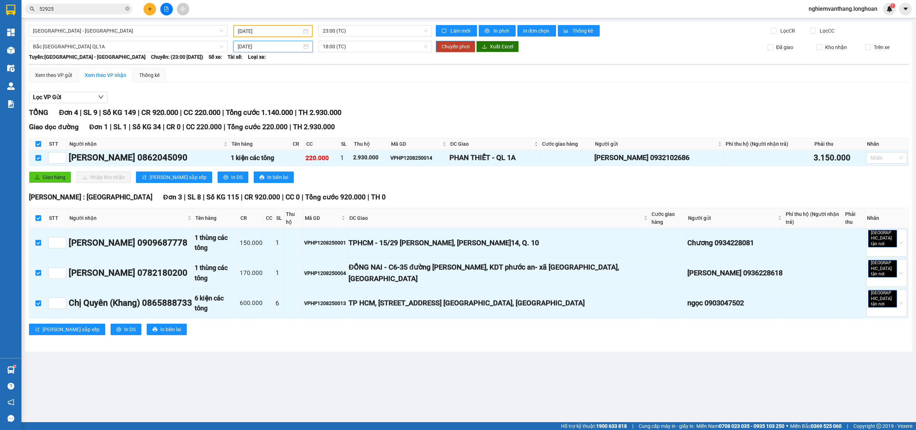
click at [460, 50] on button "Chuyển phơi" at bounding box center [455, 46] width 39 height 11
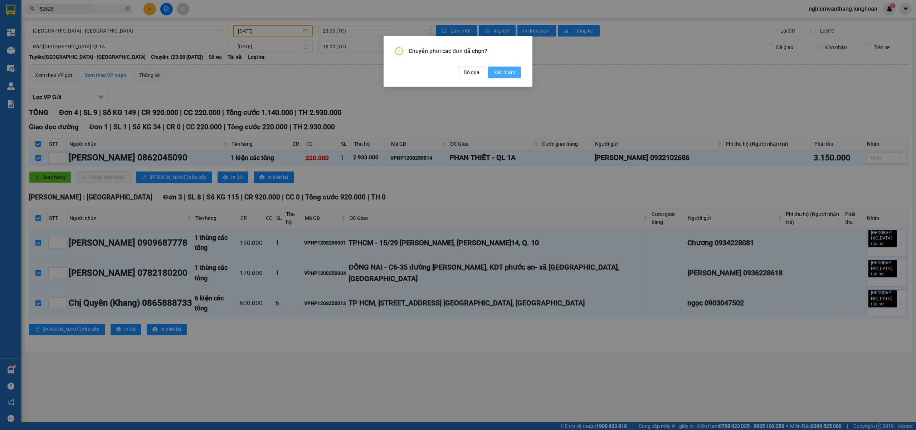
click at [504, 75] on span "Xác nhận" at bounding box center [504, 72] width 21 height 8
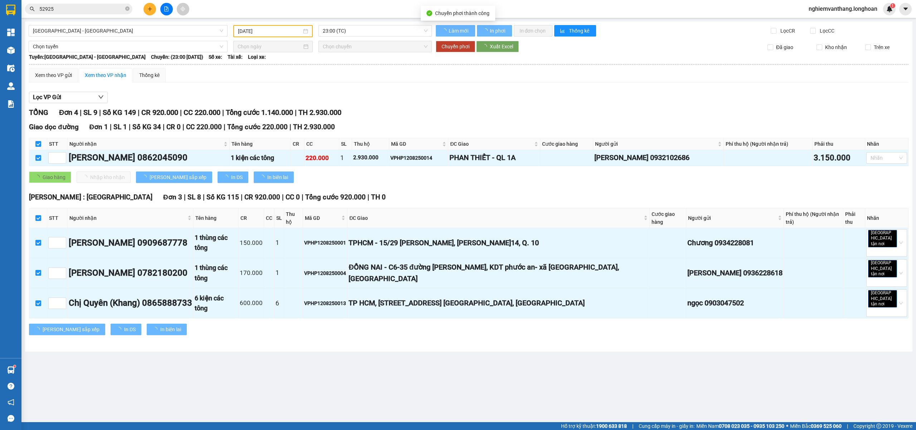
checkbox input "false"
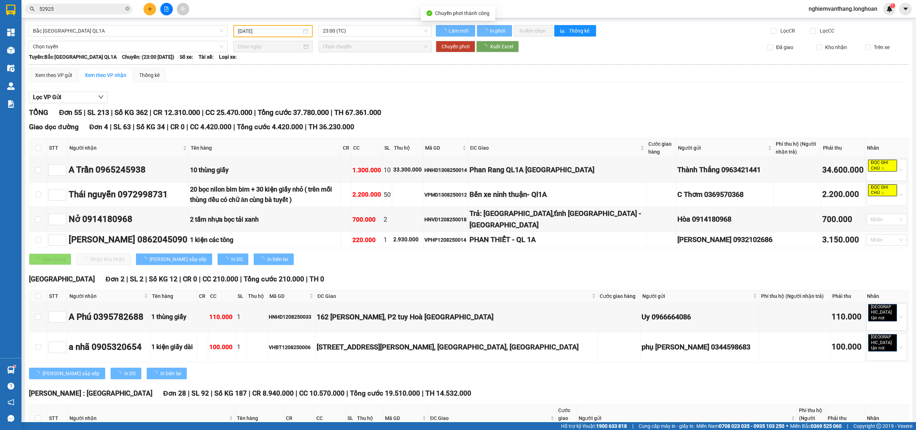
checkbox input "false"
type input "[DATE]"
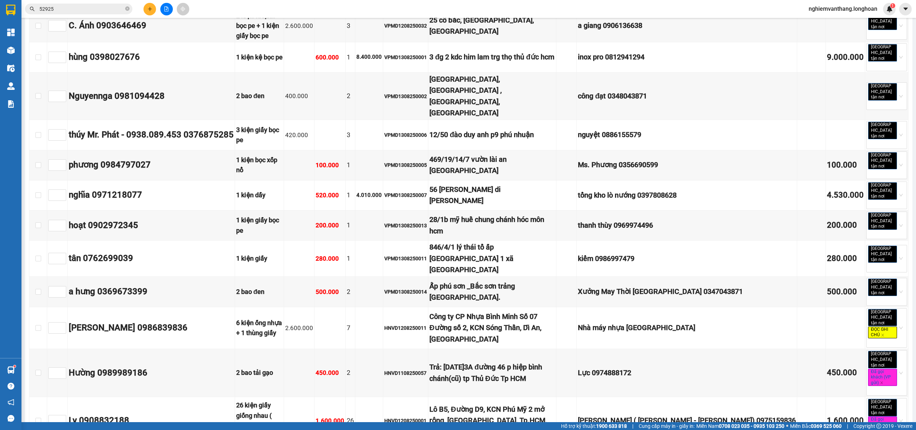
scroll to position [907, 0]
